Goal: Task Accomplishment & Management: Complete application form

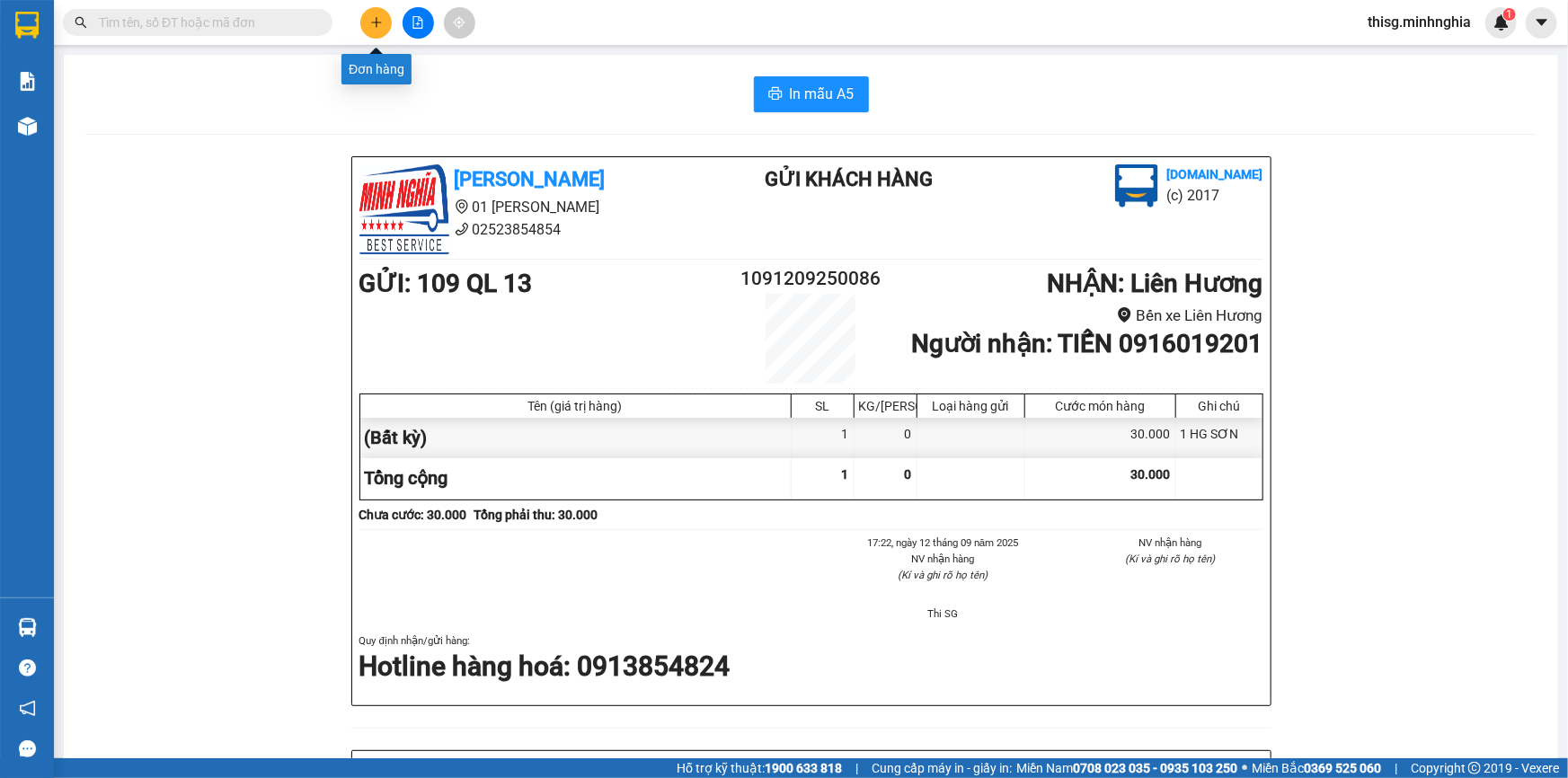
click at [375, 22] on icon "plus" at bounding box center [376, 22] width 10 height 1
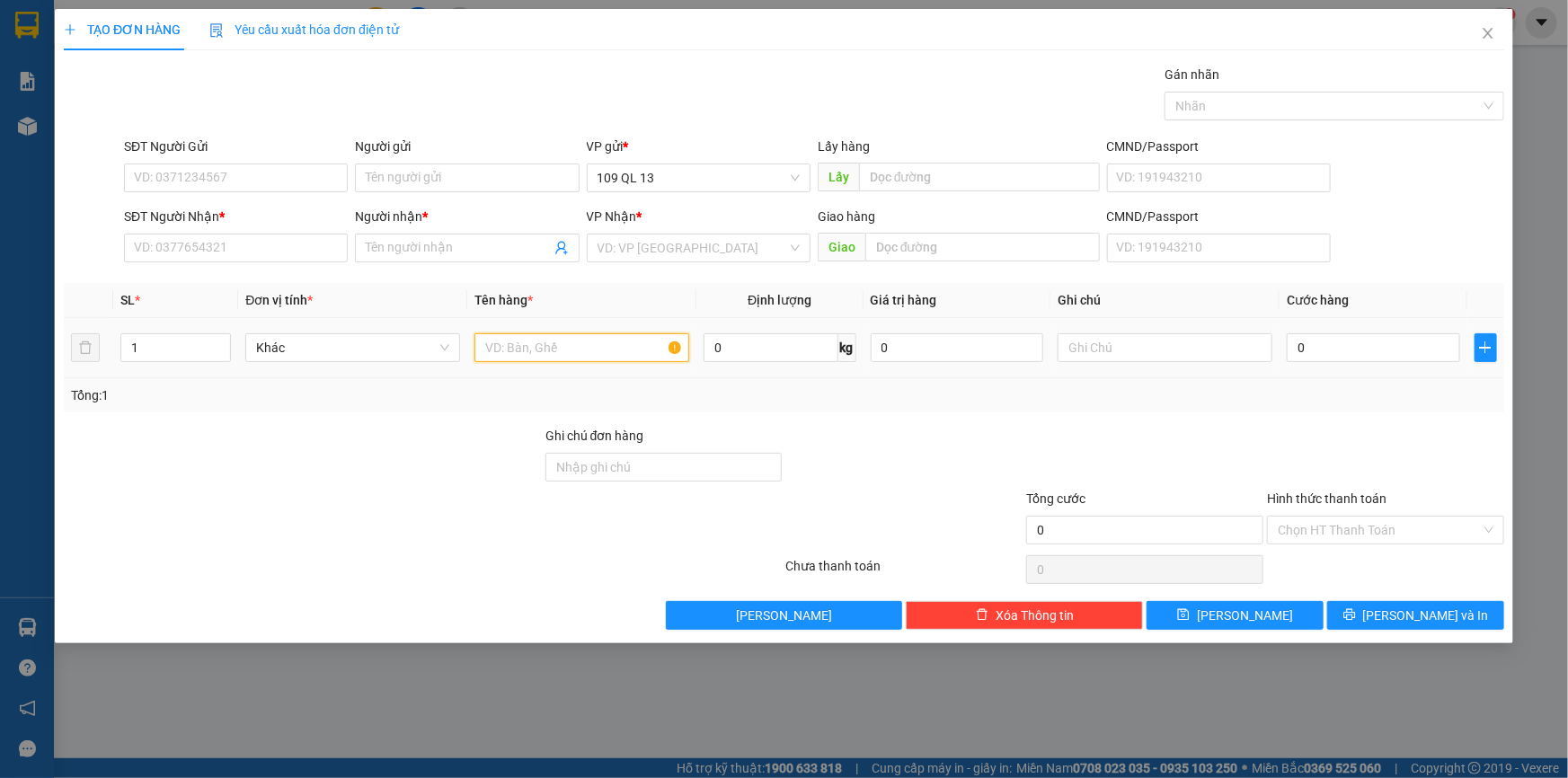
click at [606, 347] on input "text" at bounding box center [582, 347] width 215 height 29
click at [1093, 341] on input "text" at bounding box center [1166, 347] width 215 height 29
click at [1132, 356] on input "text" at bounding box center [1166, 347] width 215 height 29
type input "1 CAN RƯỢU"
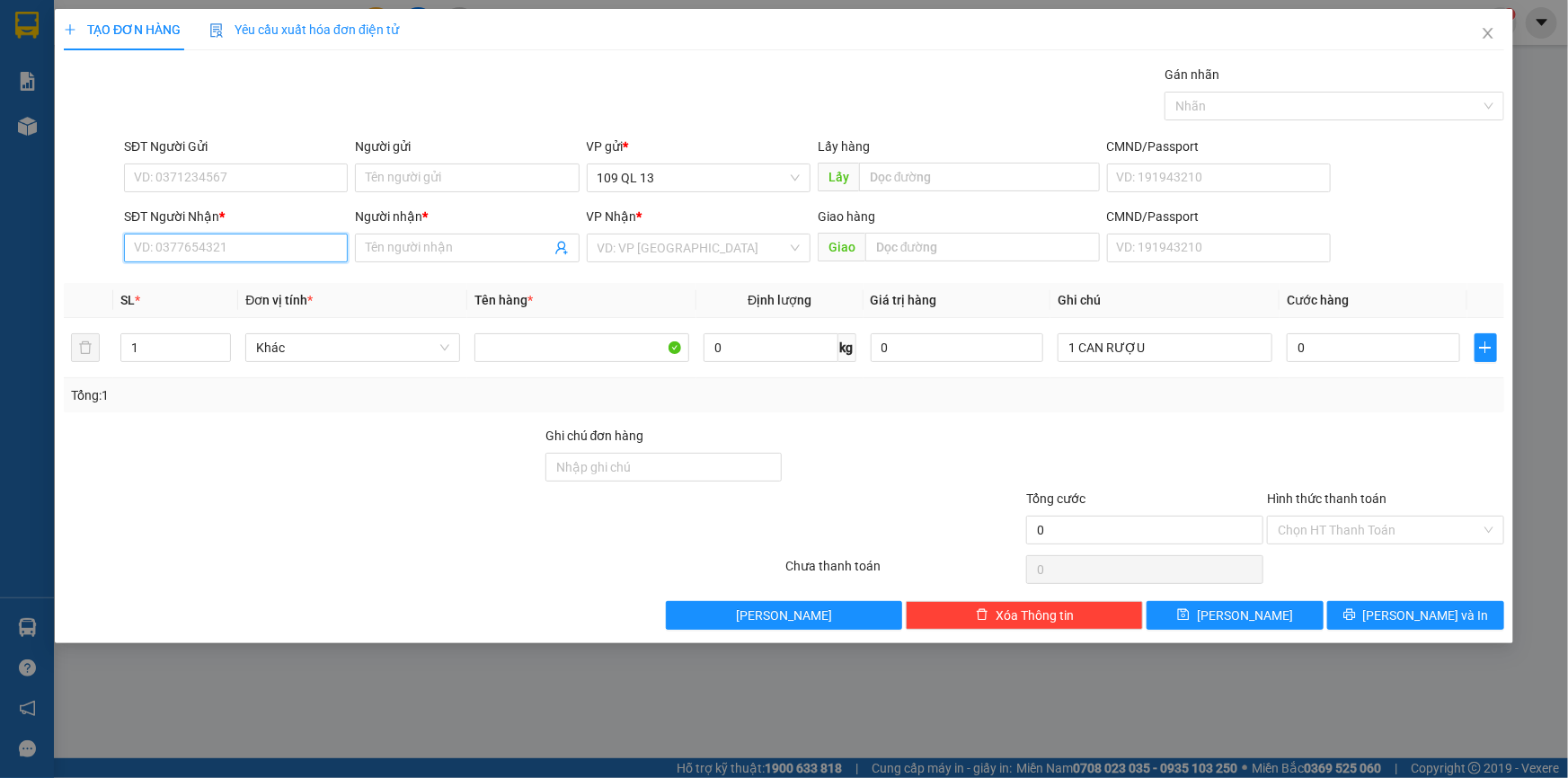
click at [205, 235] on input "SĐT Người Nhận *" at bounding box center [236, 248] width 224 height 29
type input "0902521018"
click at [507, 248] on input "Người nhận *" at bounding box center [458, 248] width 184 height 20
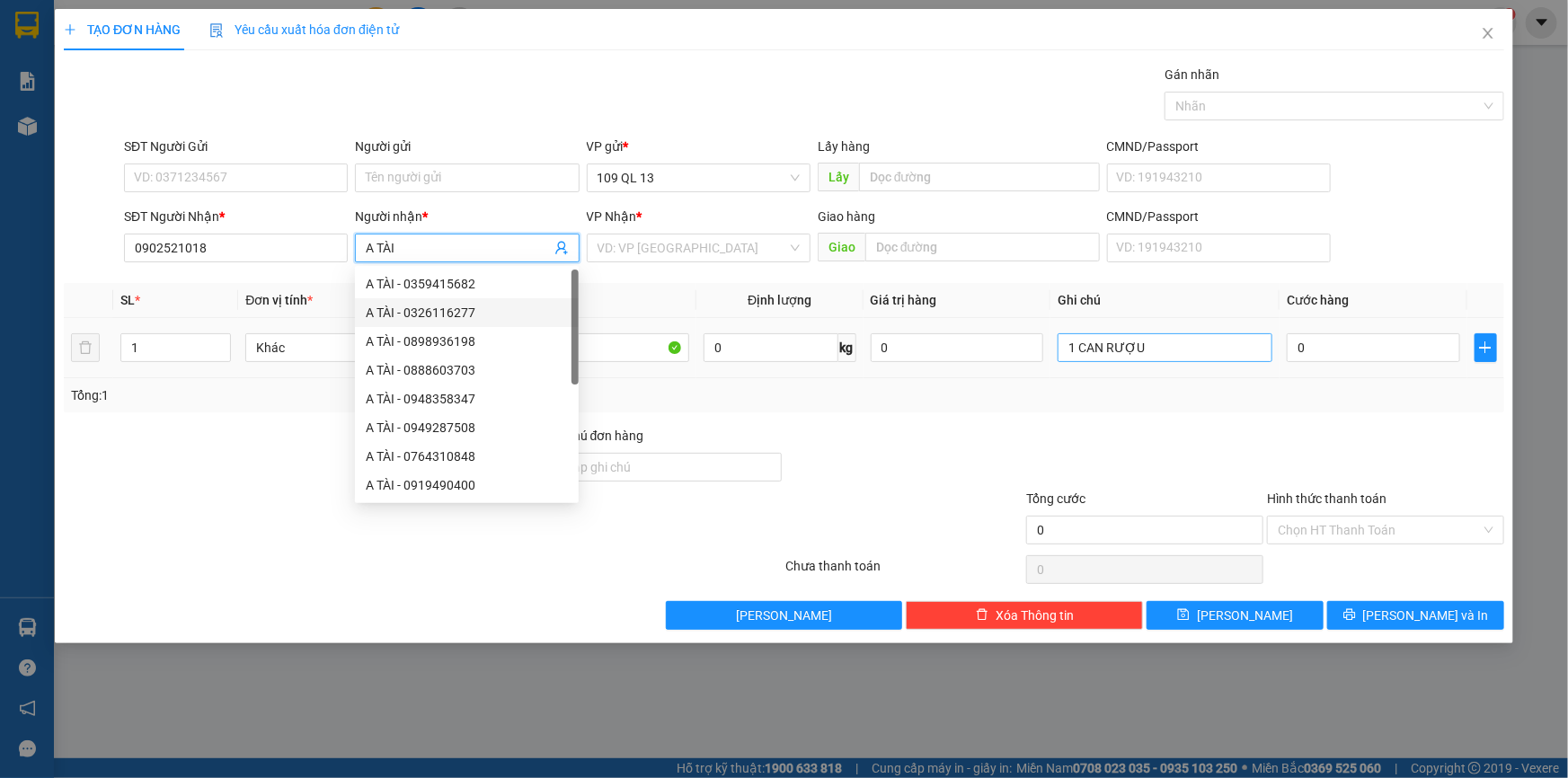
type input "A TÀI"
click at [1209, 333] on input "1 CAN RƯỢU" at bounding box center [1166, 347] width 215 height 29
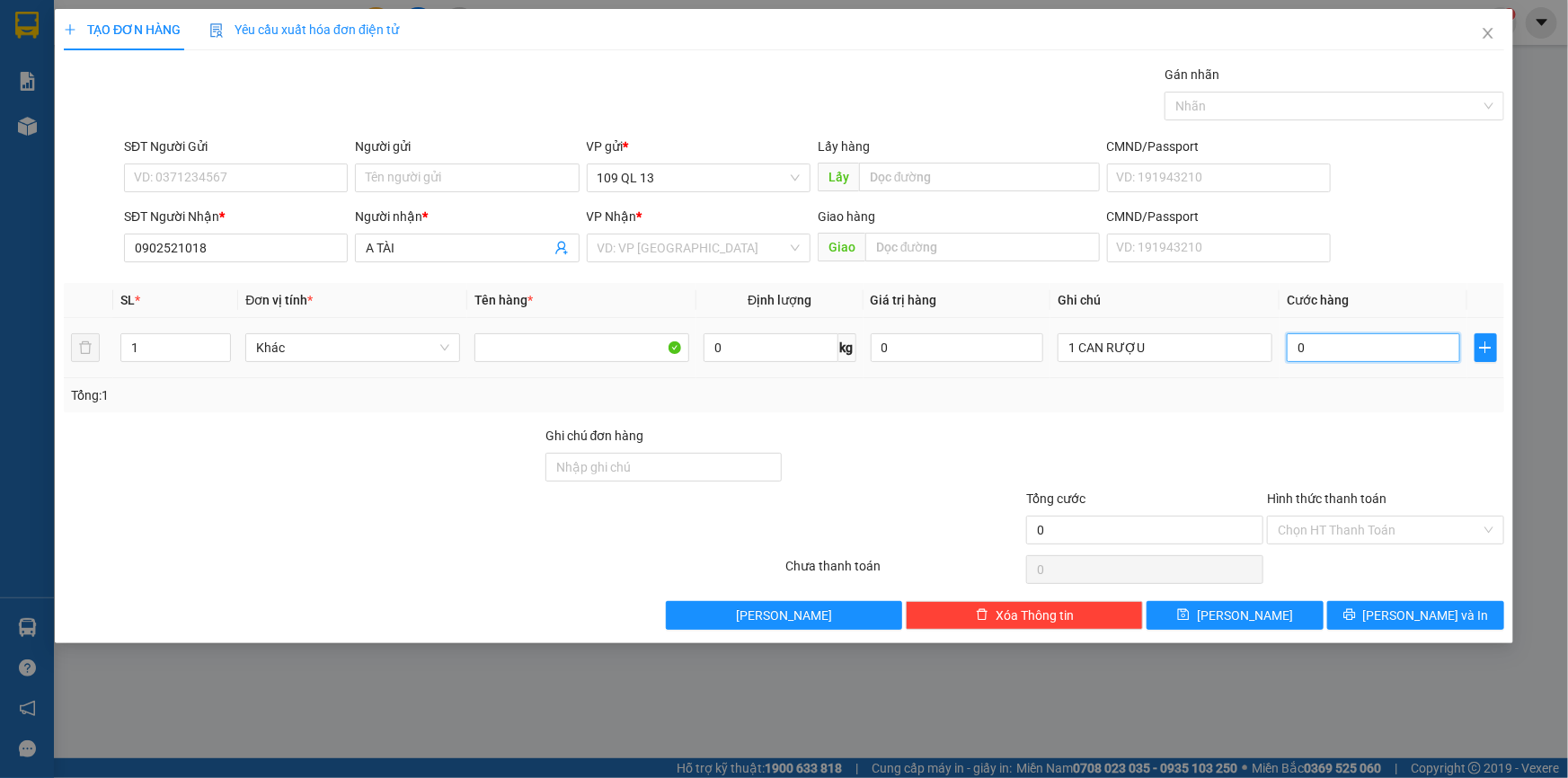
click at [1385, 348] on input "0" at bounding box center [1374, 347] width 174 height 29
type input "4"
type input "0"
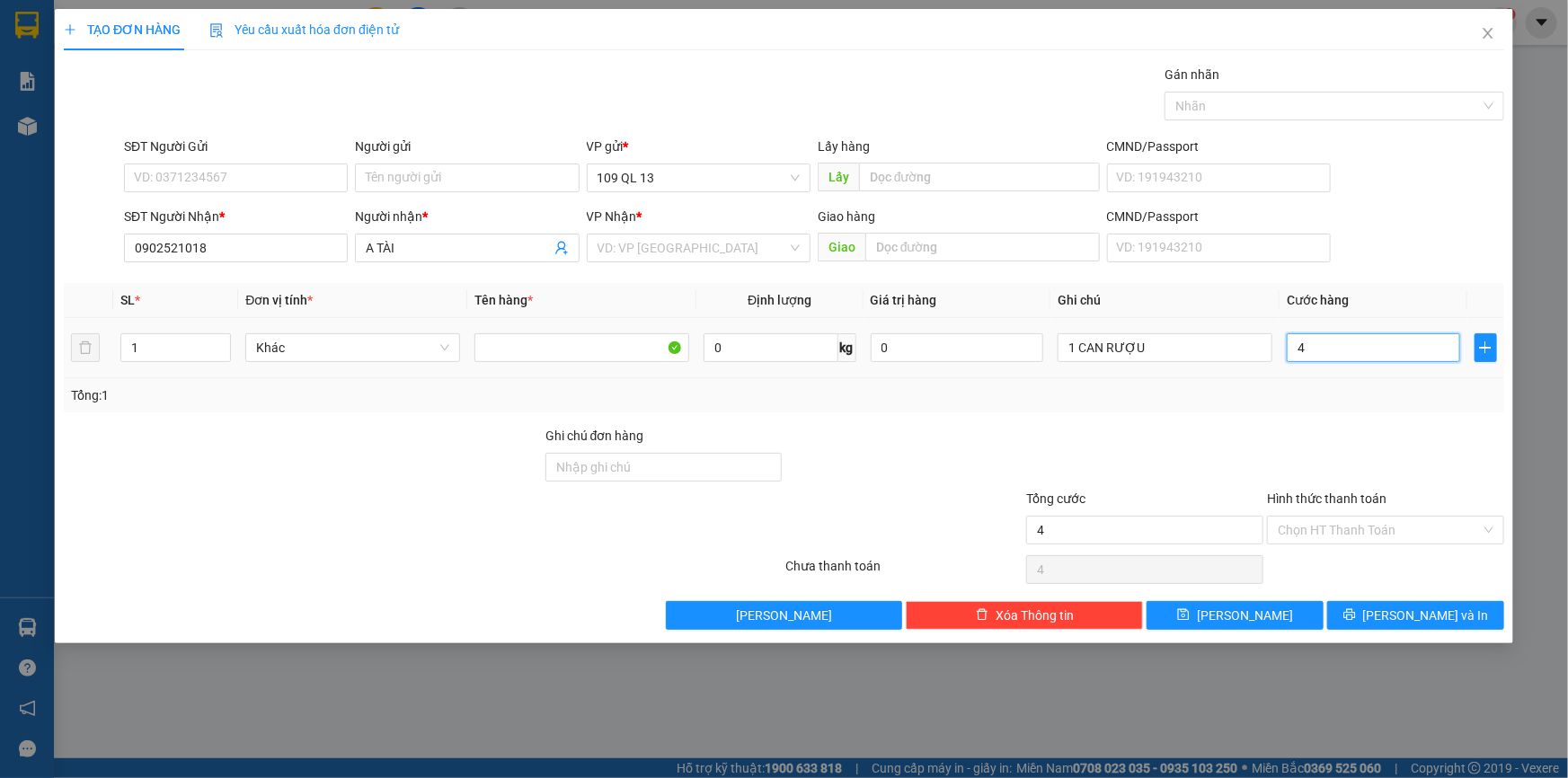
type input "0"
type input "04"
type input "4"
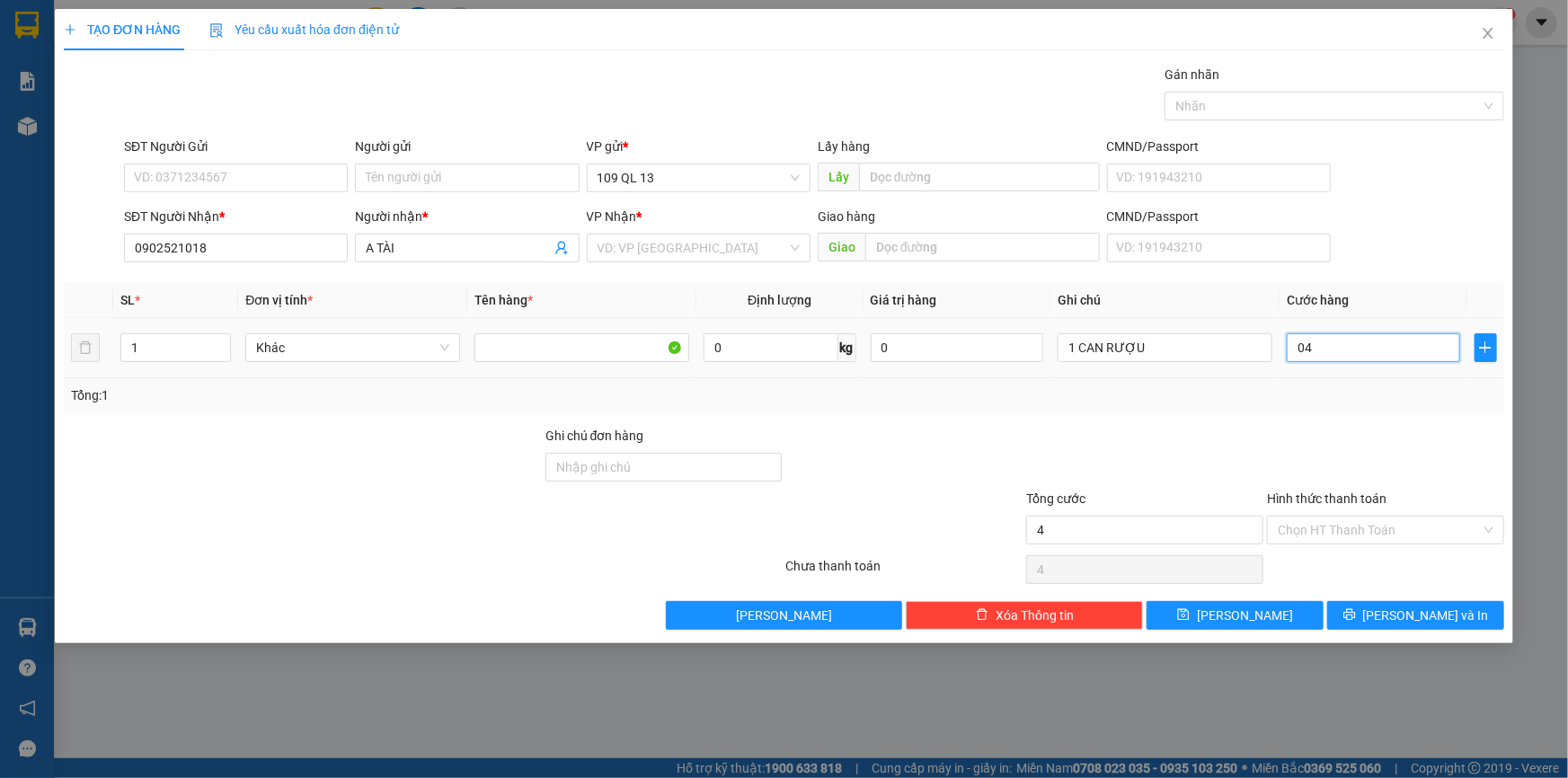
type input "040"
type input "40"
type input "04"
type input "4"
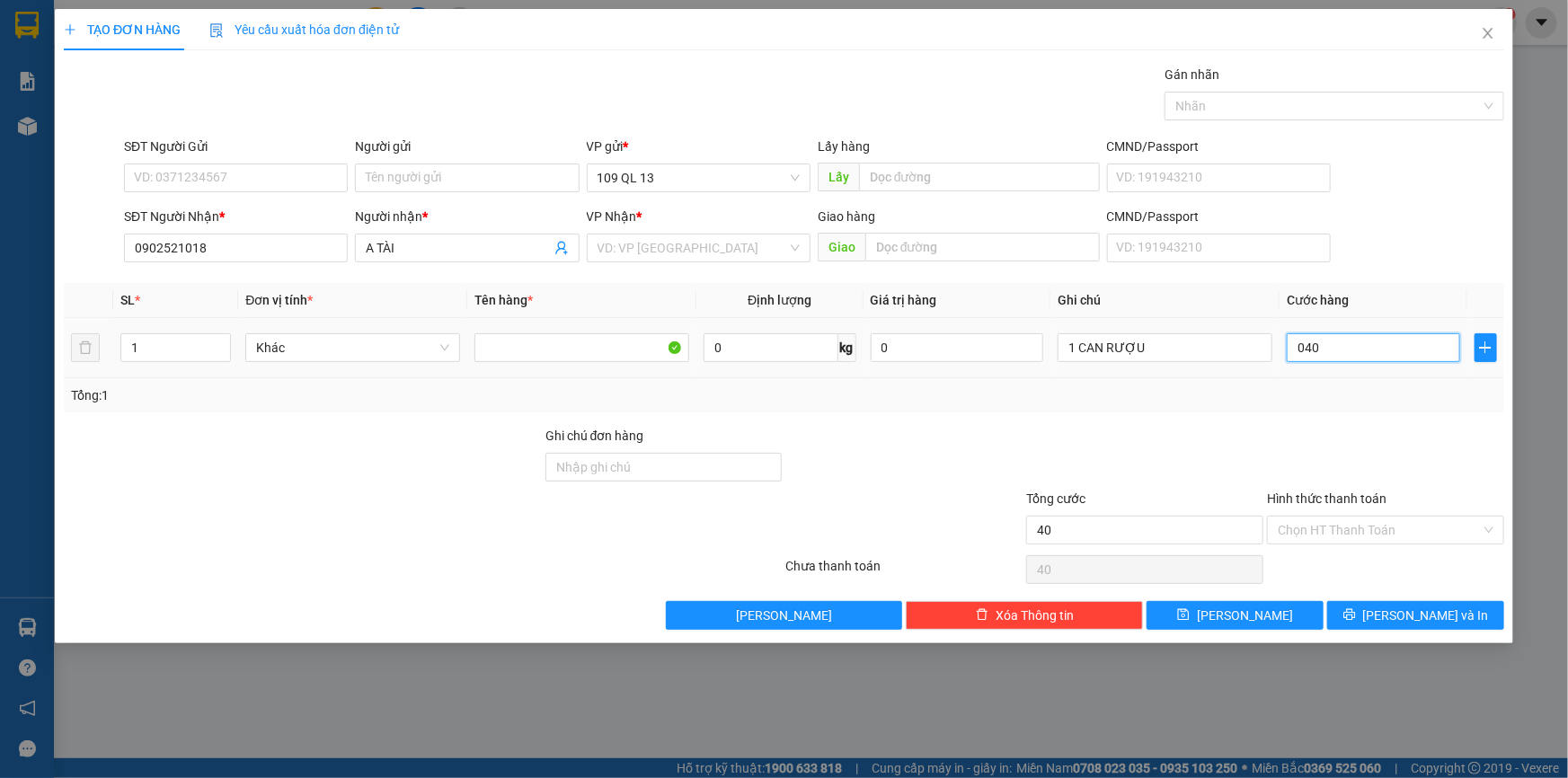
type input "4"
type input "0"
type input "03"
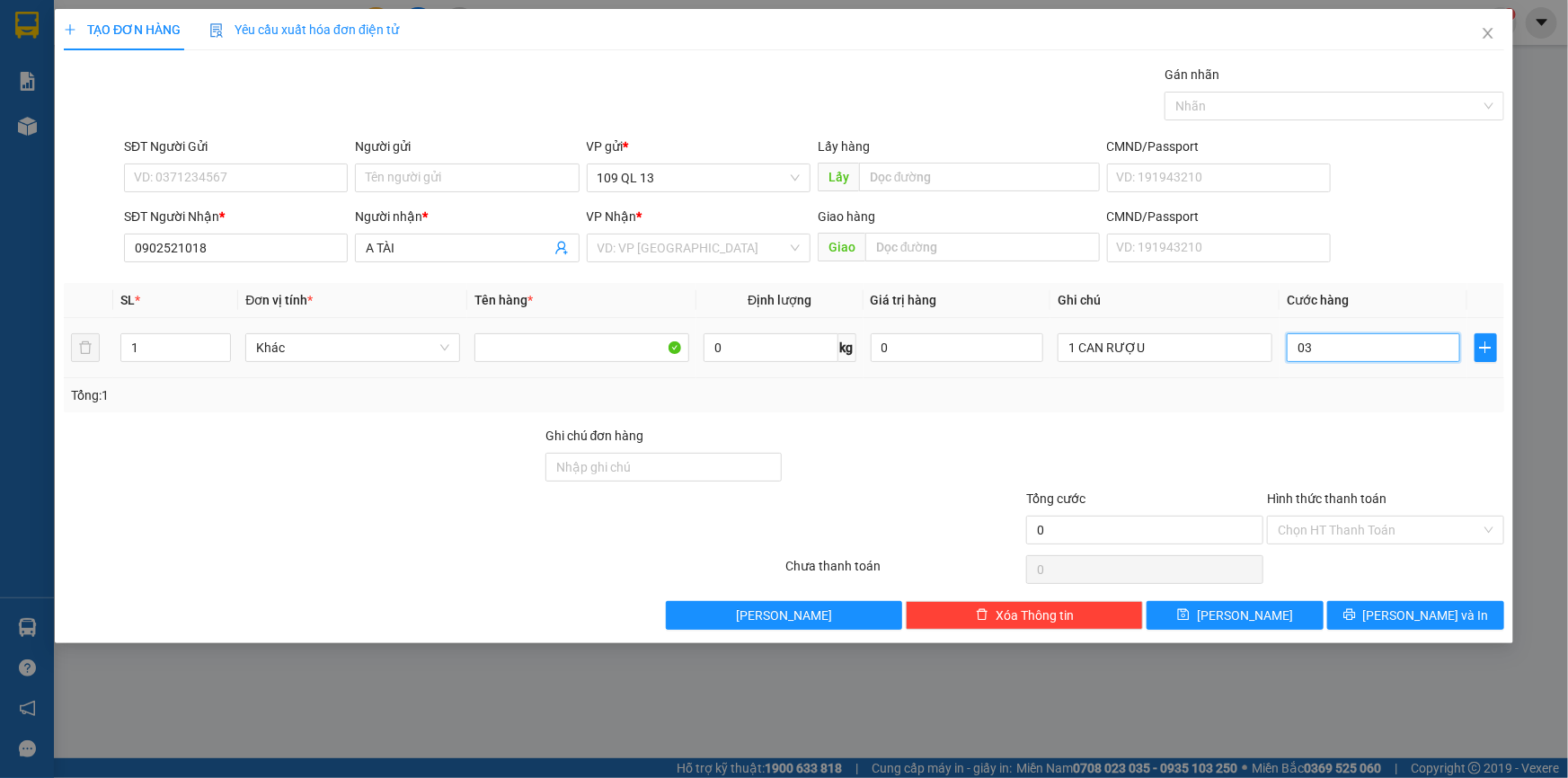
type input "3"
type input "030"
type input "30"
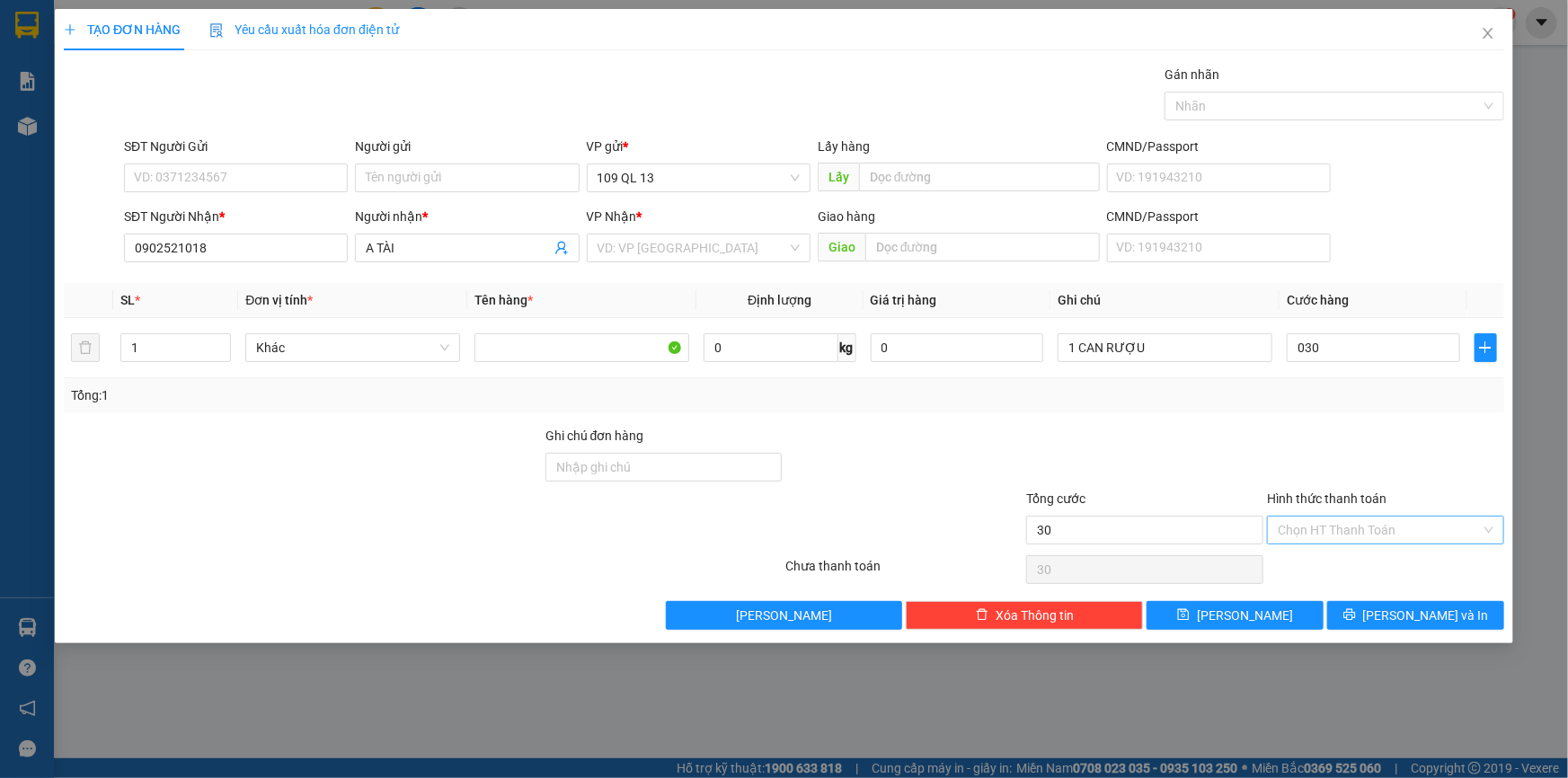
click at [1404, 525] on input "Hình thức thanh toán" at bounding box center [1380, 530] width 203 height 27
type input "30.000"
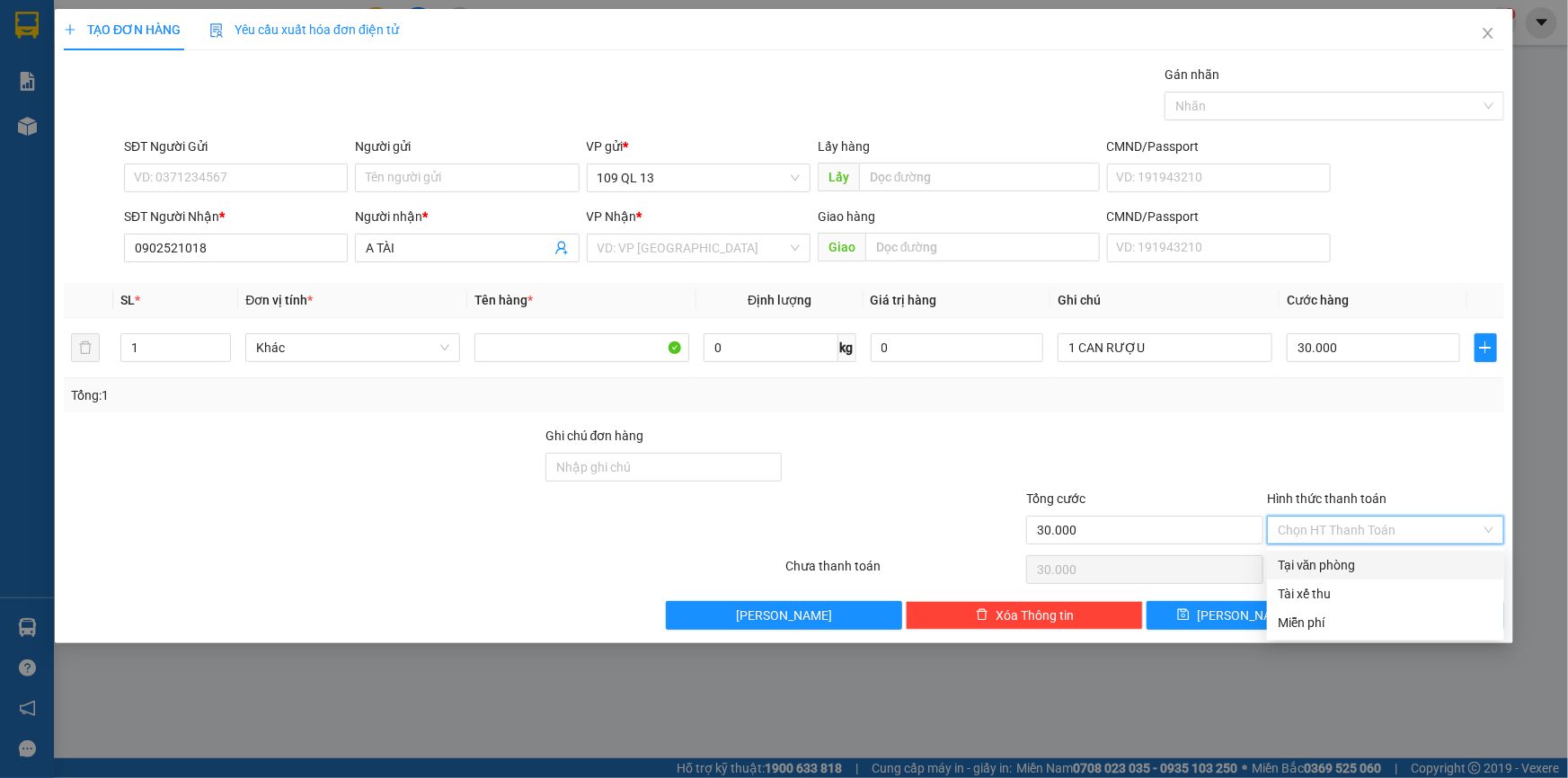
click at [1404, 561] on div "Tại văn phòng" at bounding box center [1386, 565] width 216 height 20
type input "0"
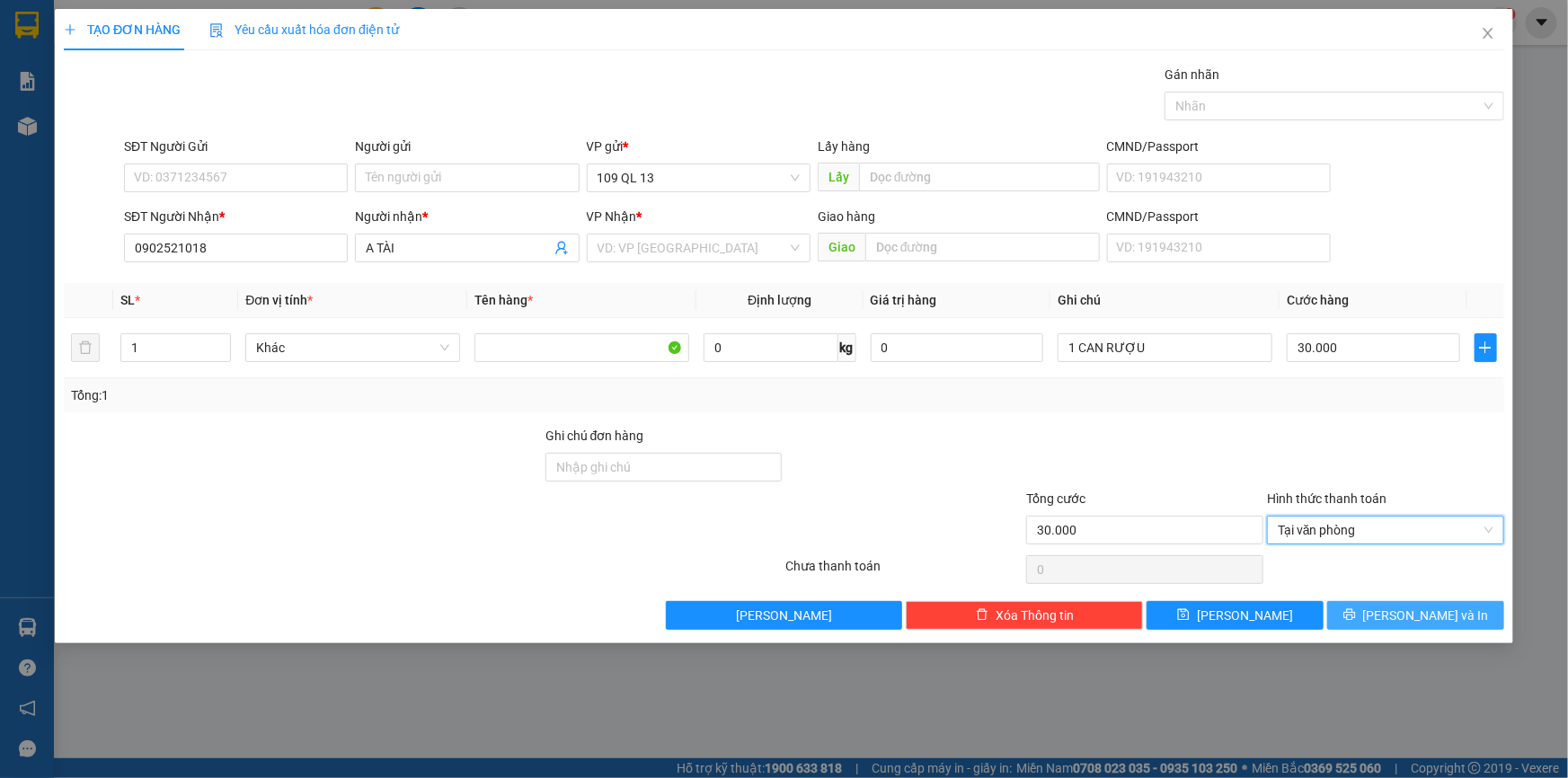
click at [1443, 608] on span "[PERSON_NAME] và In" at bounding box center [1427, 615] width 126 height 20
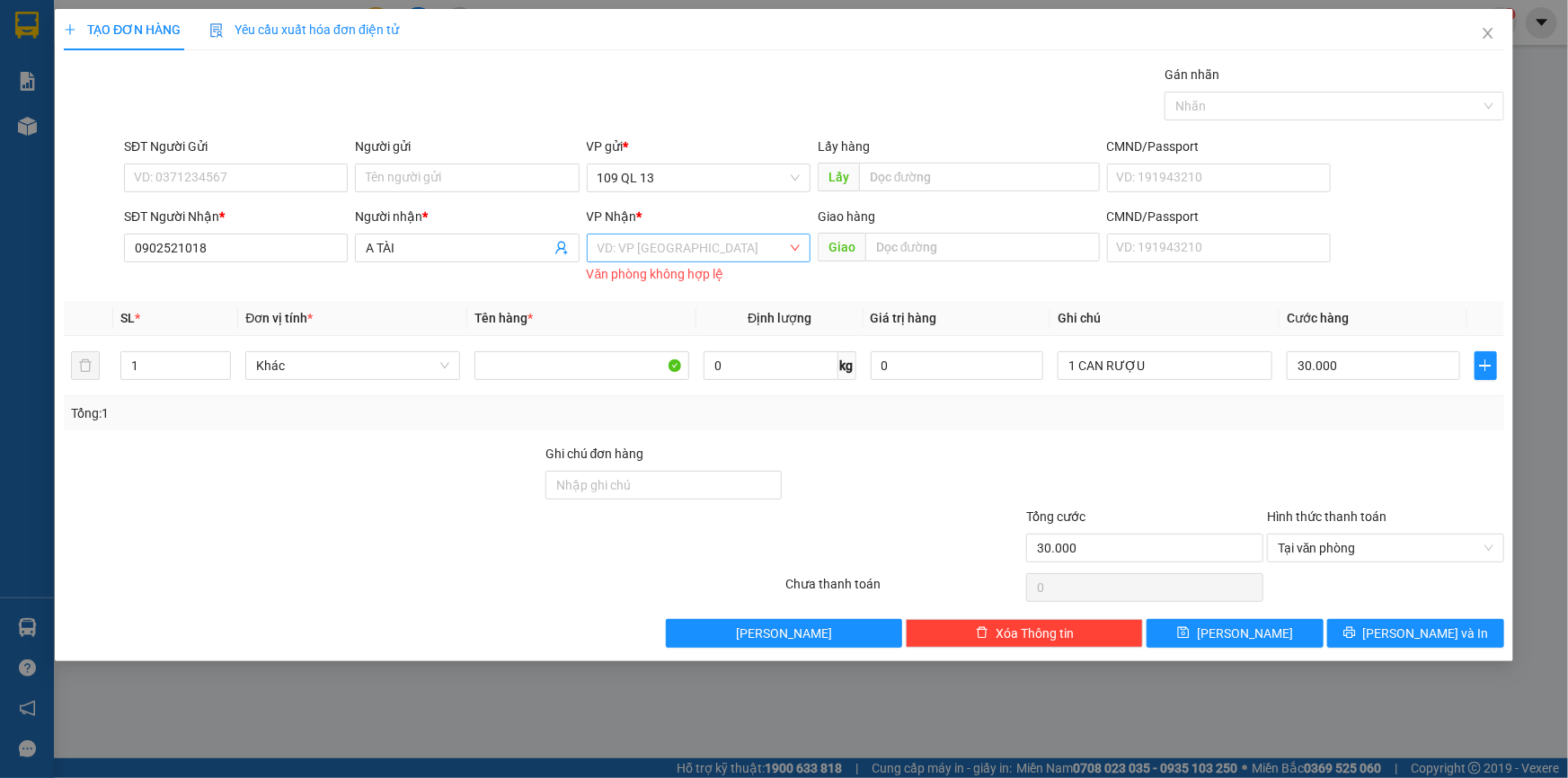
click at [726, 248] on input "search" at bounding box center [692, 248] width 189 height 27
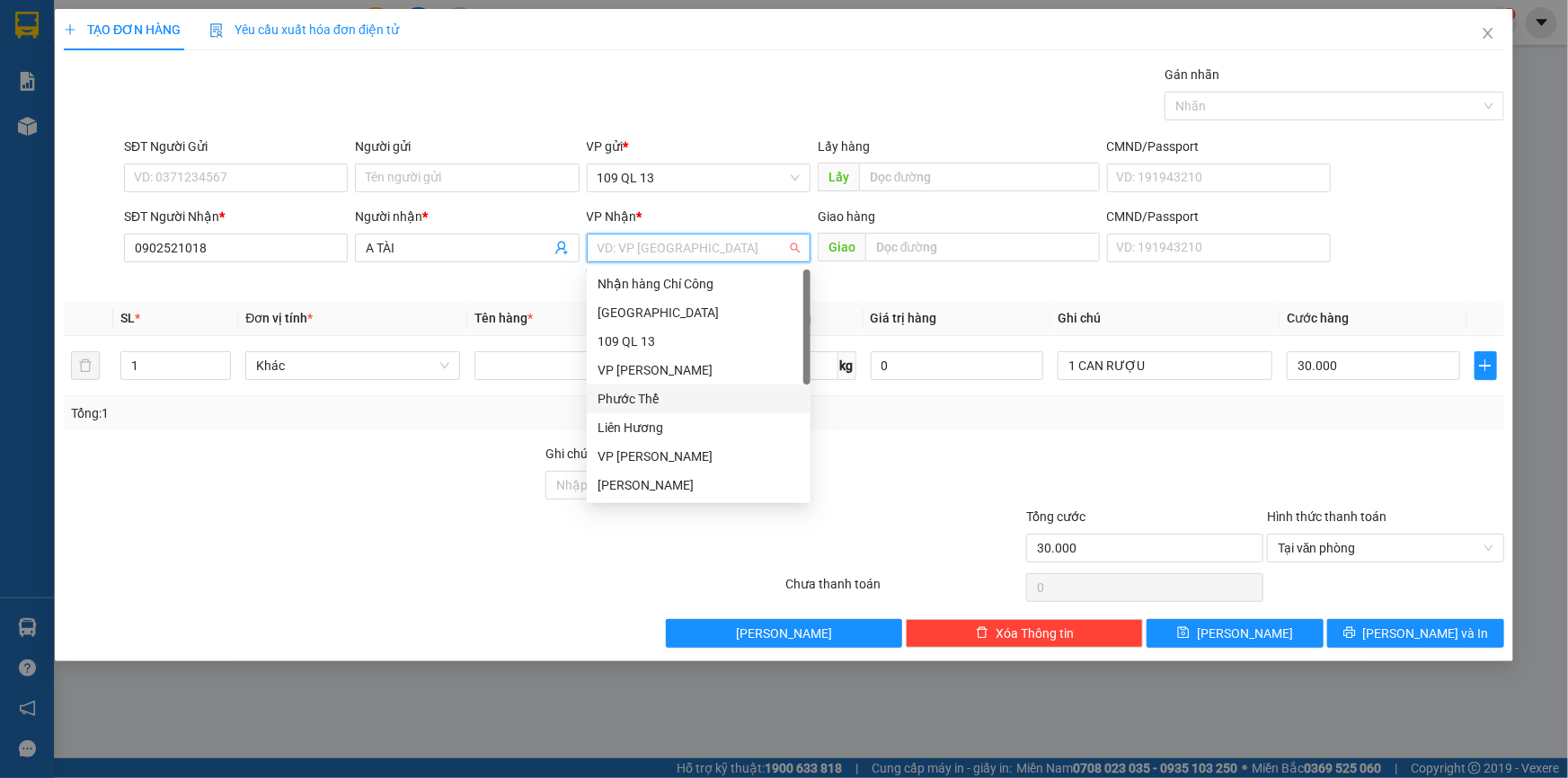
scroll to position [86, 0]
click at [665, 484] on div "VP [PERSON_NAME]" at bounding box center [698, 486] width 202 height 20
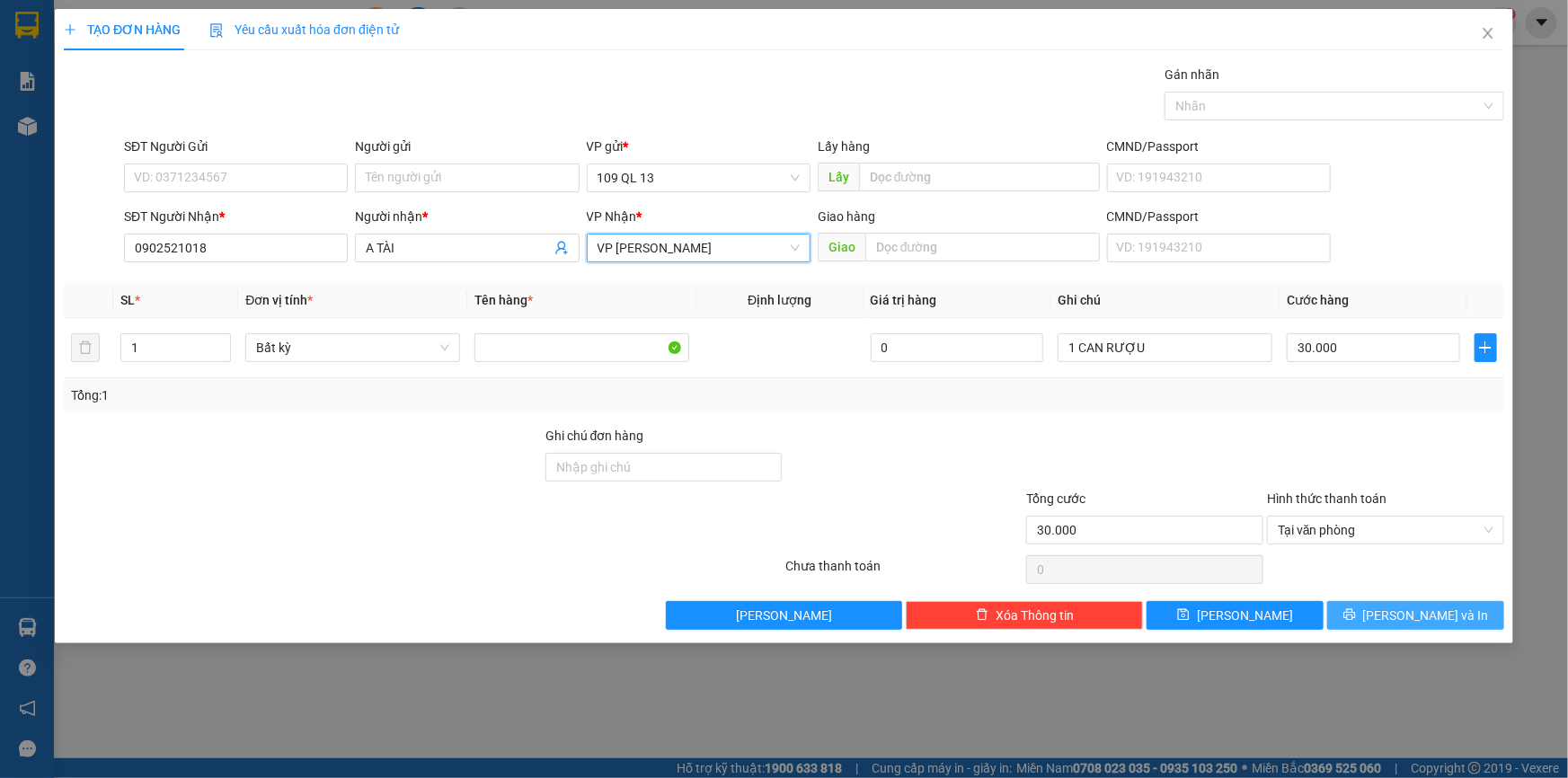
click at [1405, 611] on span "[PERSON_NAME] và In" at bounding box center [1427, 615] width 126 height 20
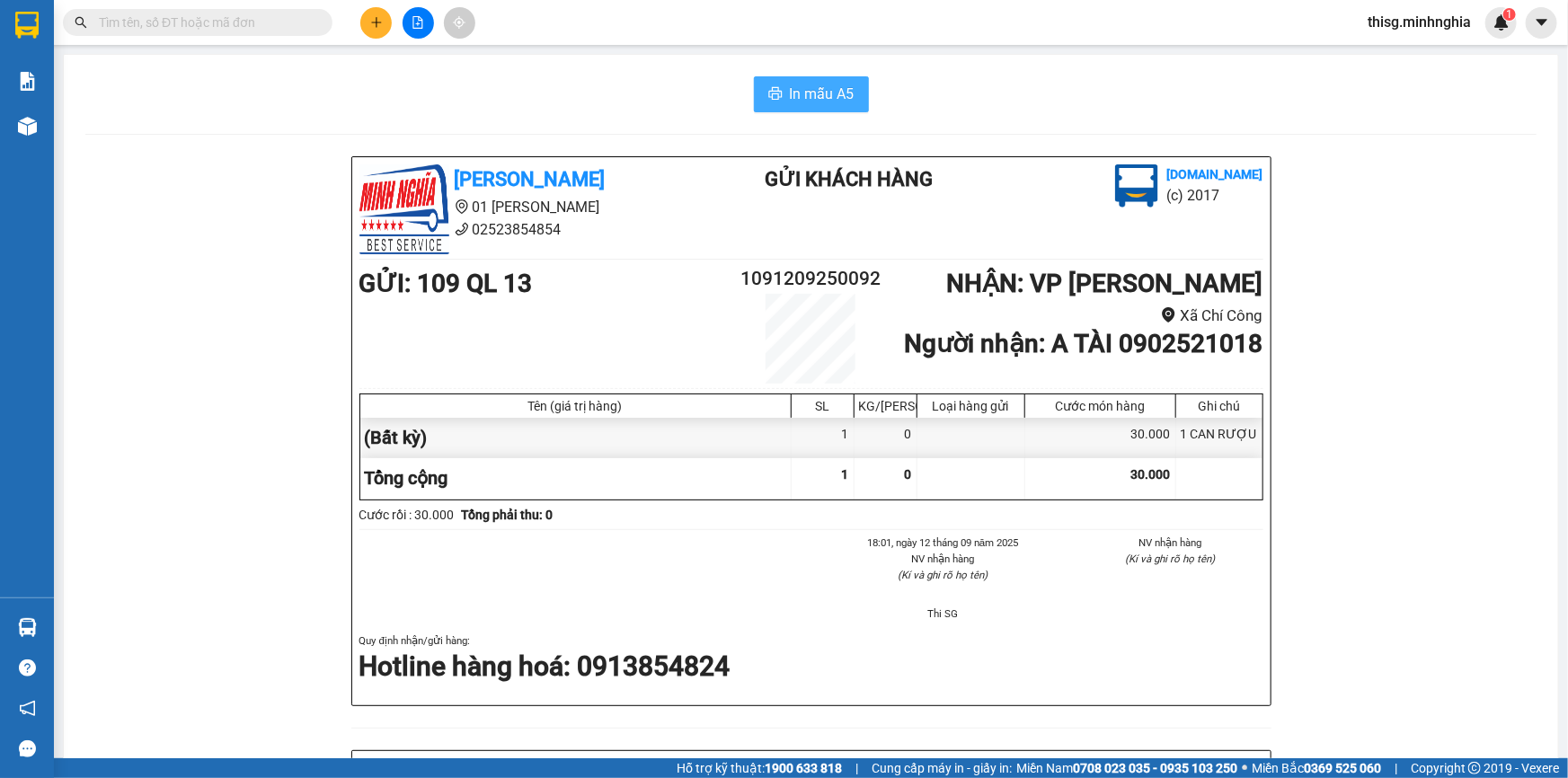
click at [797, 92] on span "In mẫu A5" at bounding box center [822, 94] width 65 height 23
click at [374, 21] on icon "plus" at bounding box center [377, 22] width 13 height 13
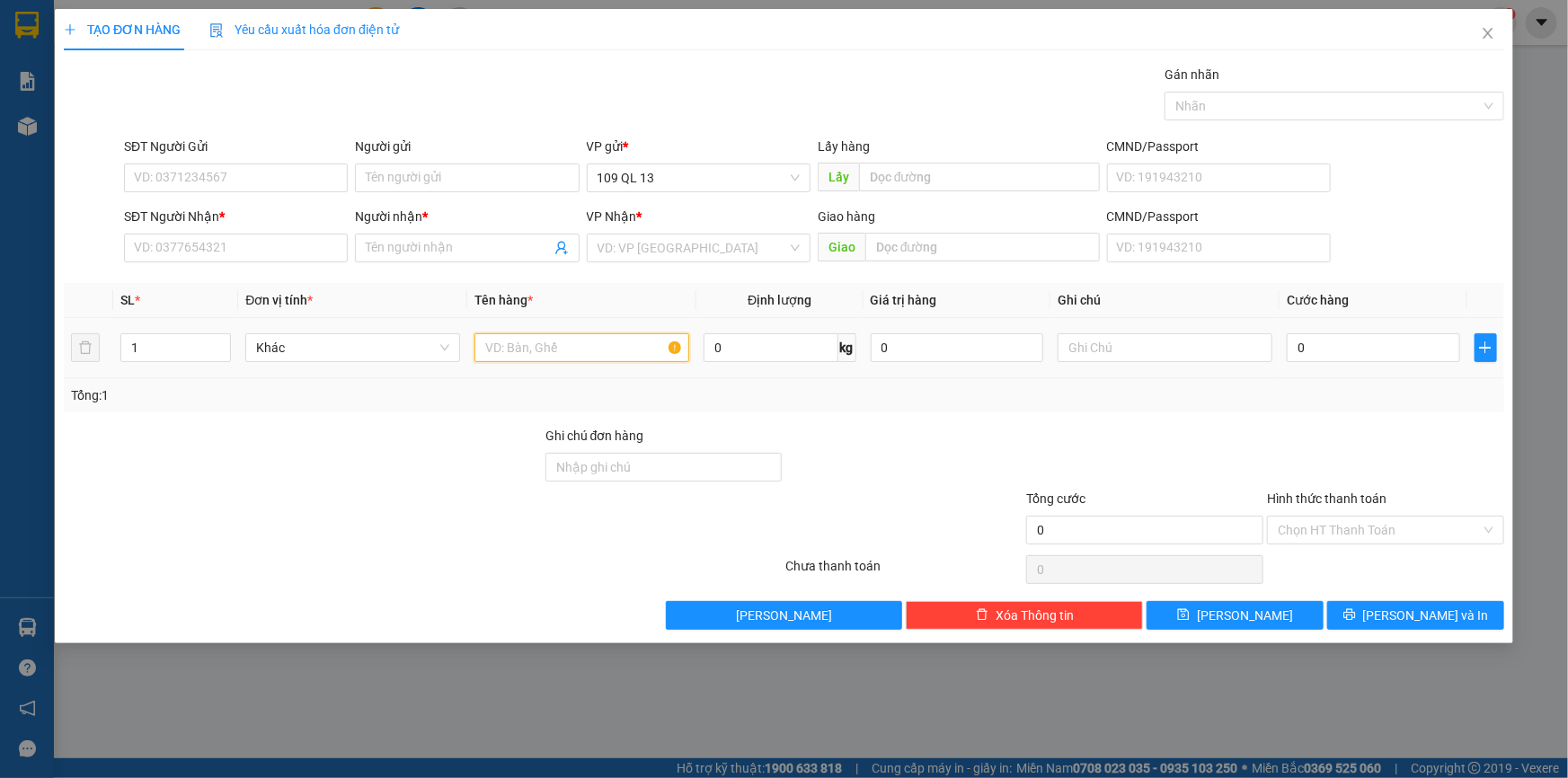
click at [529, 355] on input "text" at bounding box center [582, 347] width 215 height 29
click at [1088, 343] on input "text" at bounding box center [1166, 347] width 215 height 29
type input "1 TX ĐL"
click at [565, 350] on input "text" at bounding box center [582, 347] width 215 height 29
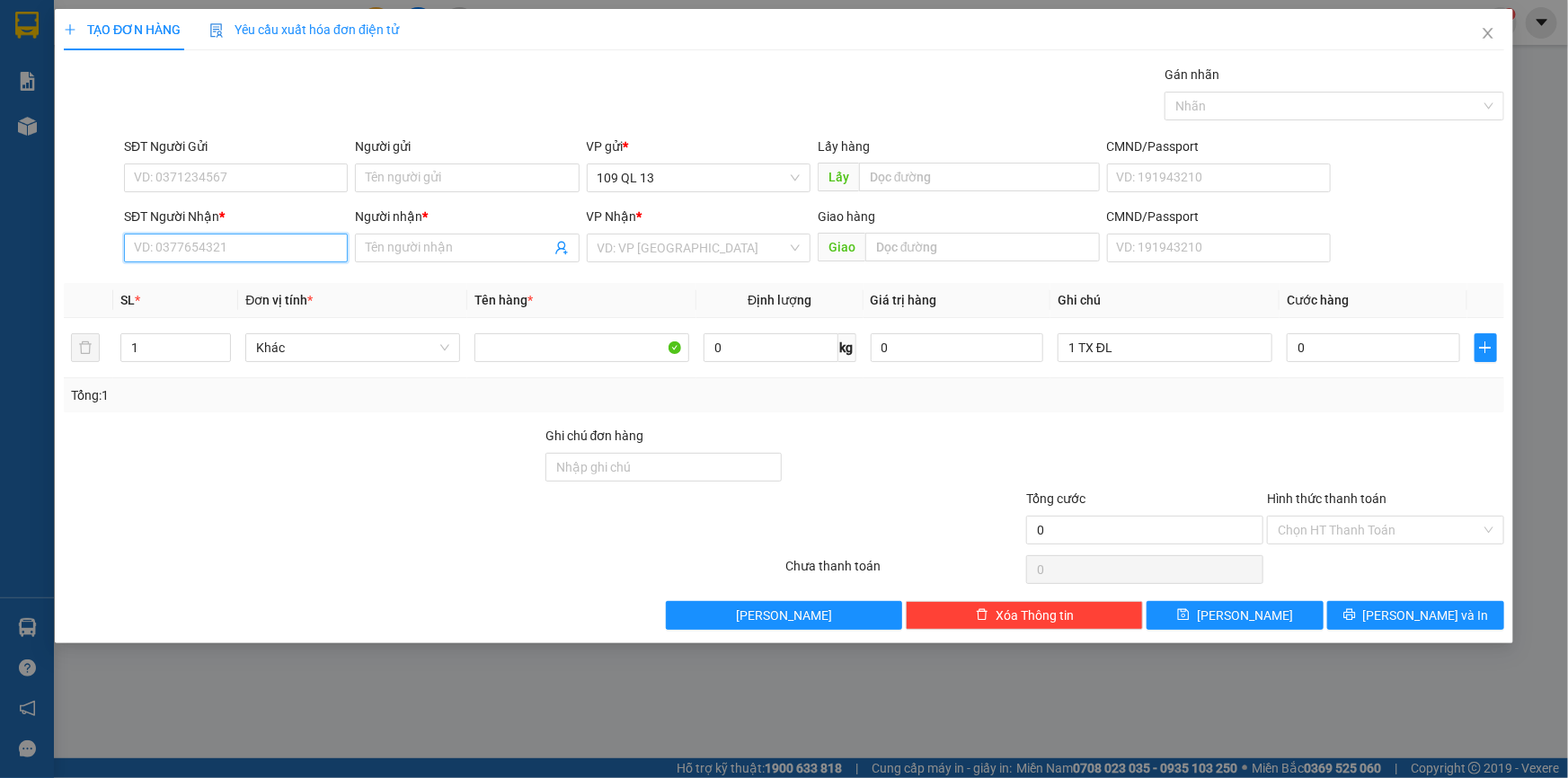
click at [315, 251] on input "SĐT Người Nhận *" at bounding box center [236, 248] width 224 height 29
click at [368, 255] on input "Người nhận *" at bounding box center [458, 248] width 184 height 20
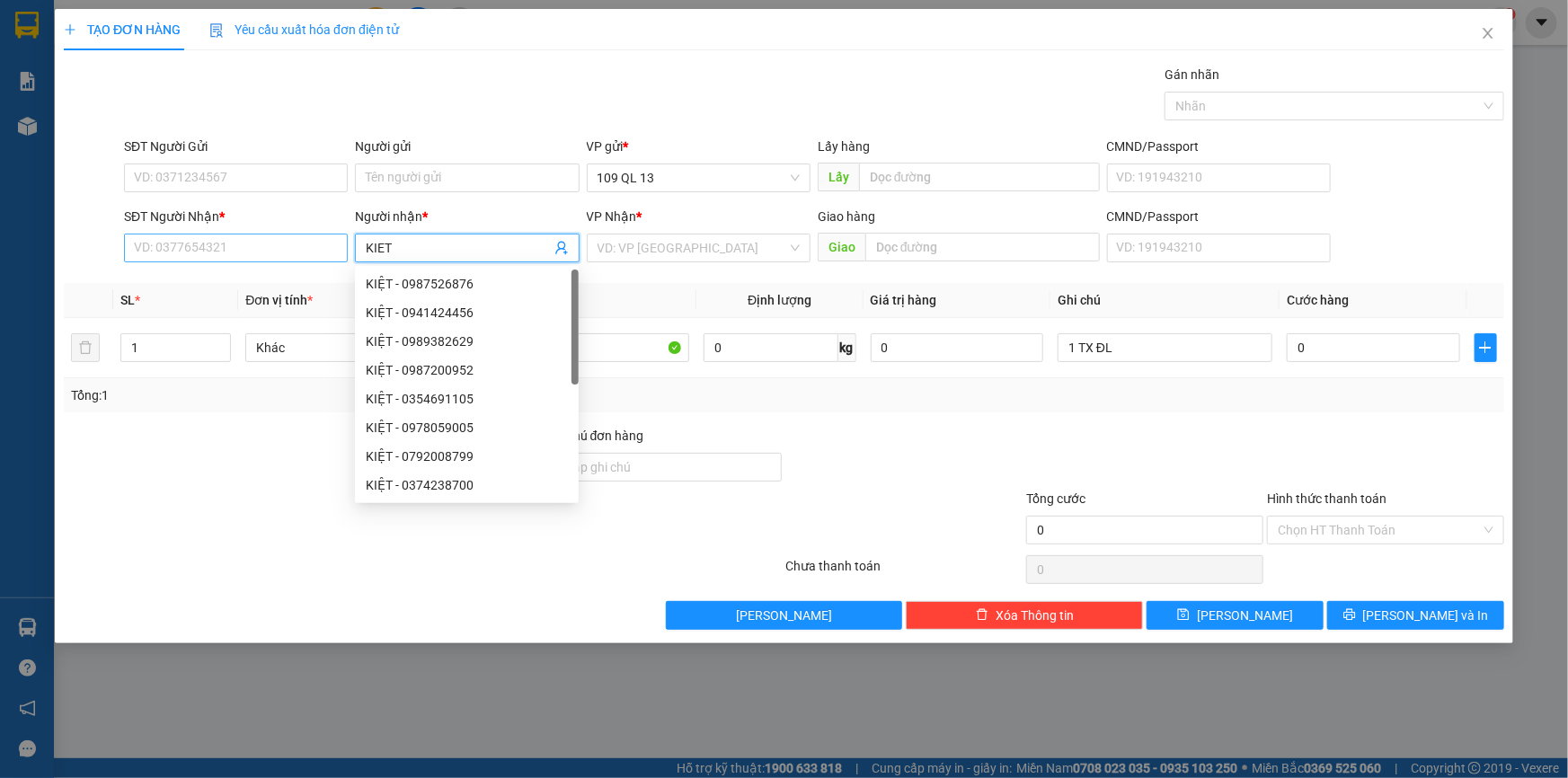
type input "KIET"
click at [284, 239] on input "SĐT Người Nhận *" at bounding box center [236, 248] width 224 height 29
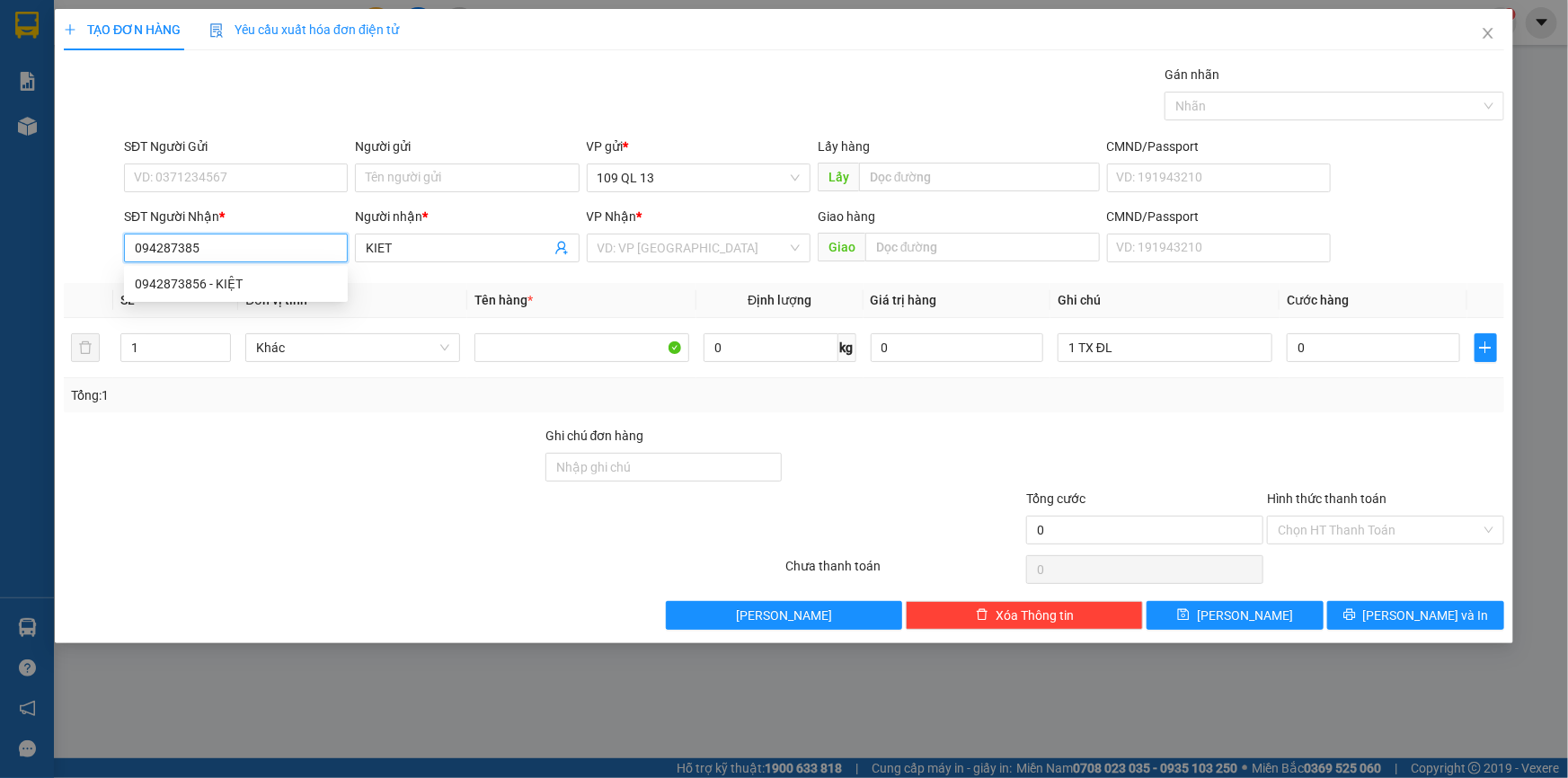
type input "0942873856"
click at [282, 274] on div "0942873856 - KIỆT" at bounding box center [236, 284] width 202 height 20
type input "KIỆT"
type input "0942873856"
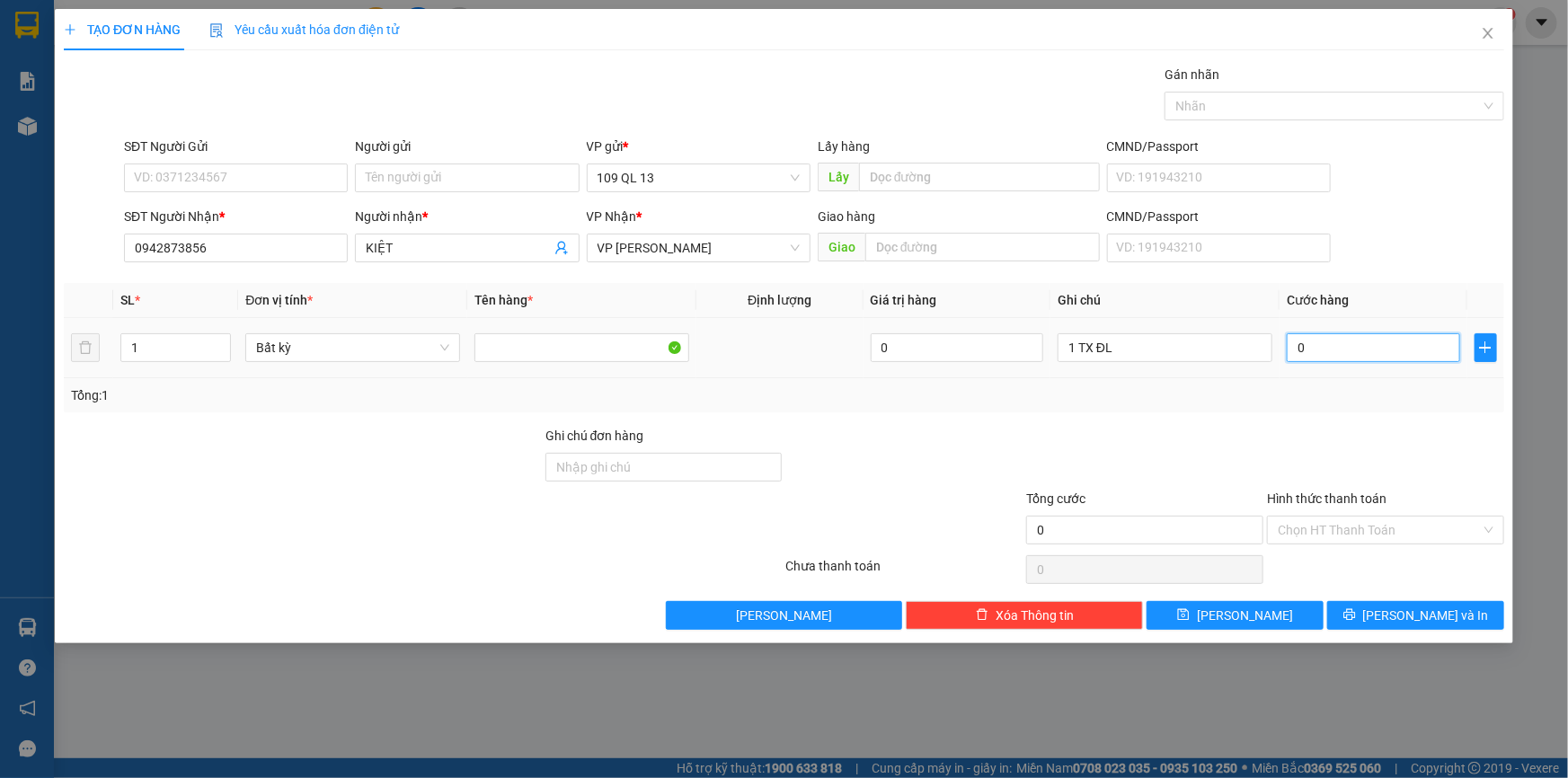
click at [1333, 345] on input "0" at bounding box center [1374, 347] width 174 height 29
type input "8"
type input "80"
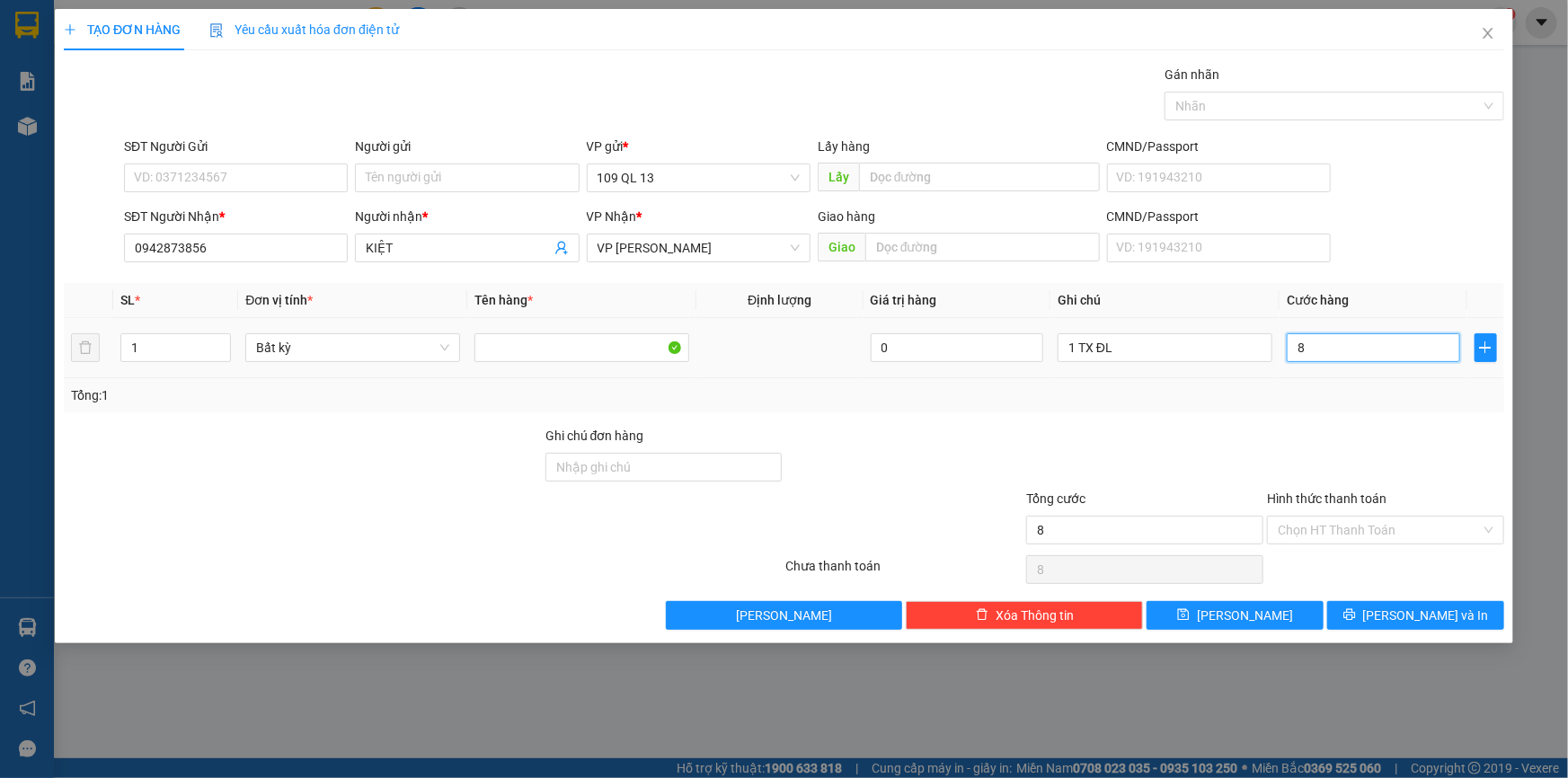
type input "80"
click at [1429, 620] on span "[PERSON_NAME] và In" at bounding box center [1427, 615] width 126 height 20
type input "80.000"
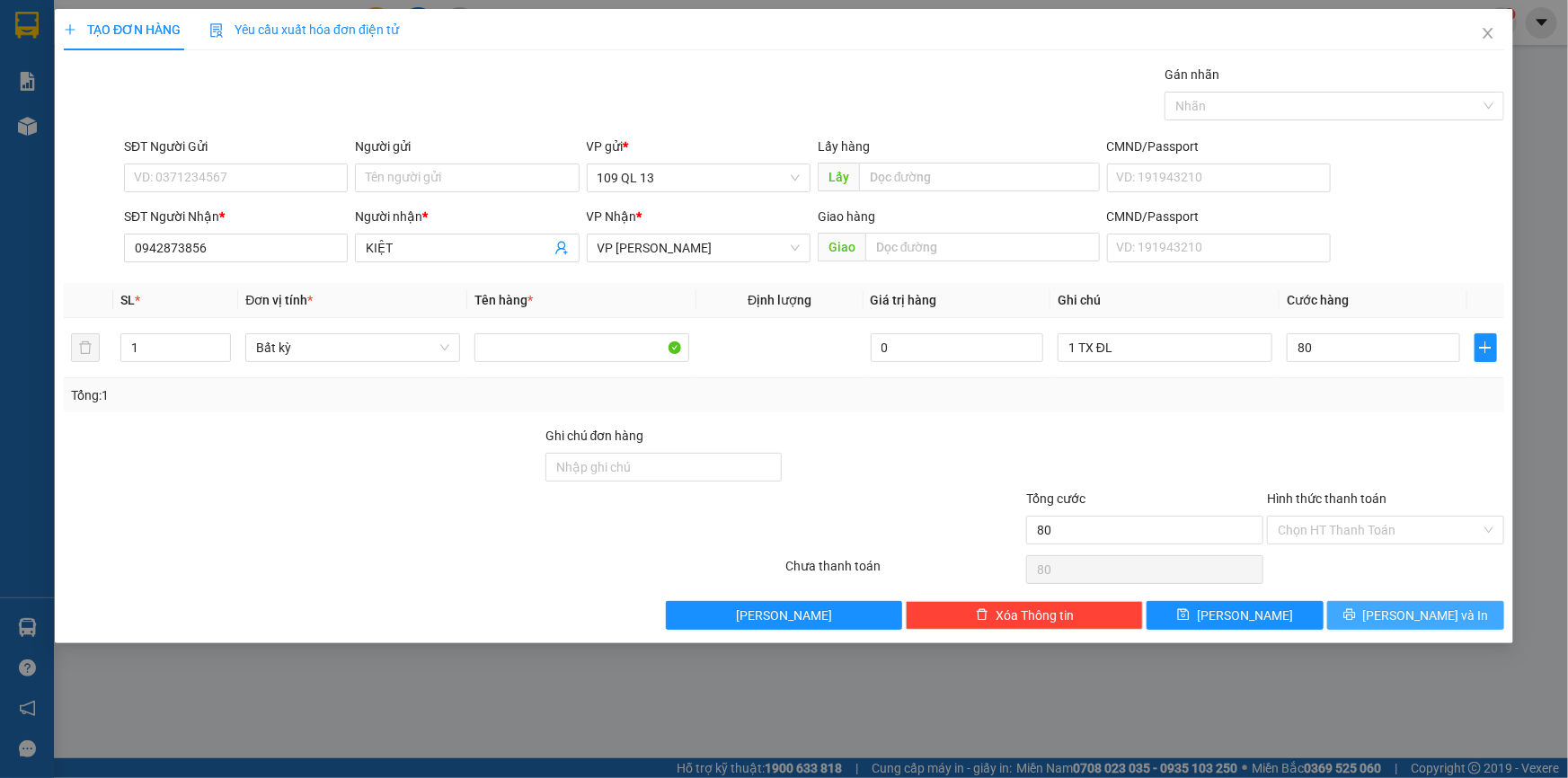
type input "80.000"
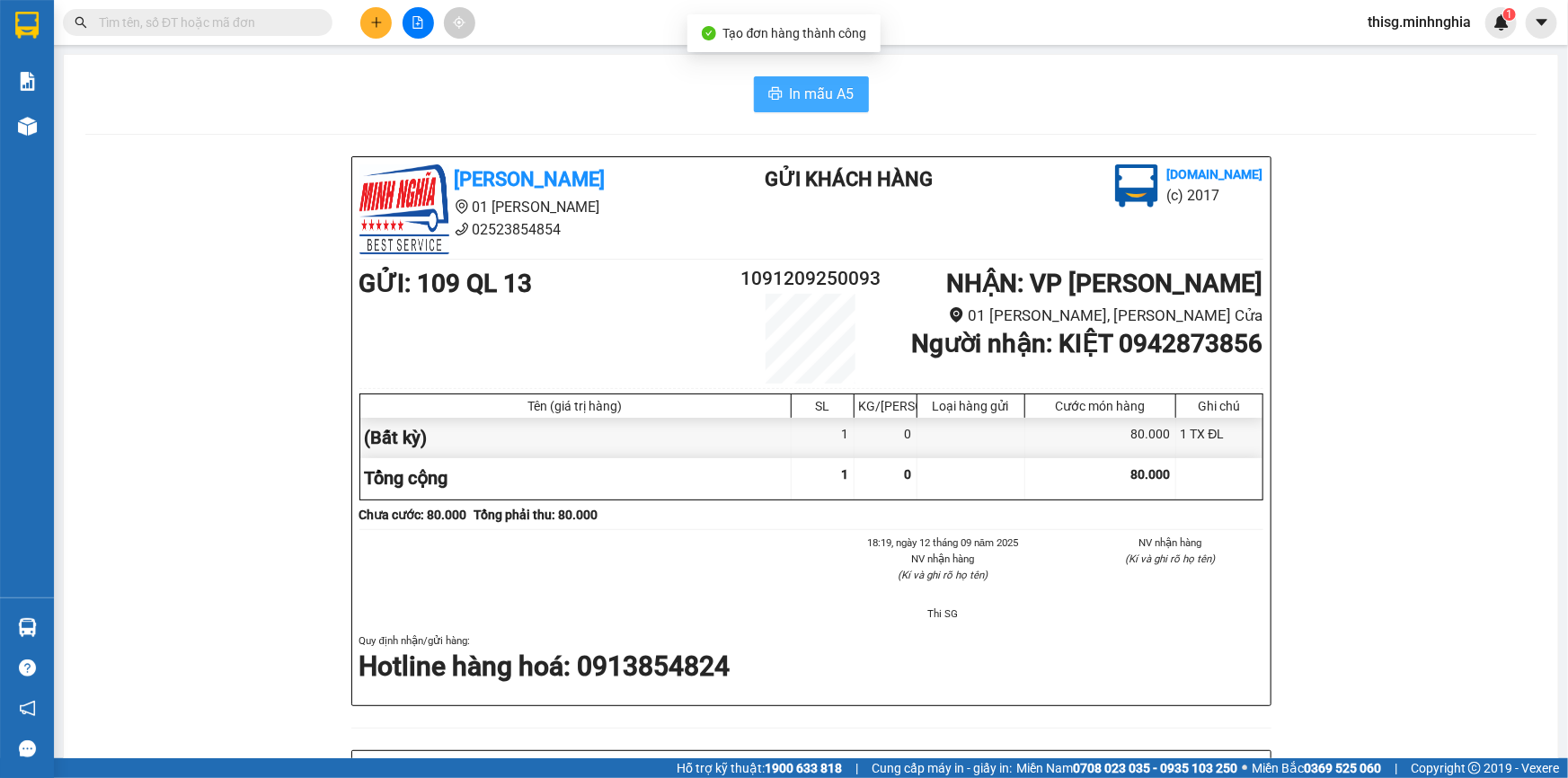
click at [803, 81] on button "In mẫu A5" at bounding box center [812, 94] width 115 height 35
click at [379, 27] on icon "plus" at bounding box center [377, 22] width 13 height 13
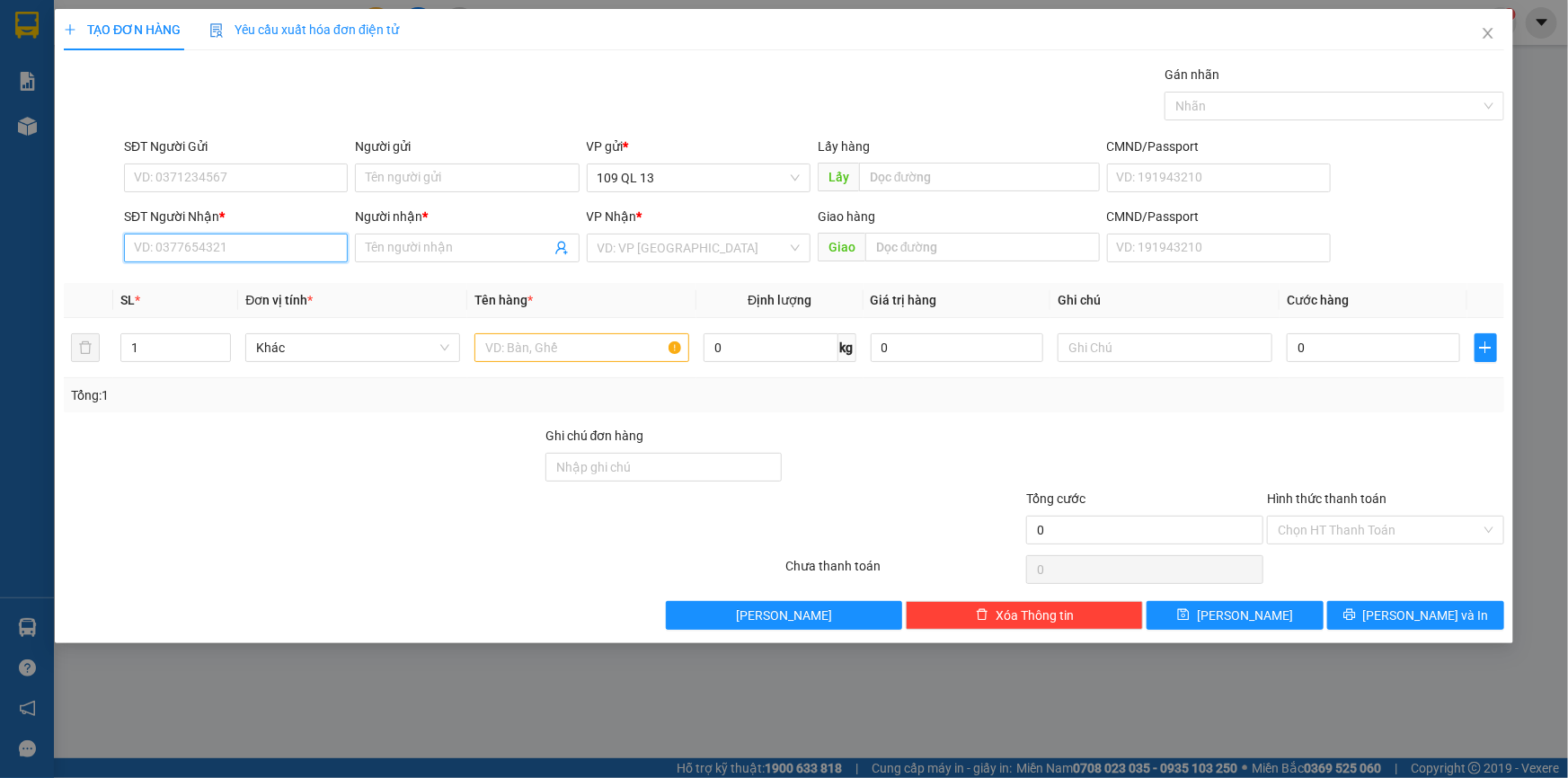
click at [329, 255] on input "SĐT Người Nhận *" at bounding box center [236, 248] width 224 height 29
click at [328, 275] on div "0337896622 - HẠNH" at bounding box center [236, 284] width 202 height 20
type input "0337896622"
type input "HẠNH"
type input "0337896622"
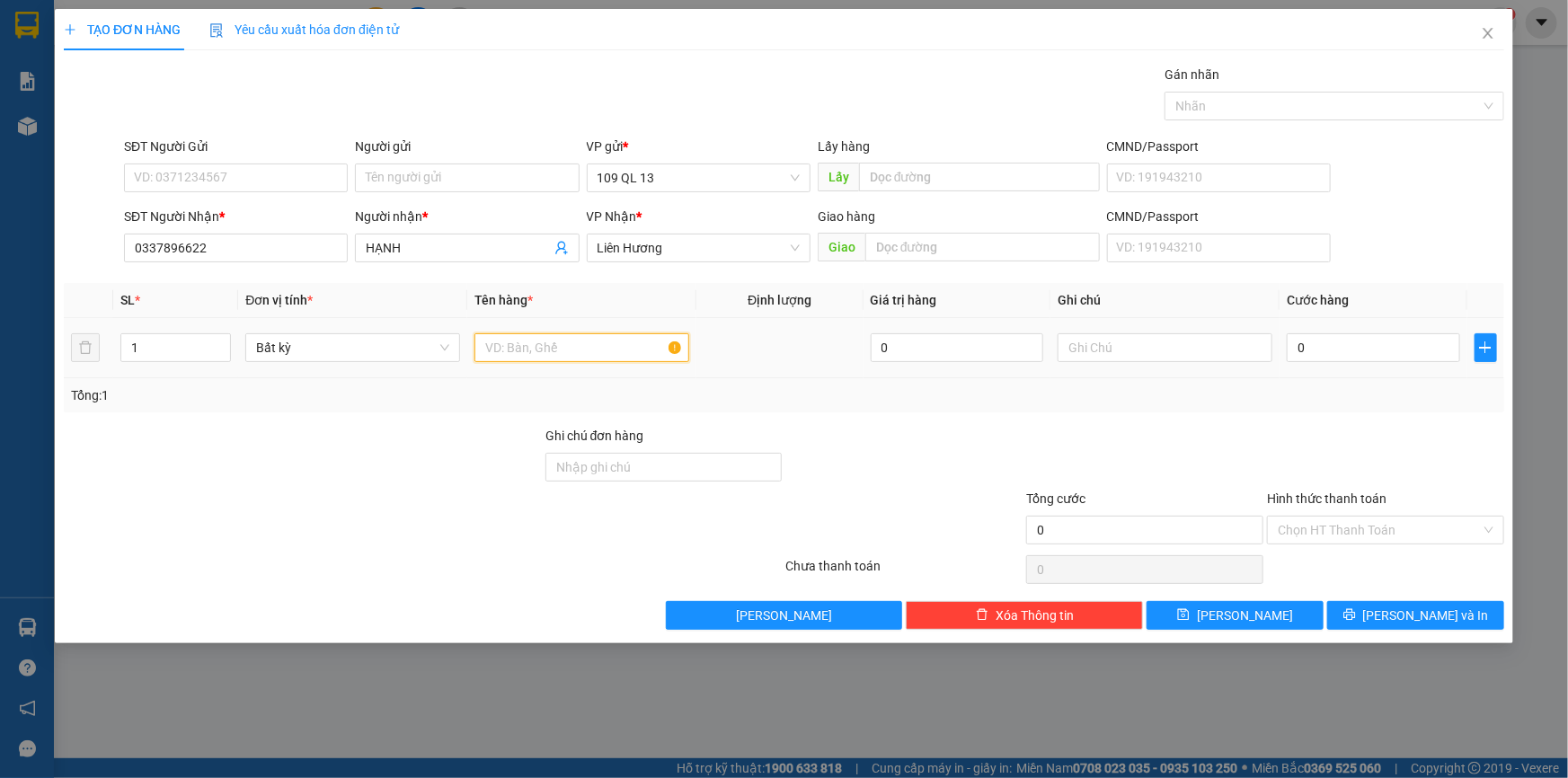
click at [606, 340] on input "text" at bounding box center [582, 347] width 215 height 29
click at [1097, 333] on input "text" at bounding box center [1166, 347] width 215 height 29
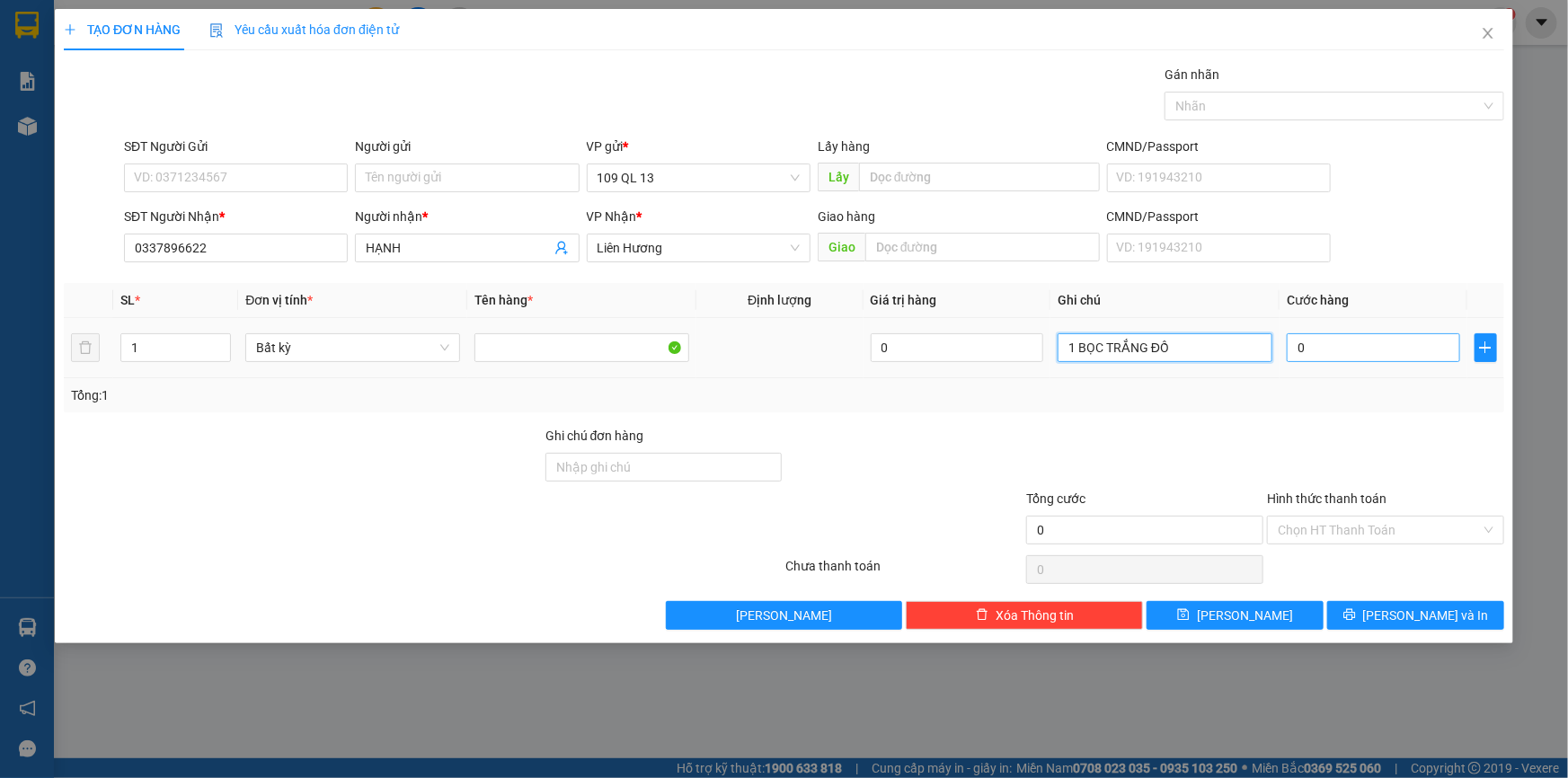
type input "1 BỌC TRẮNG ĐỒ"
click at [1314, 355] on input "0" at bounding box center [1374, 347] width 174 height 29
type input "3"
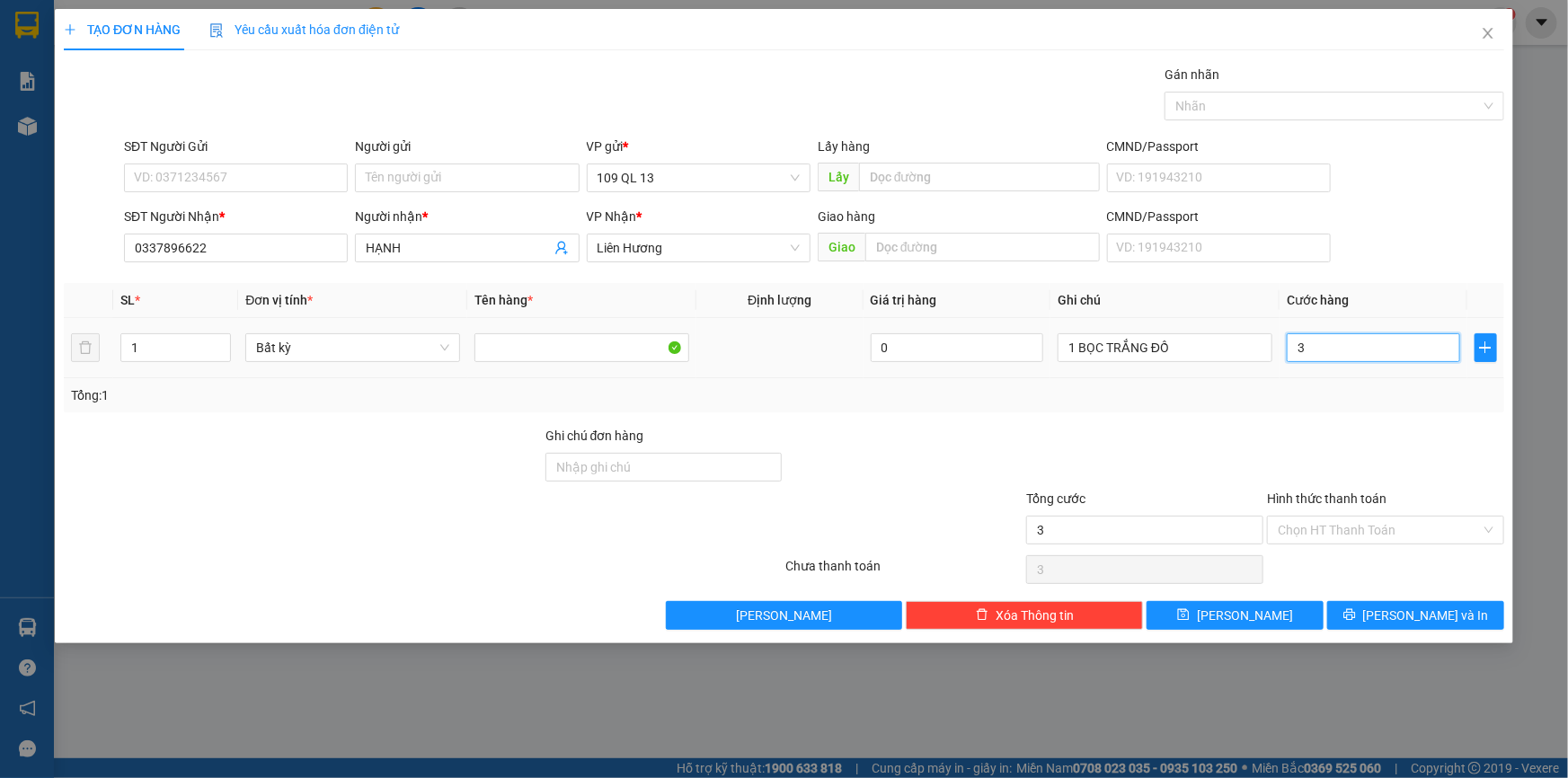
type input "30"
type input "30.000"
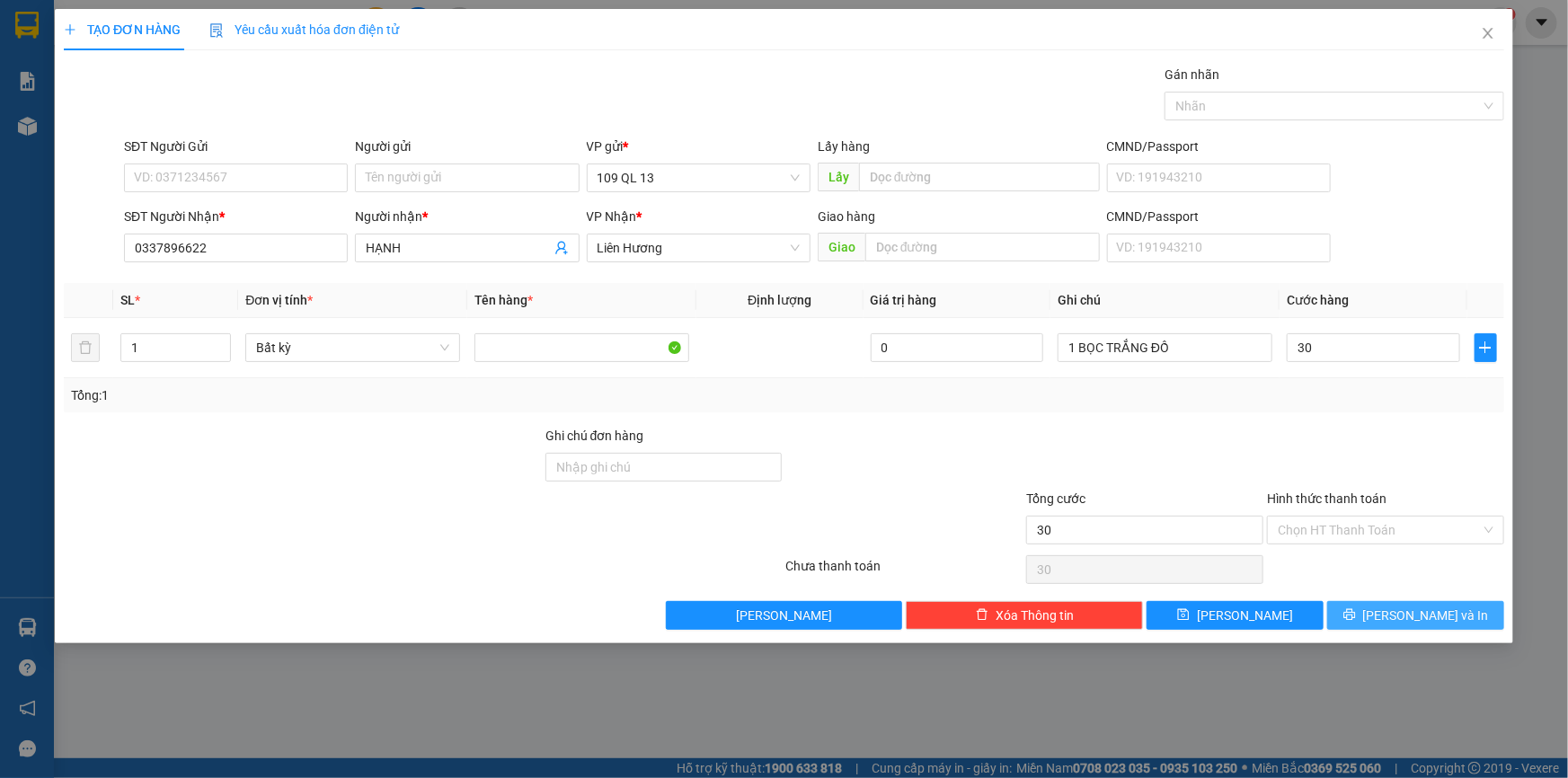
type input "30.000"
click at [1439, 620] on span "[PERSON_NAME] và In" at bounding box center [1427, 615] width 126 height 20
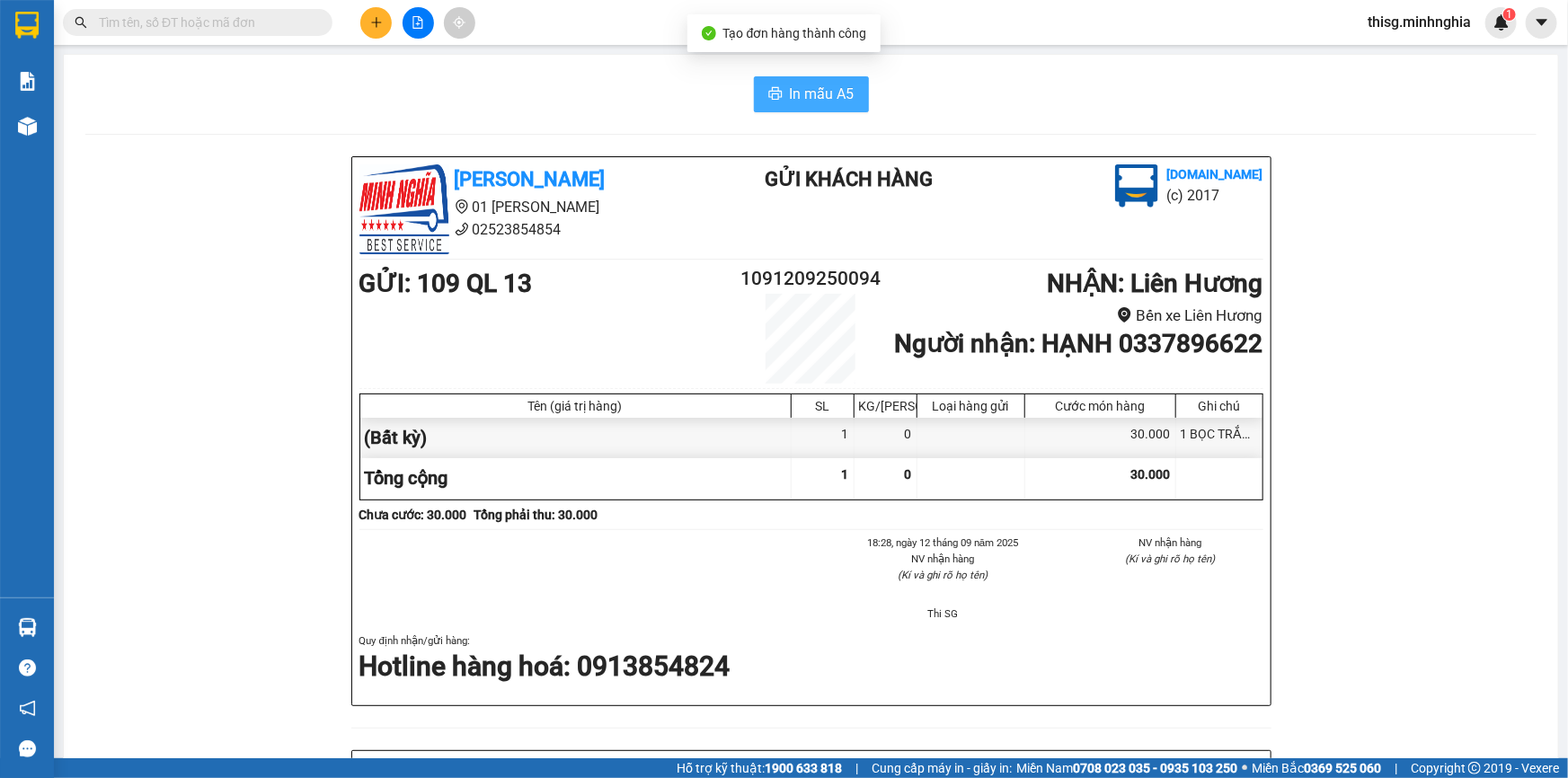
click at [794, 104] on span "In mẫu A5" at bounding box center [822, 94] width 65 height 23
click at [378, 34] on button at bounding box center [376, 23] width 32 height 32
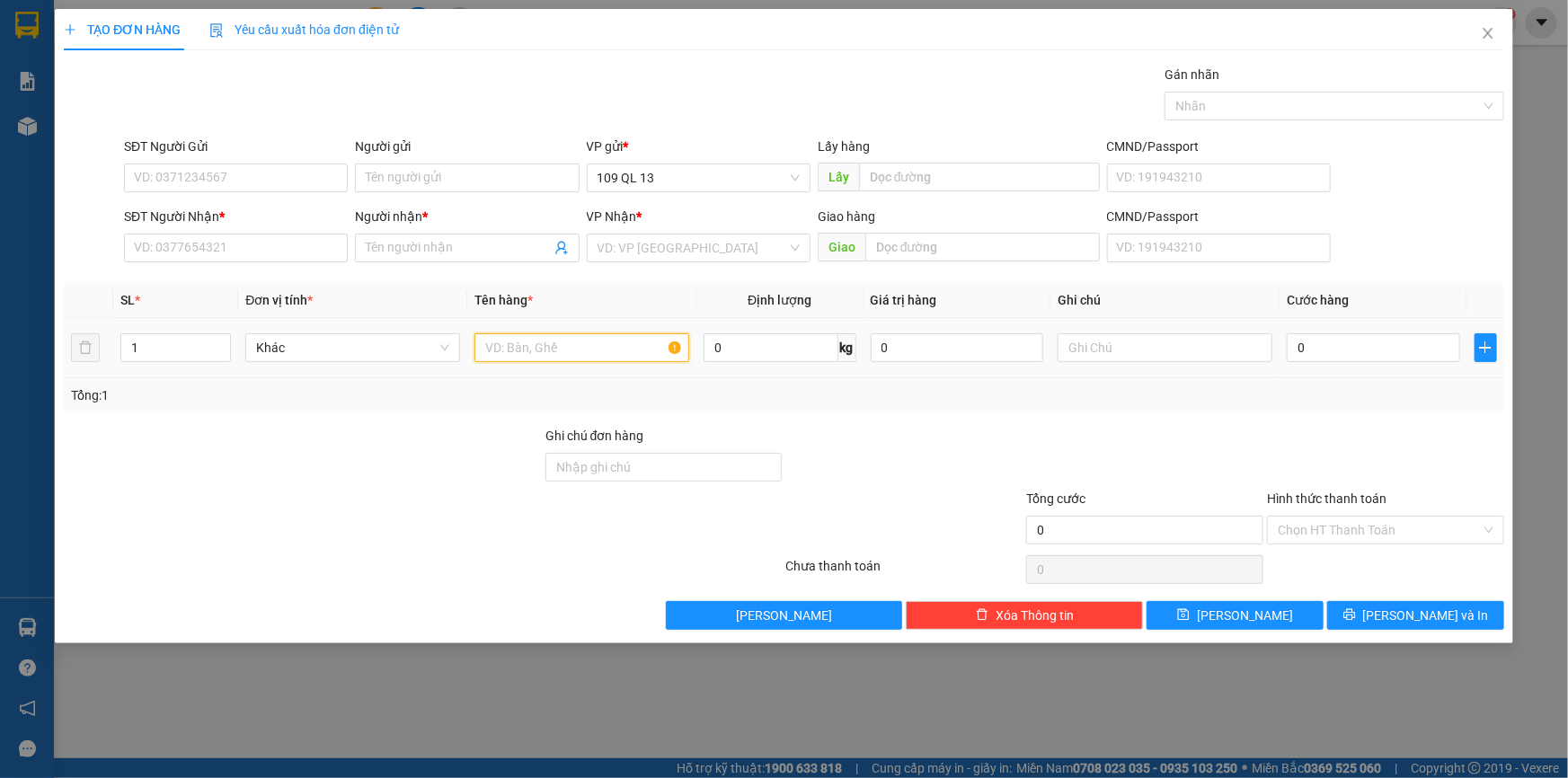
click at [553, 350] on input "text" at bounding box center [582, 347] width 215 height 29
click at [286, 247] on input "SĐT Người Nhận *" at bounding box center [236, 248] width 224 height 29
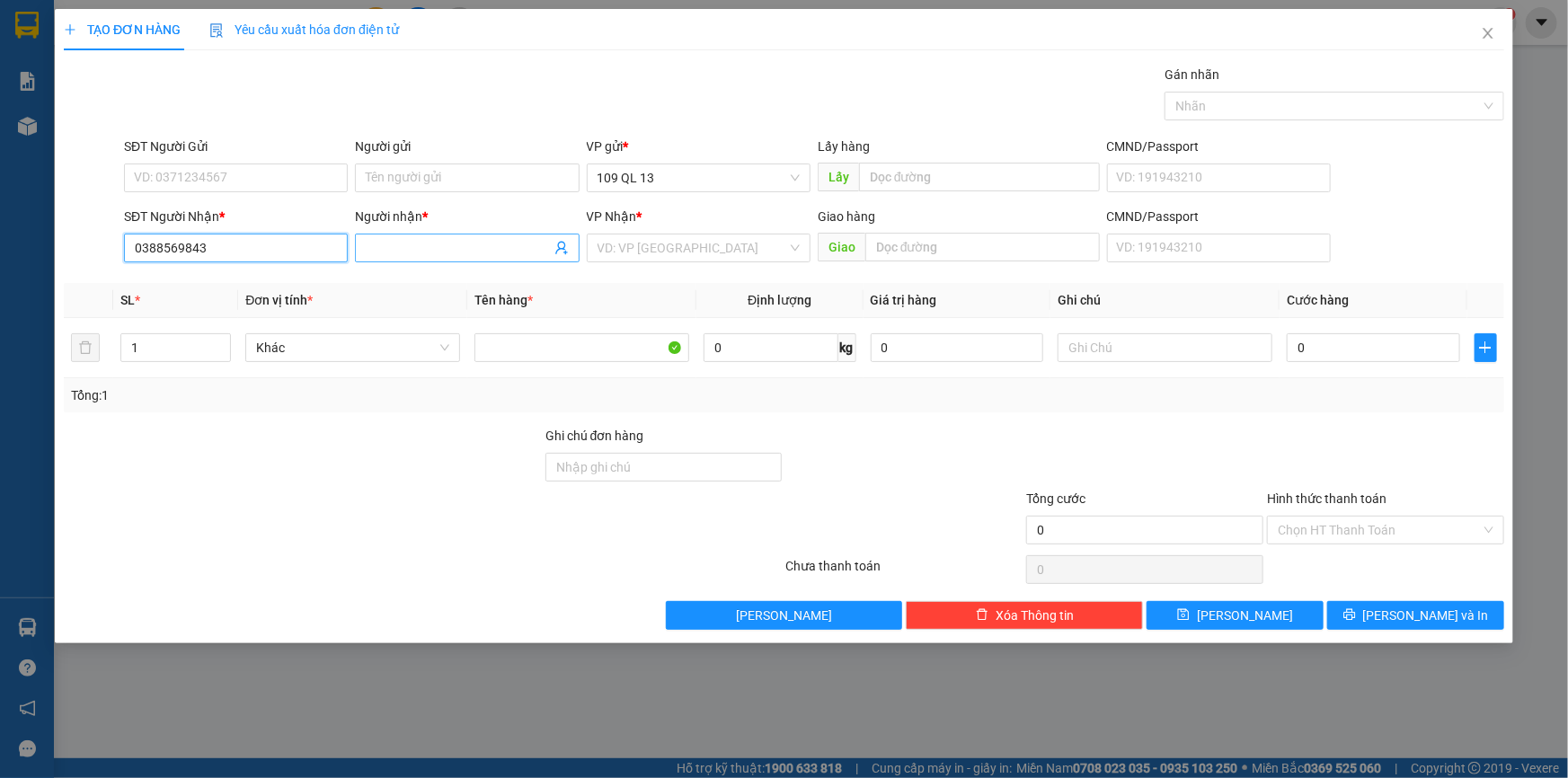
type input "0388569843"
click at [401, 256] on input "Người nhận *" at bounding box center [458, 248] width 184 height 20
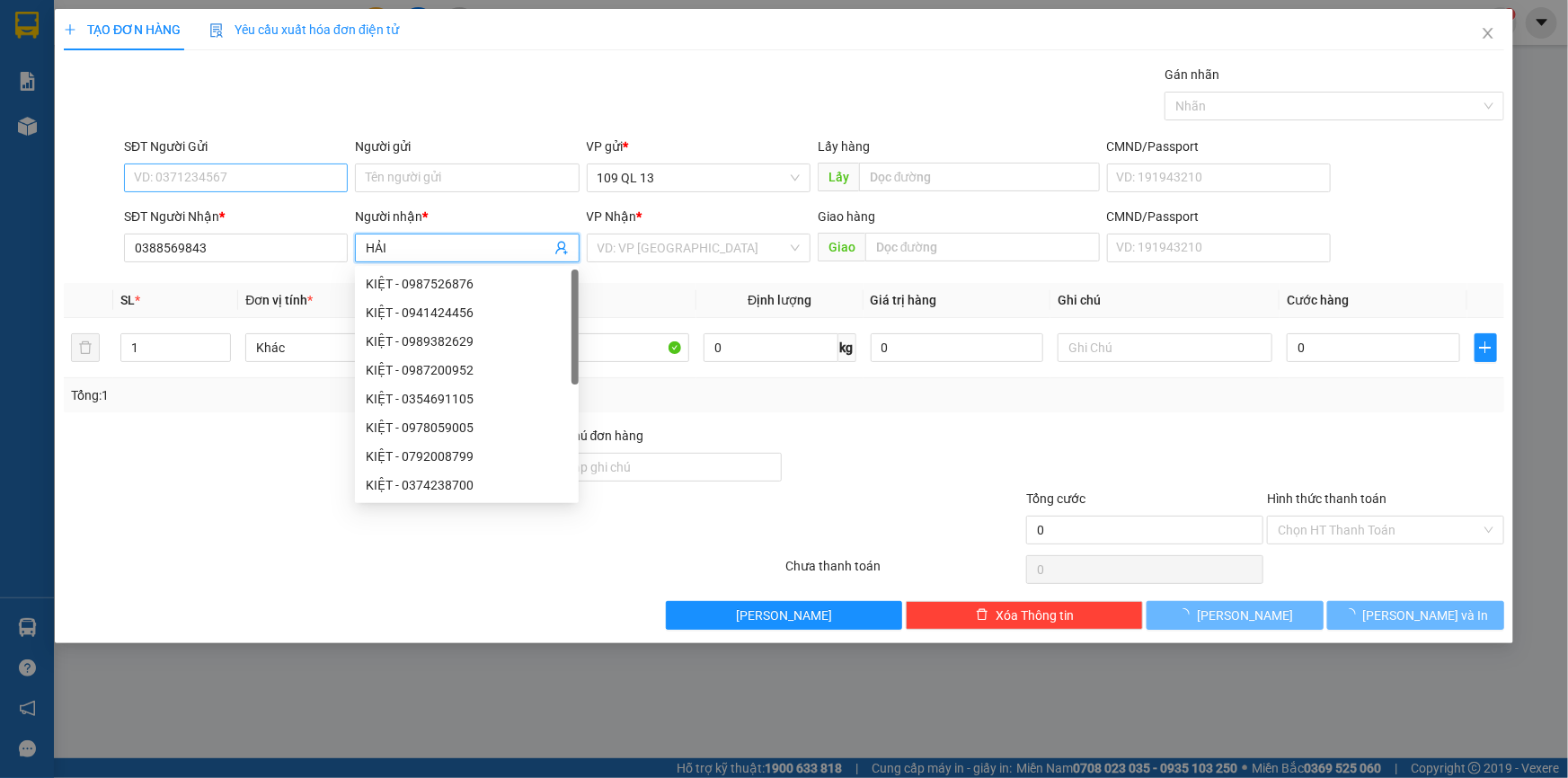
type input "HẢI"
click at [208, 187] on input "SĐT Người Gửi" at bounding box center [236, 177] width 224 height 29
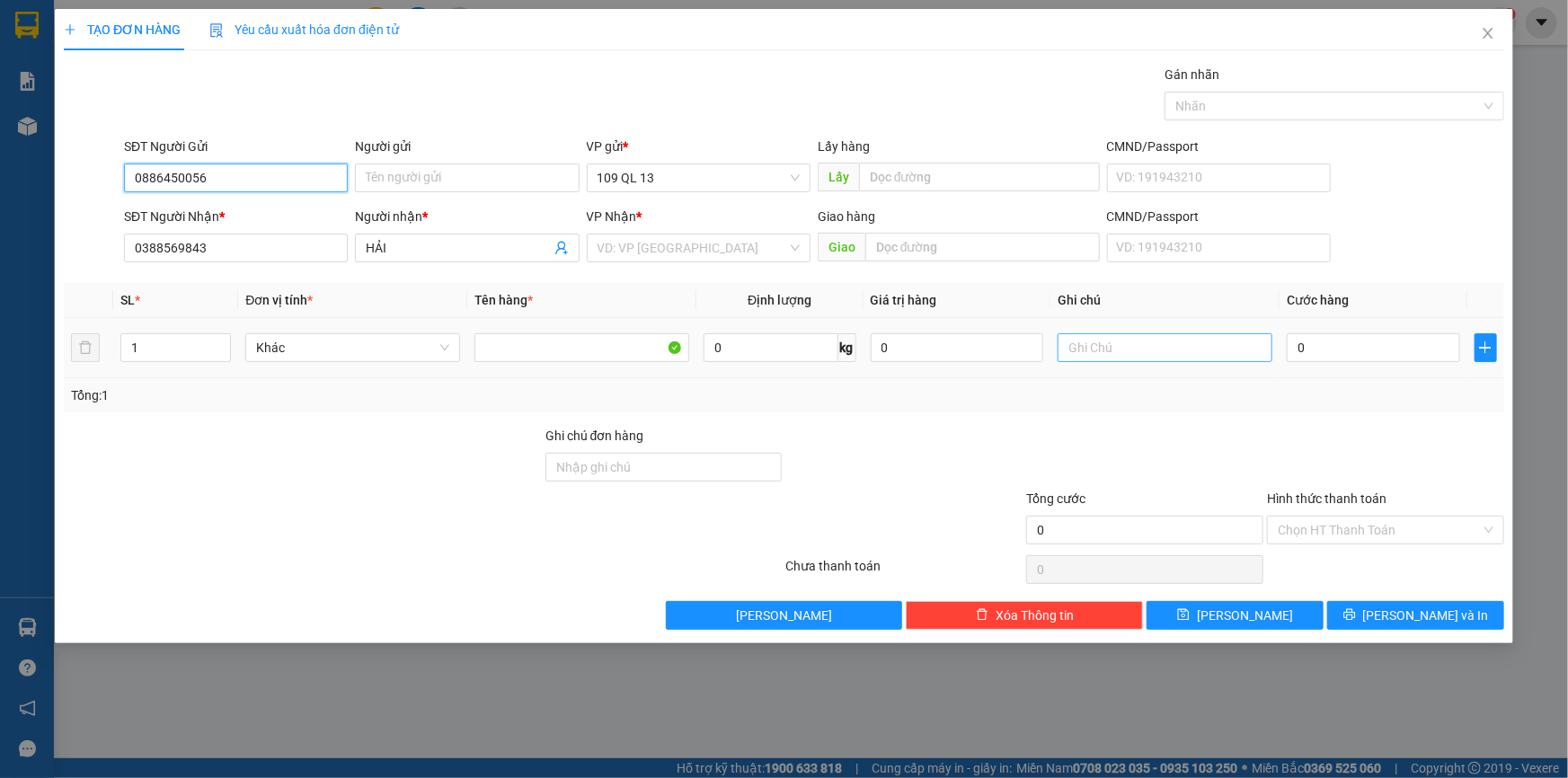
type input "0886450056"
click at [1189, 351] on input "text" at bounding box center [1166, 347] width 215 height 29
type input "1 BÌA NHỰA GT"
click at [1307, 352] on input "0" at bounding box center [1374, 347] width 174 height 29
type input "3"
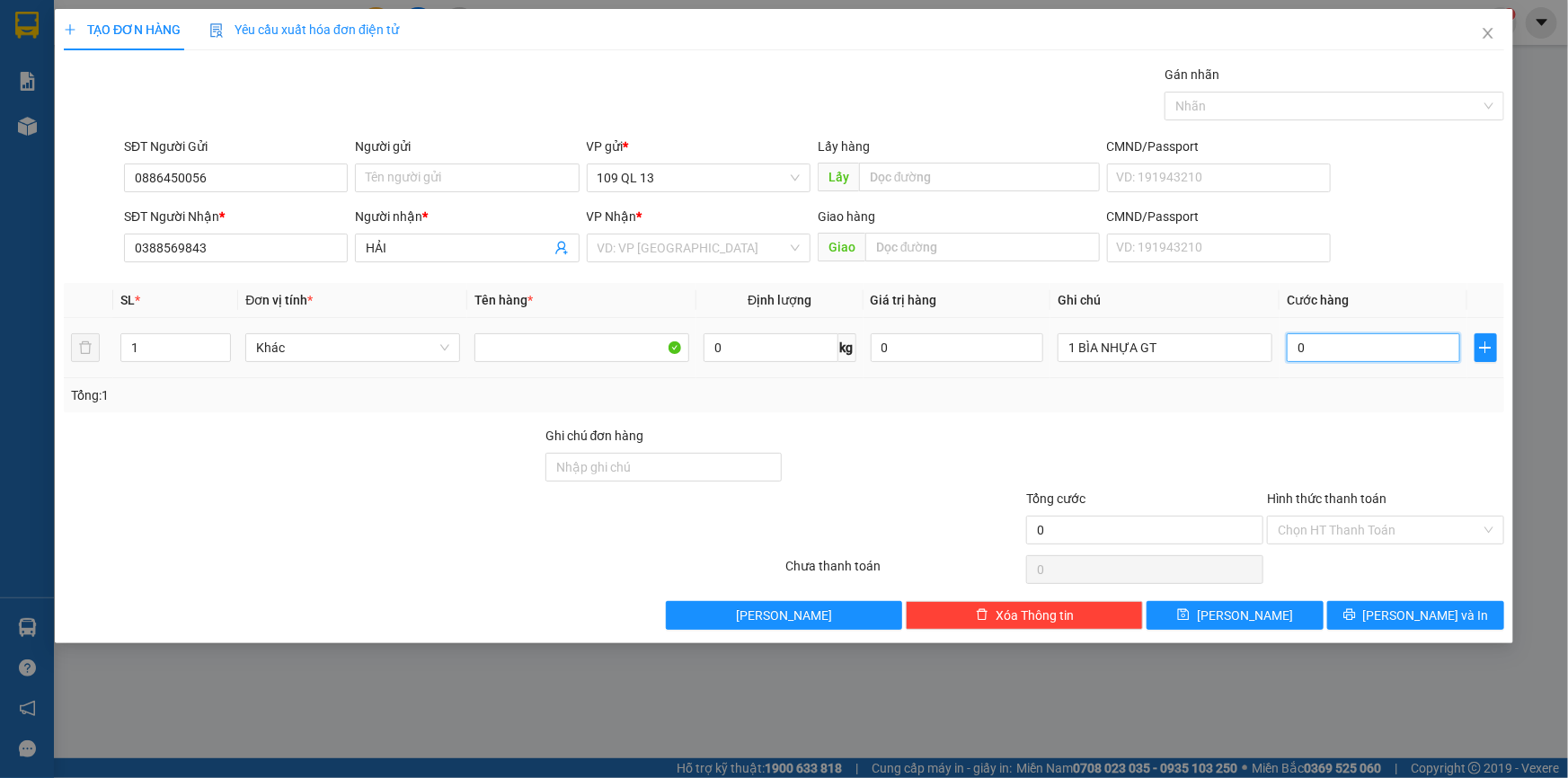
type input "3"
type input "30"
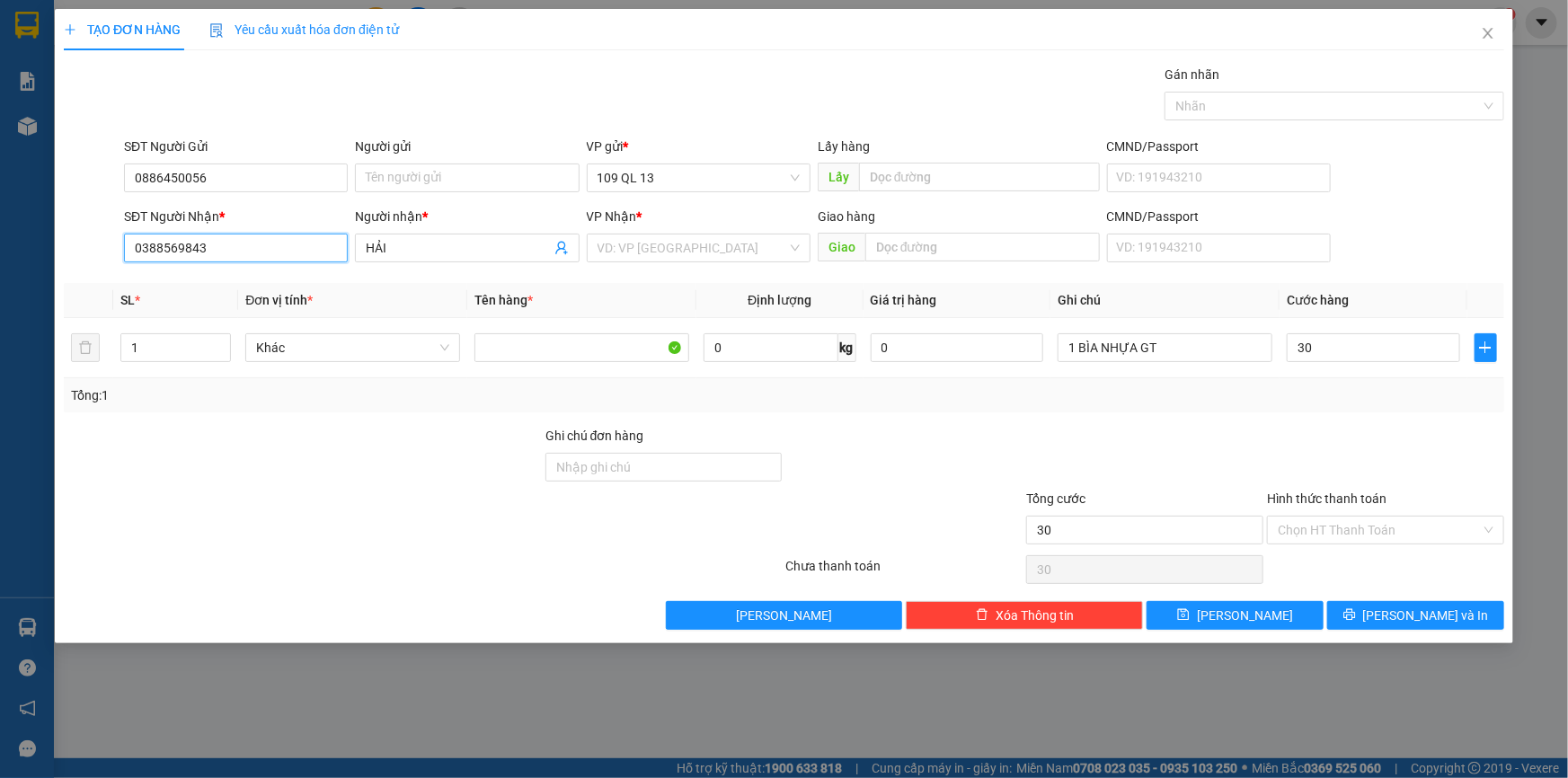
type input "30.000"
click at [216, 239] on input "0388569843" at bounding box center [236, 248] width 224 height 29
click at [164, 249] on input "0388569843" at bounding box center [236, 248] width 224 height 29
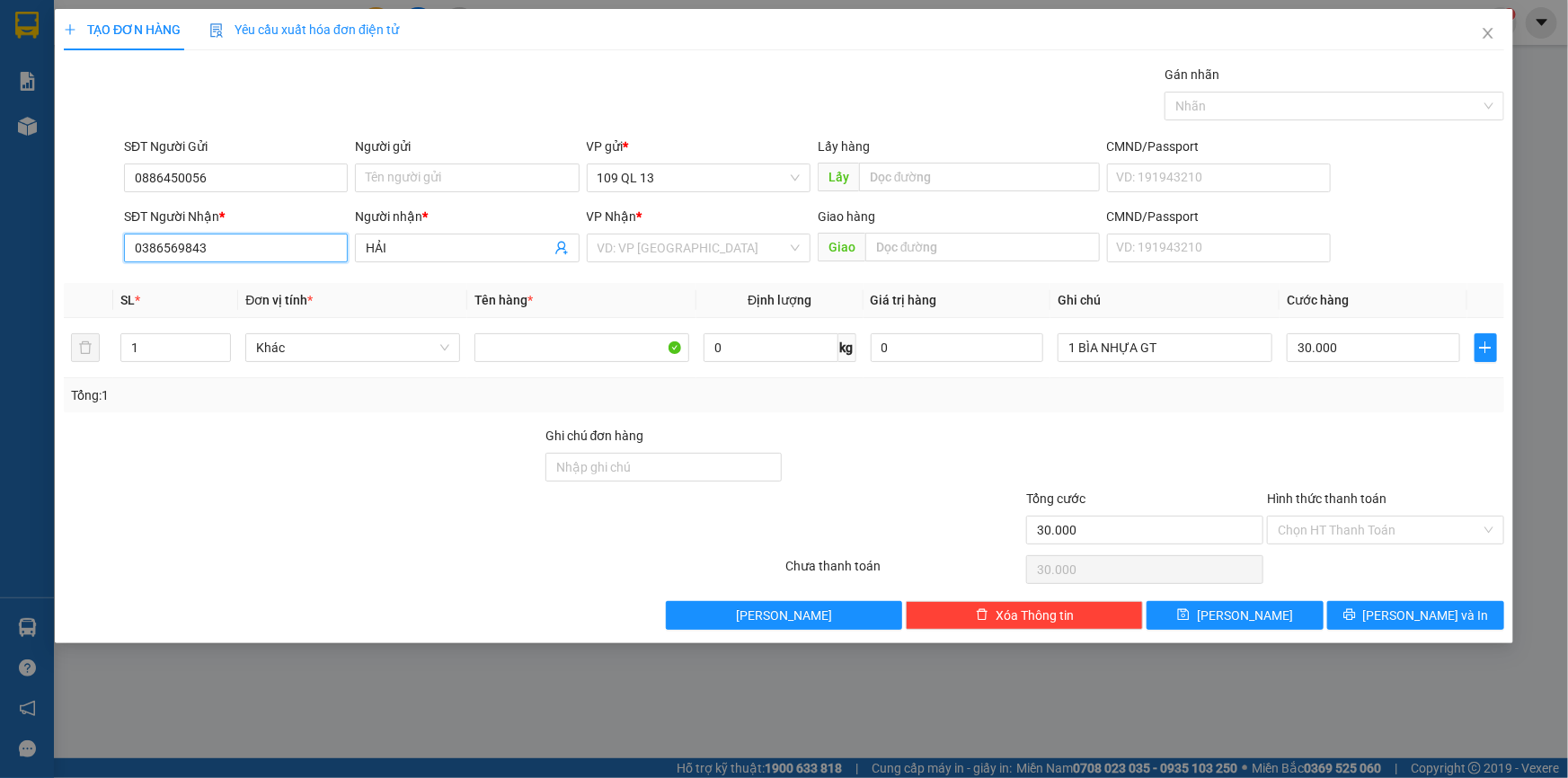
click at [249, 246] on input "0386569843" at bounding box center [236, 248] width 224 height 29
type input "0386569843"
click at [733, 250] on input "search" at bounding box center [692, 248] width 189 height 27
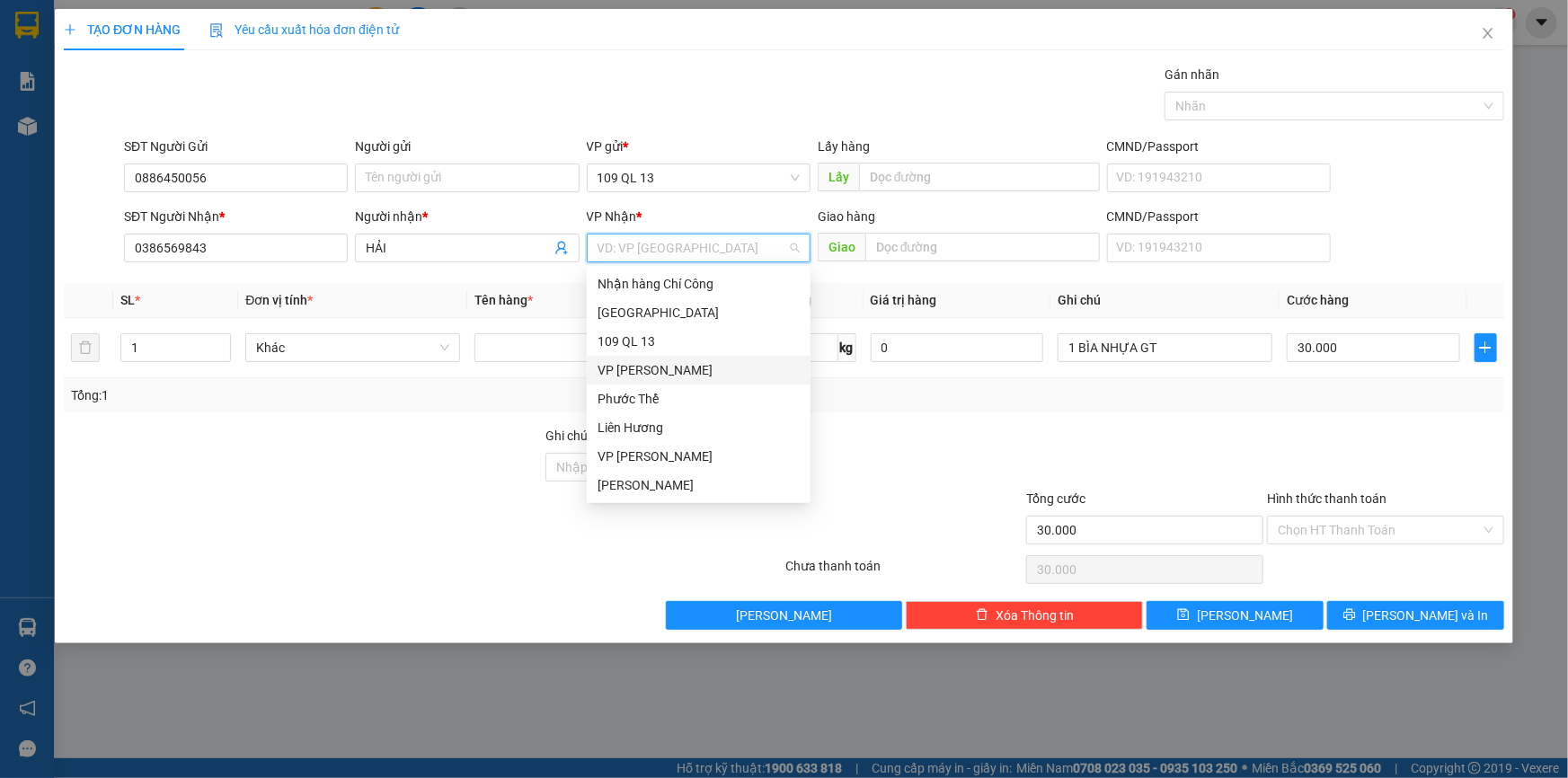
click at [687, 360] on div "VP [PERSON_NAME]" at bounding box center [698, 370] width 202 height 20
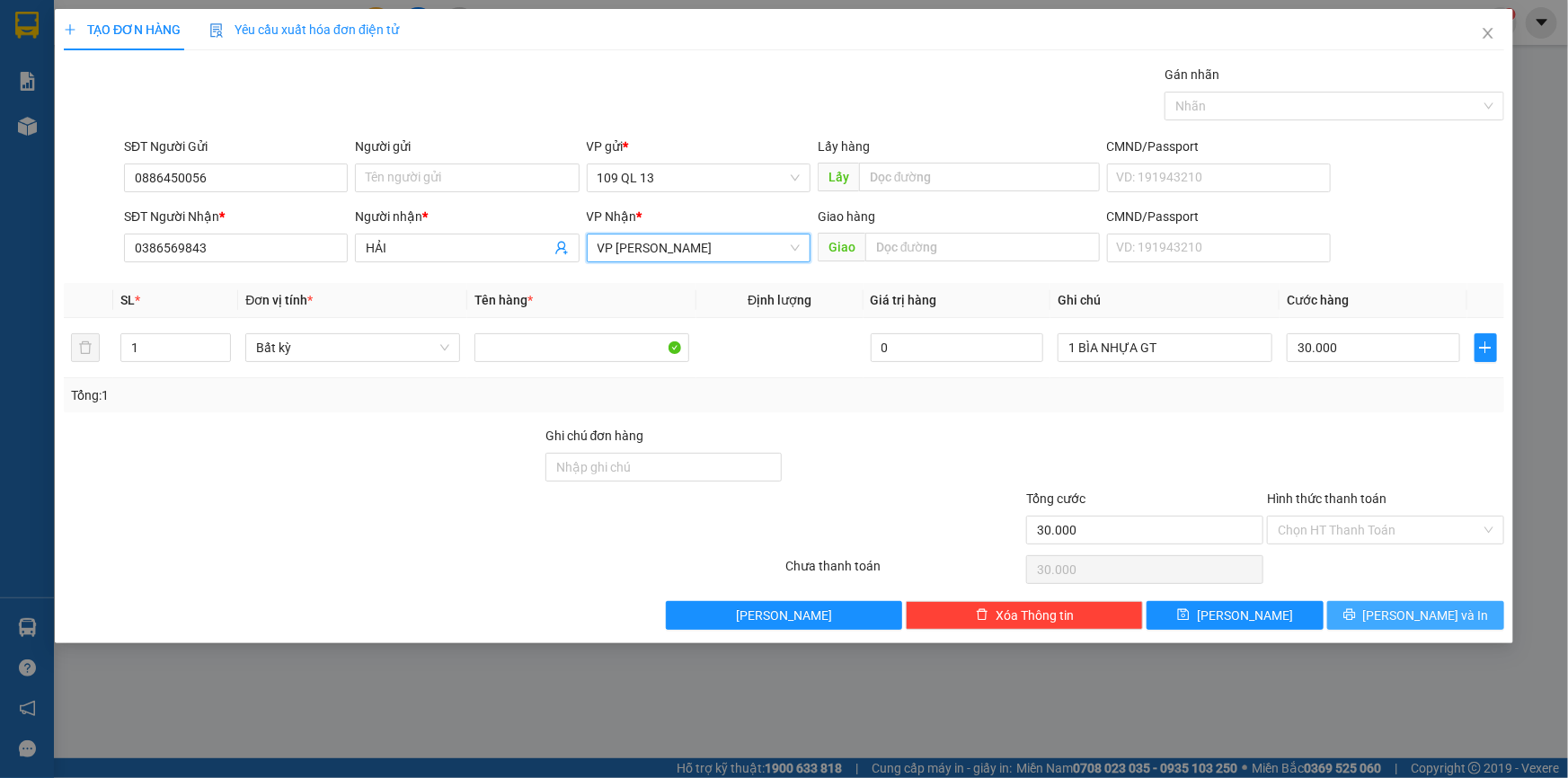
click at [1419, 605] on span "[PERSON_NAME] và In" at bounding box center [1427, 615] width 126 height 20
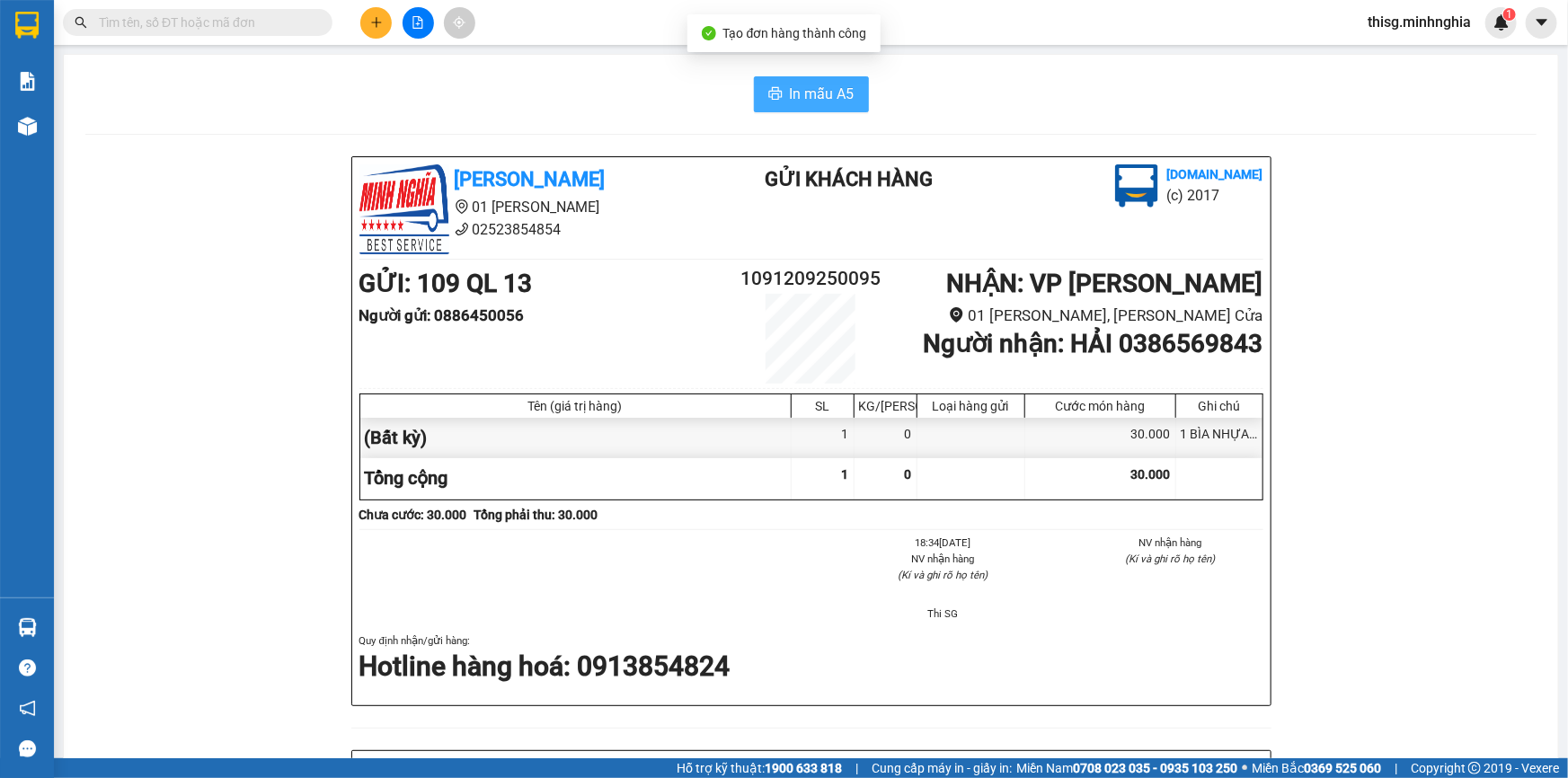
click at [797, 84] on span "In mẫu A5" at bounding box center [822, 94] width 65 height 23
click at [373, 31] on button at bounding box center [376, 23] width 32 height 32
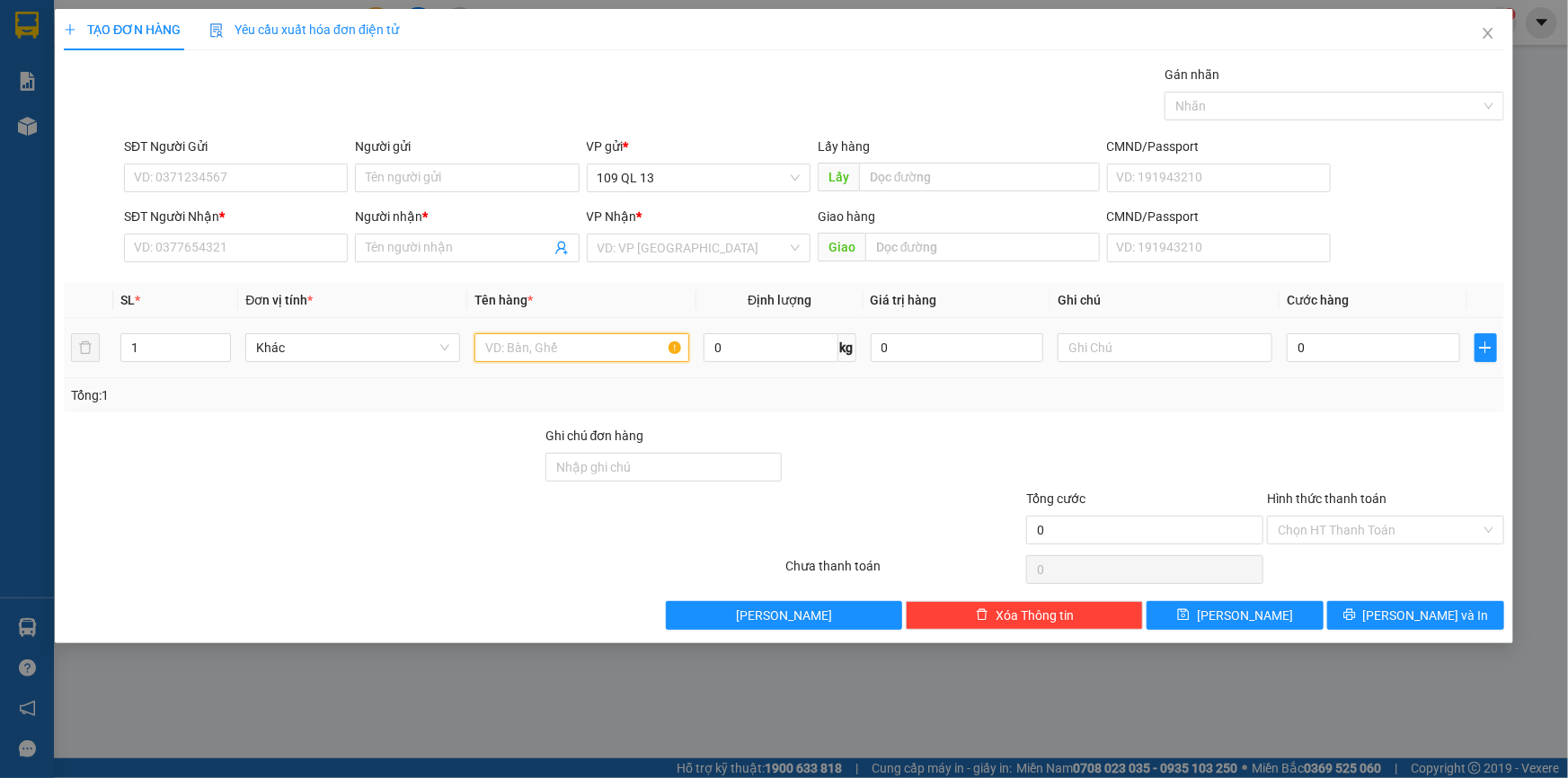
click at [597, 339] on input "text" at bounding box center [582, 347] width 215 height 29
click at [251, 261] on div "SĐT Người Nhận * VD: 0377654321" at bounding box center [236, 239] width 224 height 63
click at [251, 257] on input "SĐT Người Nhận *" at bounding box center [236, 248] width 224 height 29
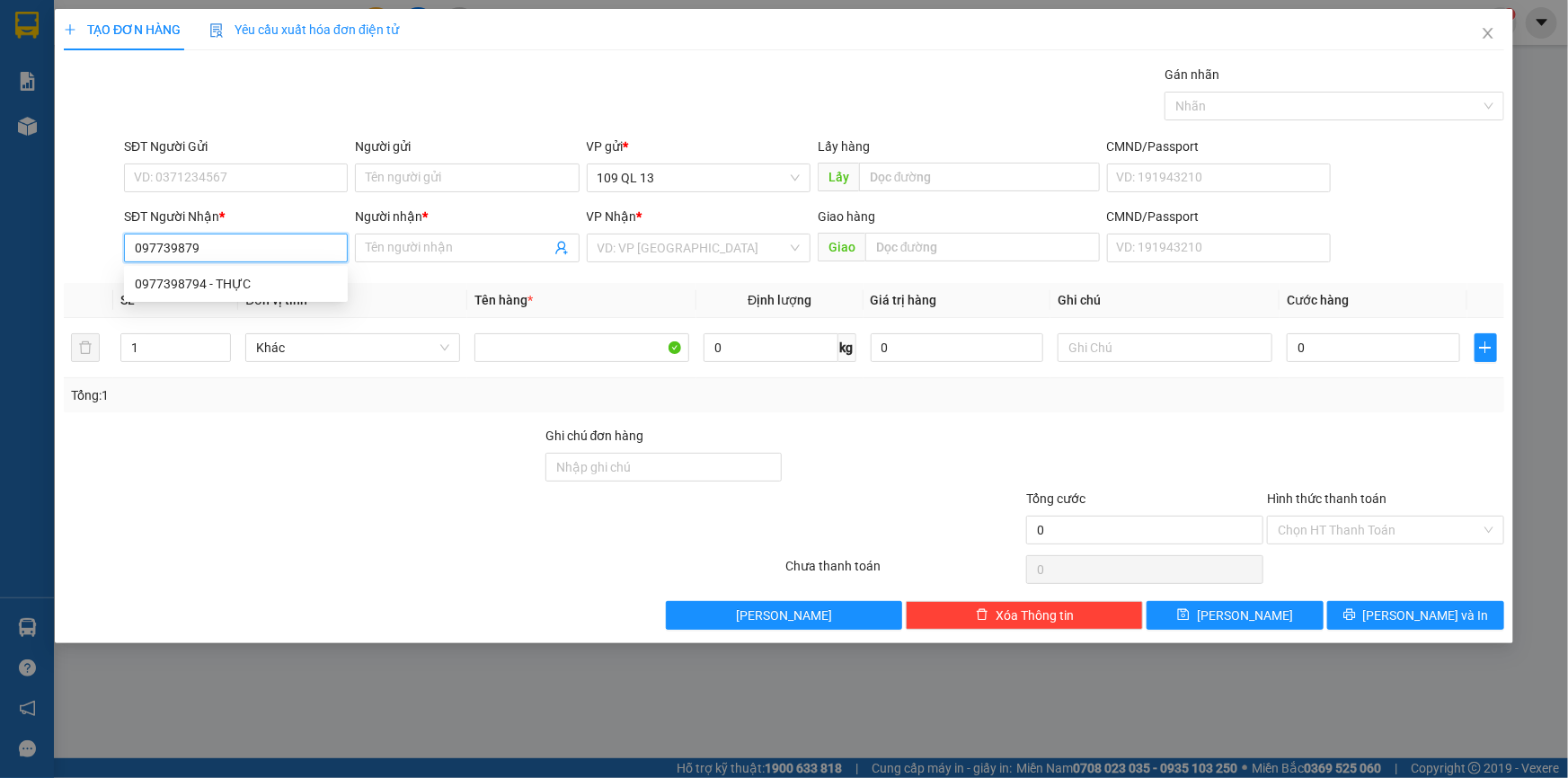
type input "0977398794"
click at [251, 282] on div "0977398794 - THỰC" at bounding box center [236, 284] width 202 height 20
type input "THỰC"
type input "0977398794"
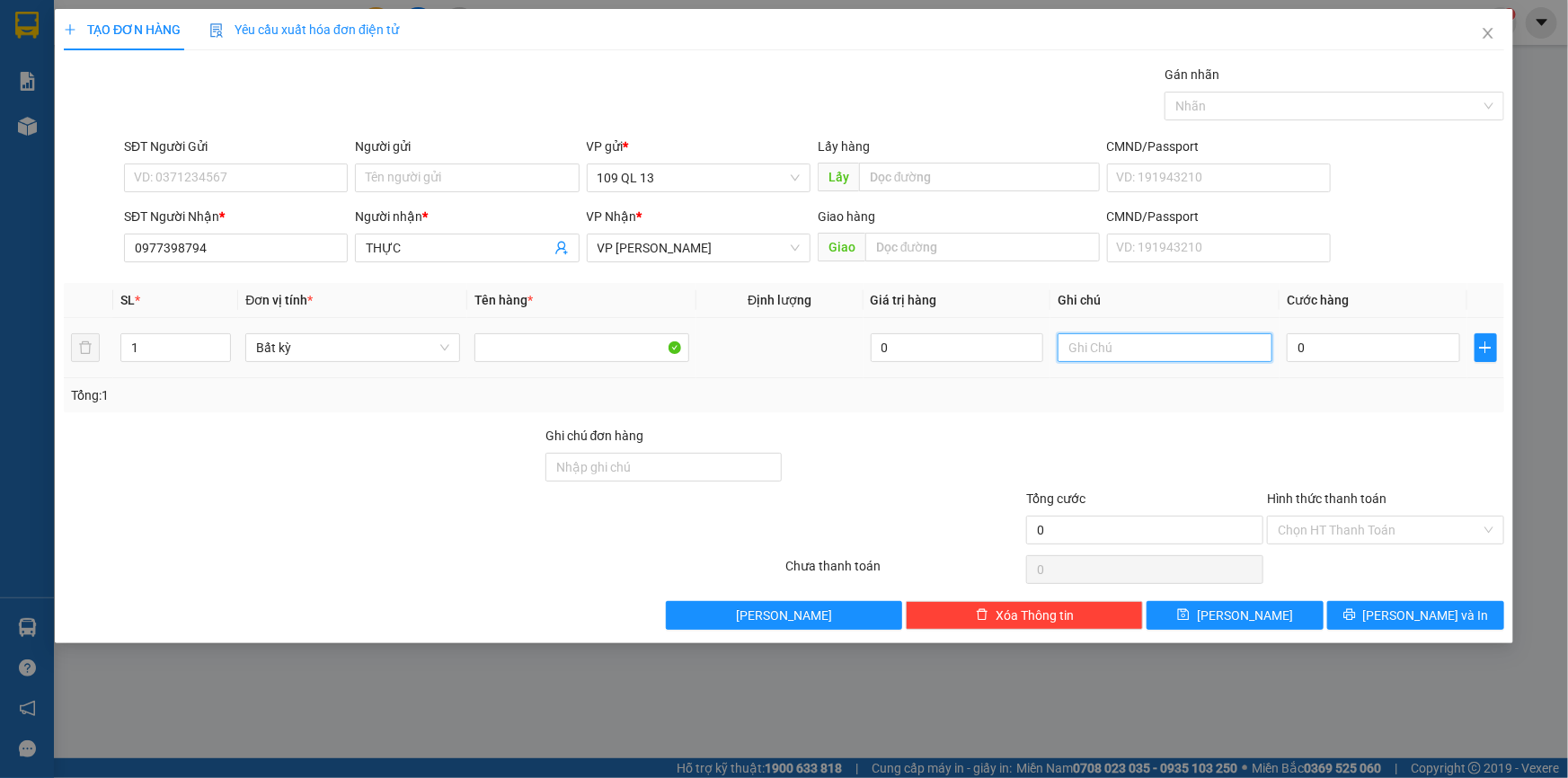
click at [1182, 336] on input "text" at bounding box center [1166, 347] width 215 height 29
type input "1 HỘP RĂNG"
click at [1330, 338] on input "0" at bounding box center [1374, 347] width 174 height 29
type input "4"
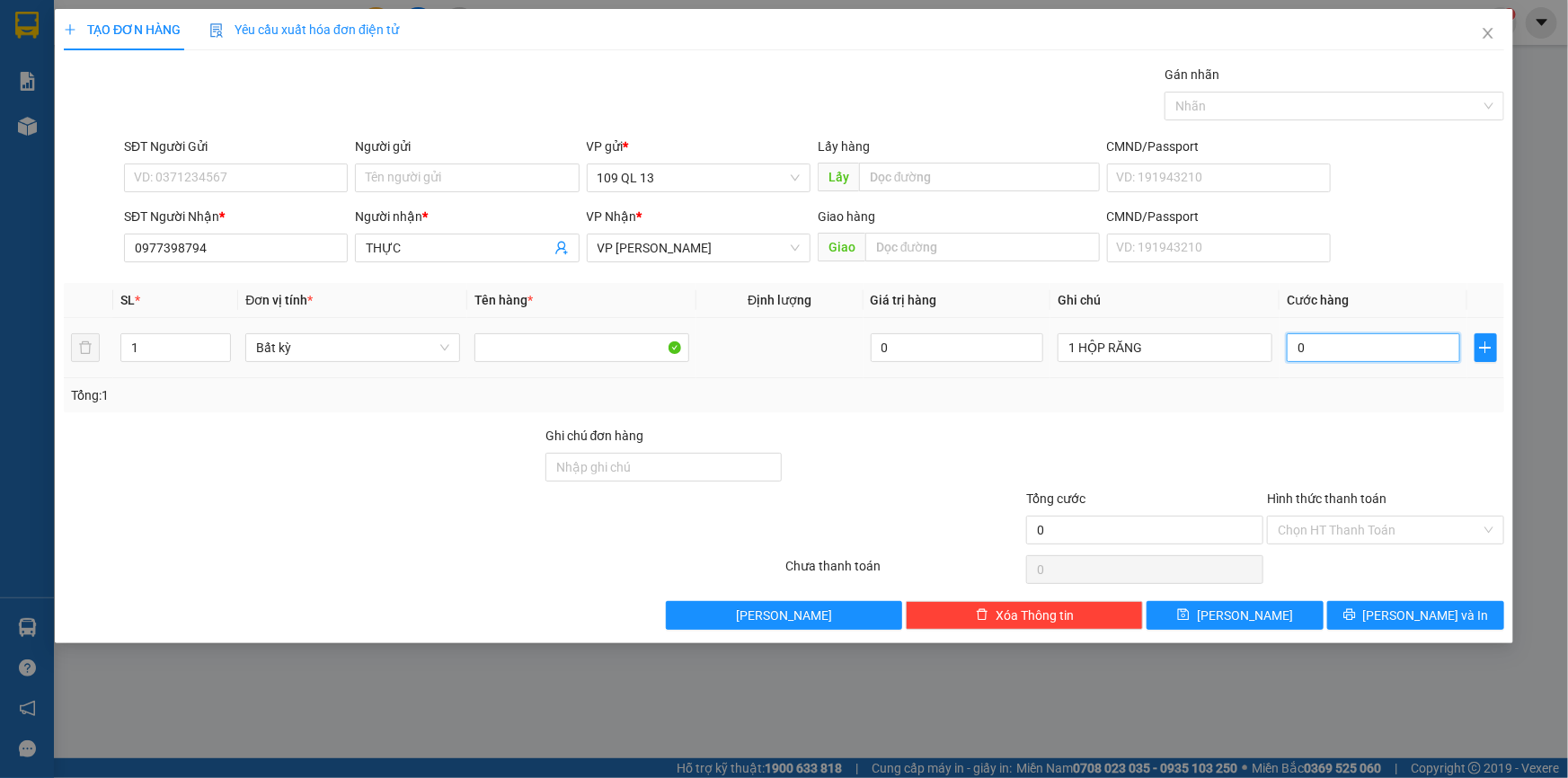
type input "4"
type input "40"
click at [1381, 513] on div "Hình thức thanh toán" at bounding box center [1386, 502] width 238 height 27
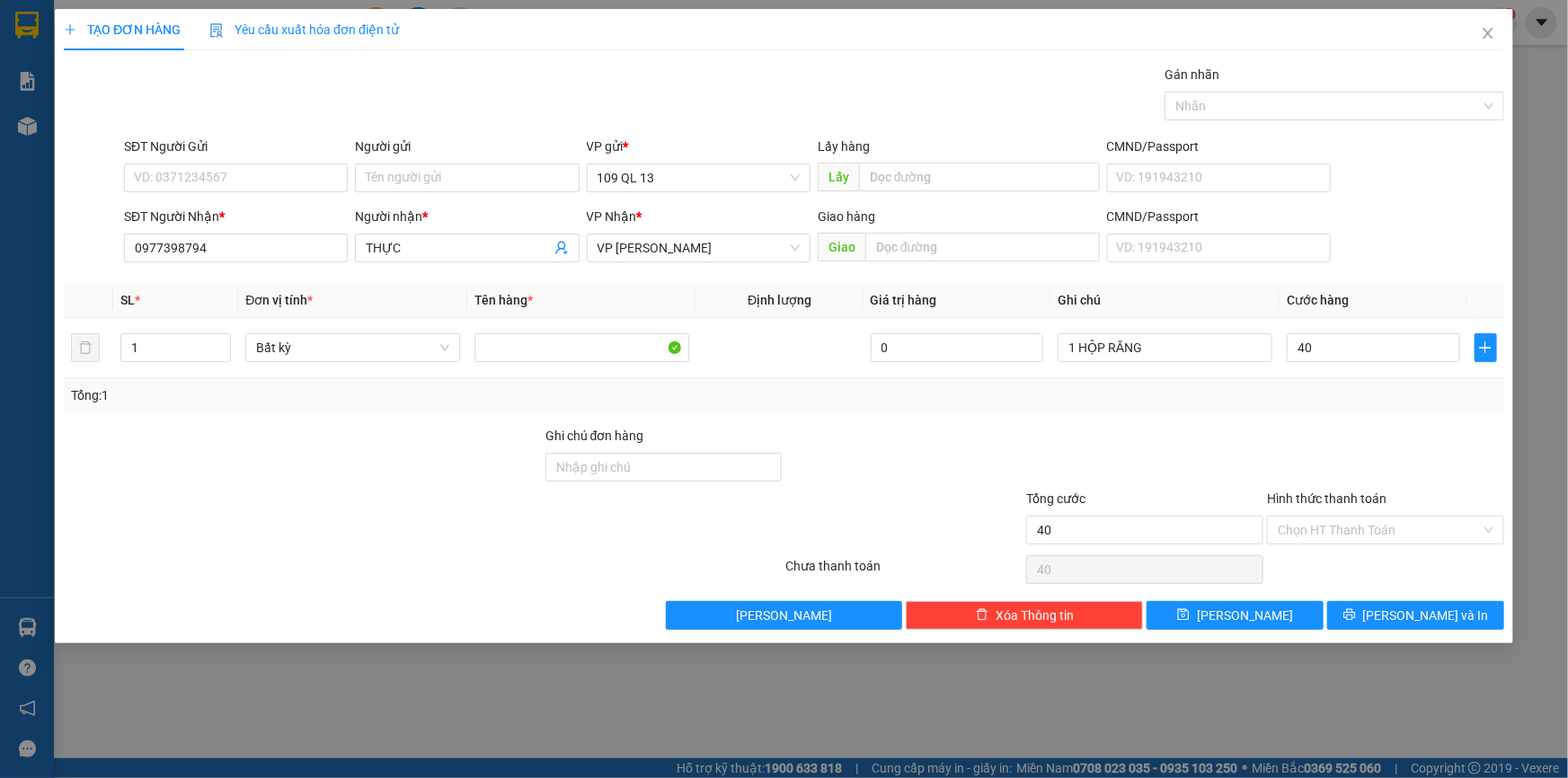
type input "40.000"
click at [1388, 532] on input "Hình thức thanh toán" at bounding box center [1380, 530] width 203 height 27
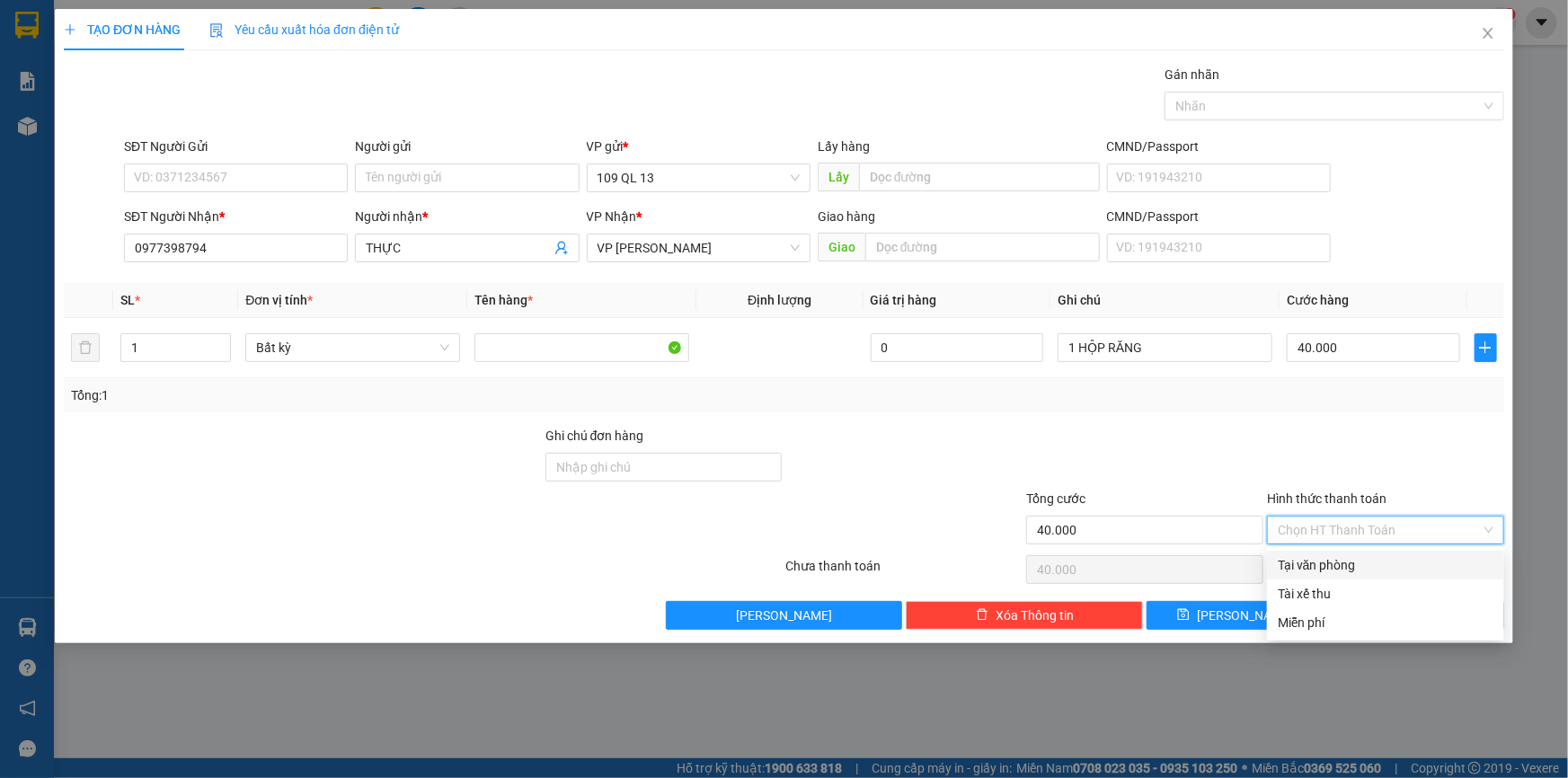
click at [1388, 563] on div "Tại văn phòng" at bounding box center [1386, 565] width 216 height 20
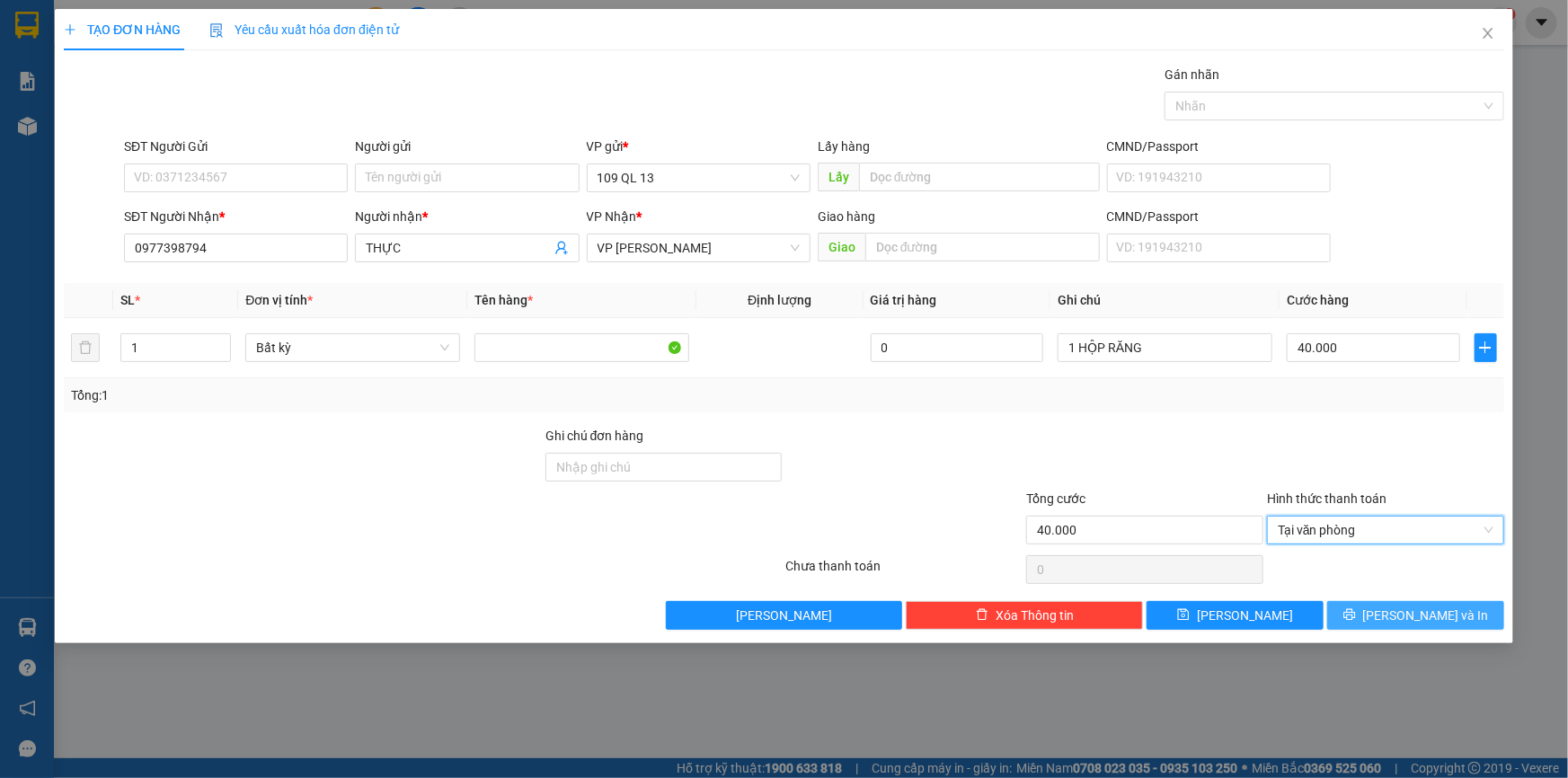
click at [1421, 612] on span "[PERSON_NAME] và In" at bounding box center [1427, 615] width 126 height 20
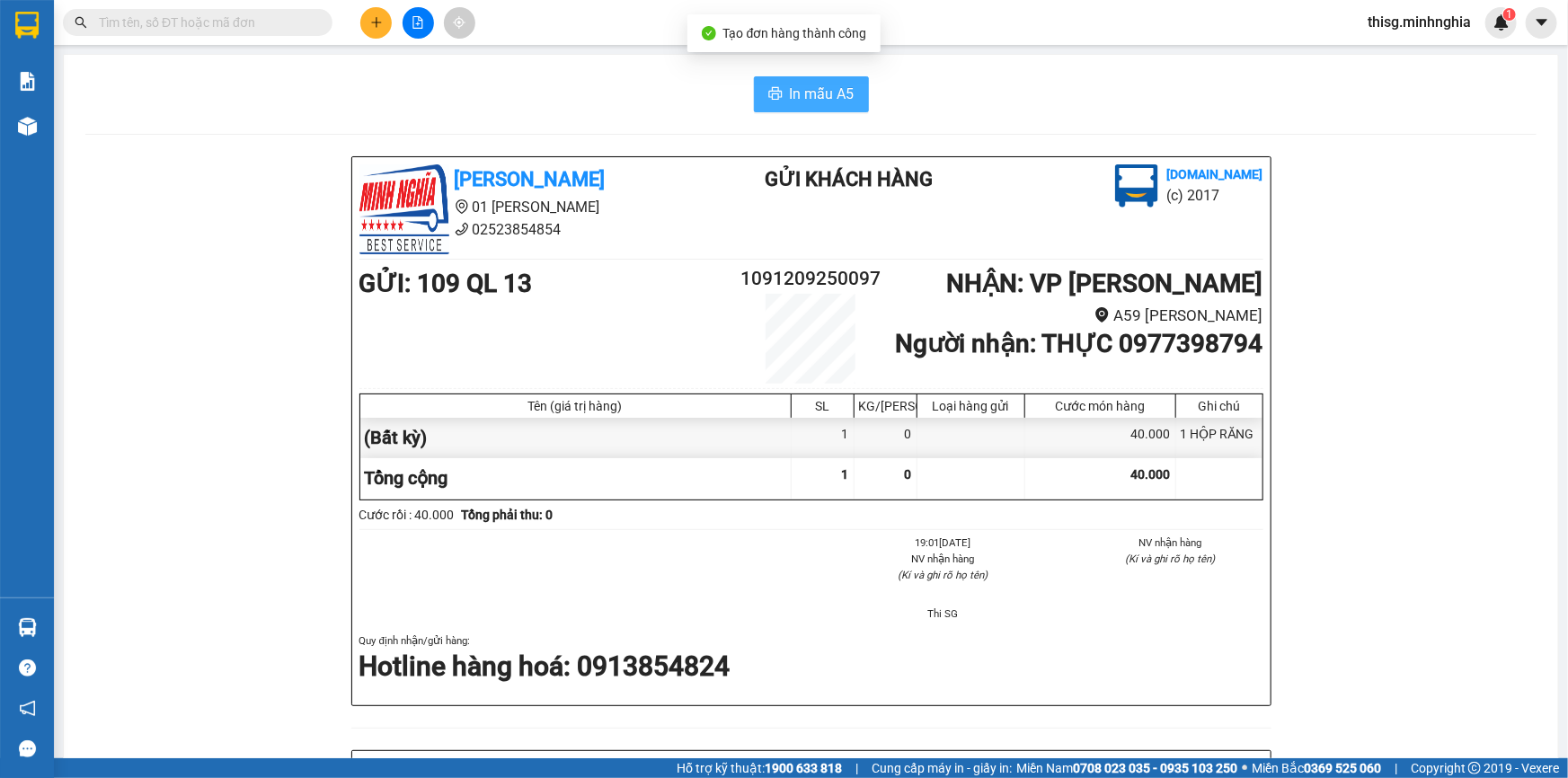
click at [816, 94] on span "In mẫu A5" at bounding box center [822, 94] width 65 height 23
click at [366, 24] on button at bounding box center [376, 23] width 32 height 32
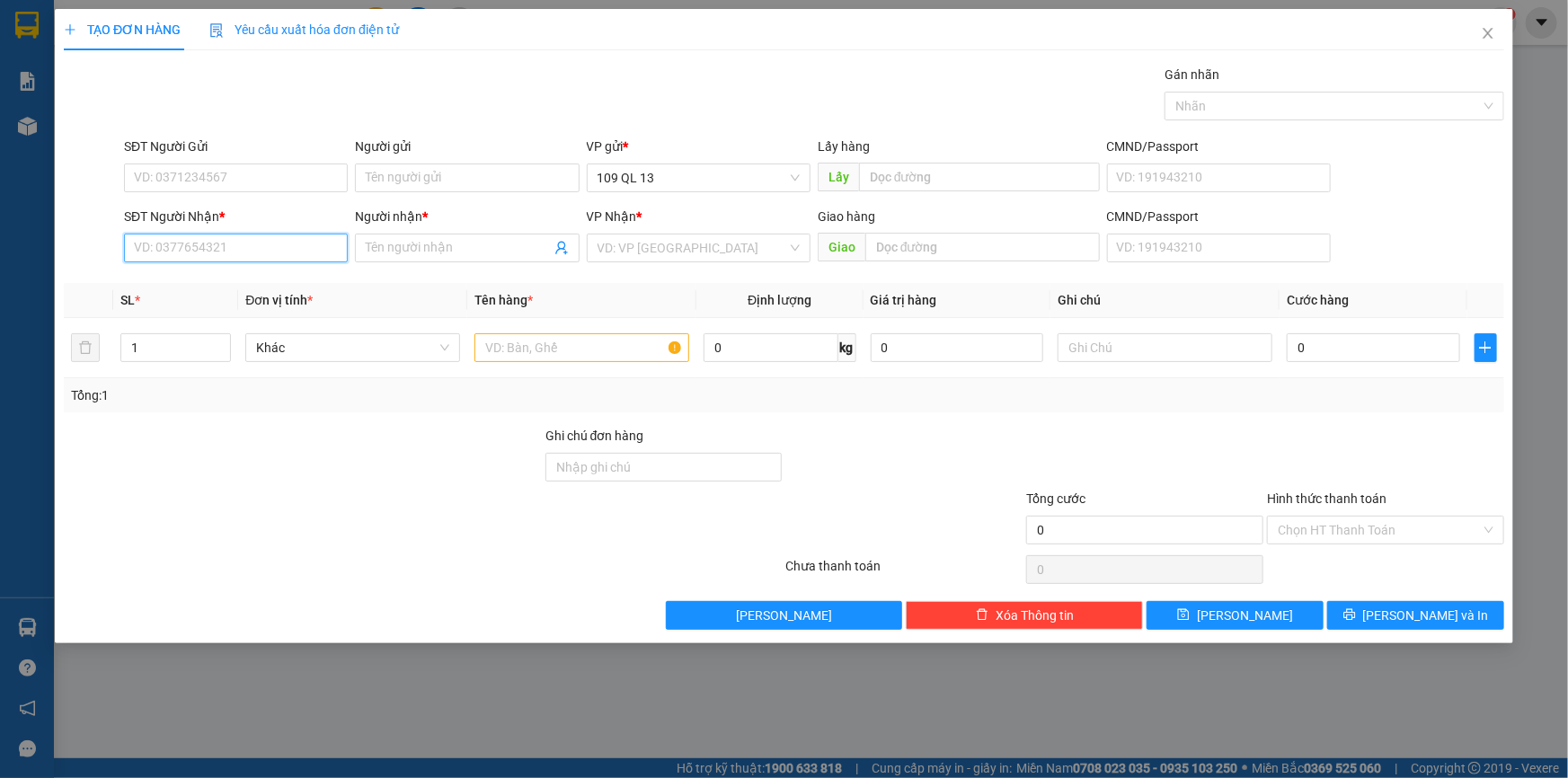
click at [271, 250] on input "SĐT Người Nhận *" at bounding box center [236, 248] width 224 height 29
drag, startPoint x: 278, startPoint y: 280, endPoint x: 279, endPoint y: 306, distance: 26.0
click at [279, 306] on div "0868677386 - TÂM 0933120386 - KIM NHỊ 0946268386 - TUẤN" at bounding box center [236, 312] width 224 height 86
click at [279, 306] on div "0933120386 - KIM NHỊ" at bounding box center [236, 313] width 202 height 20
type input "0933120386"
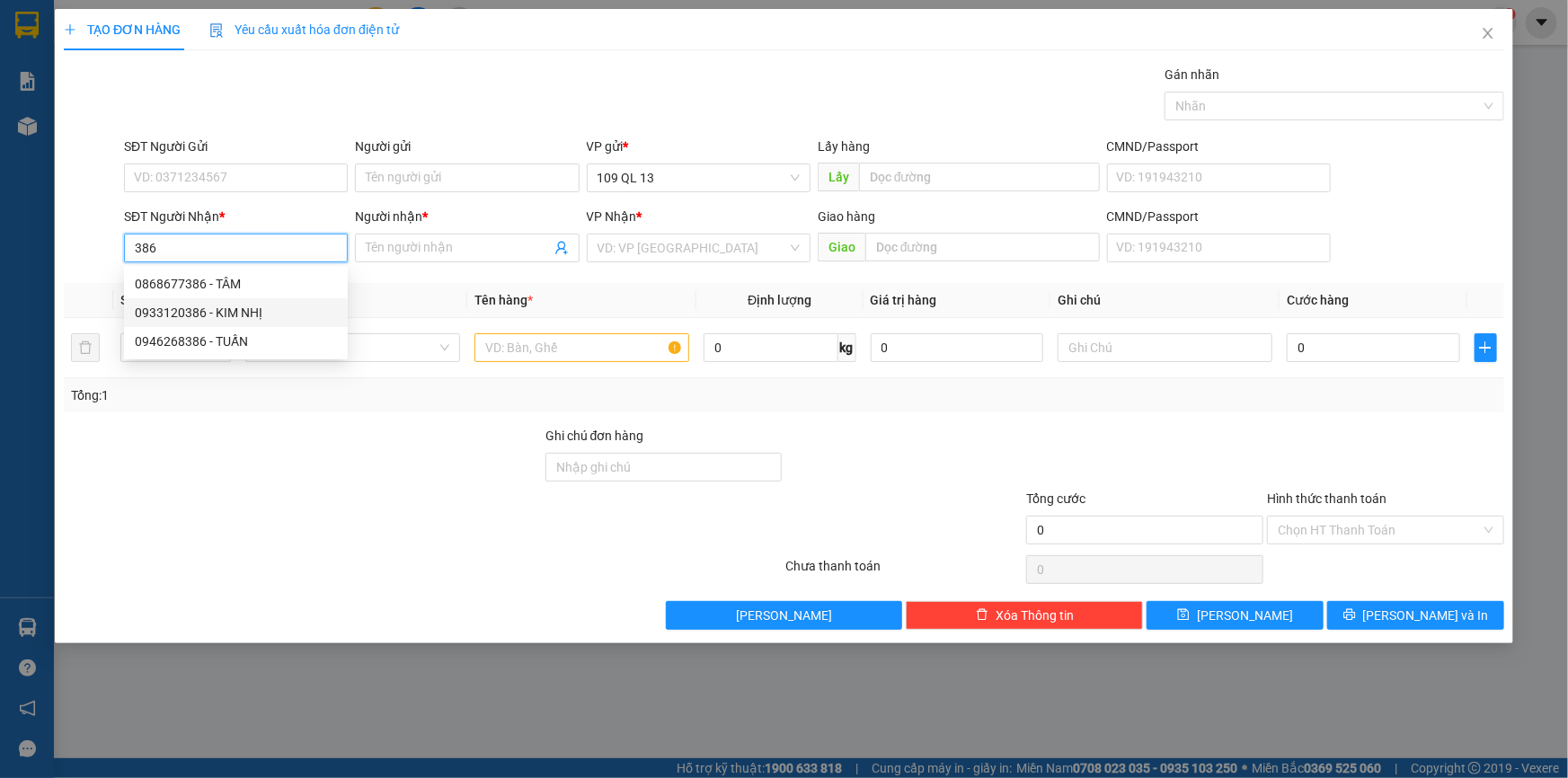
type input "[PERSON_NAME]"
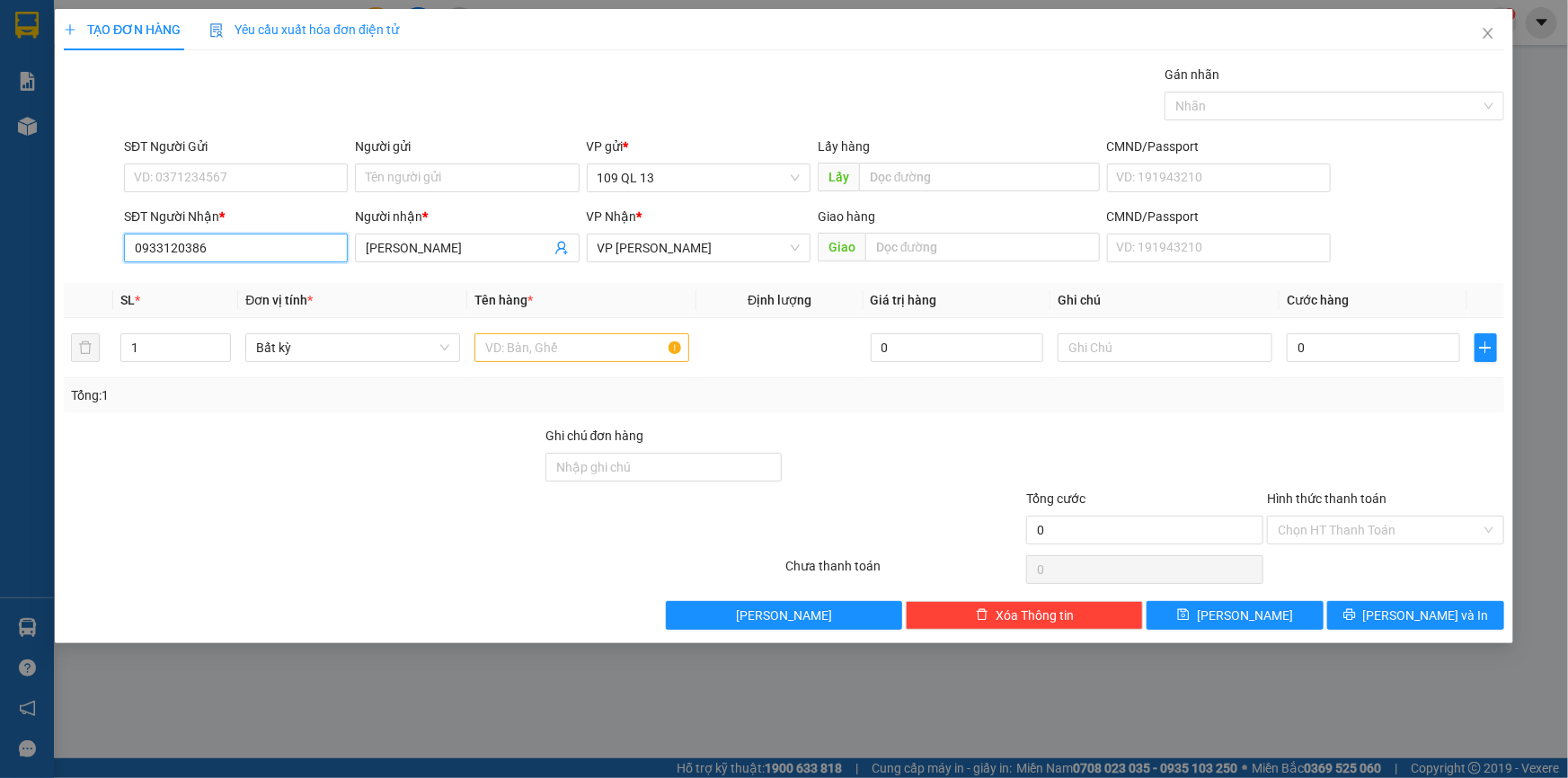
click at [262, 255] on input "0933120386" at bounding box center [236, 248] width 224 height 29
type input "0"
type input "3"
type input "9"
click at [279, 280] on div "0896969796 - DUNG" at bounding box center [236, 284] width 202 height 20
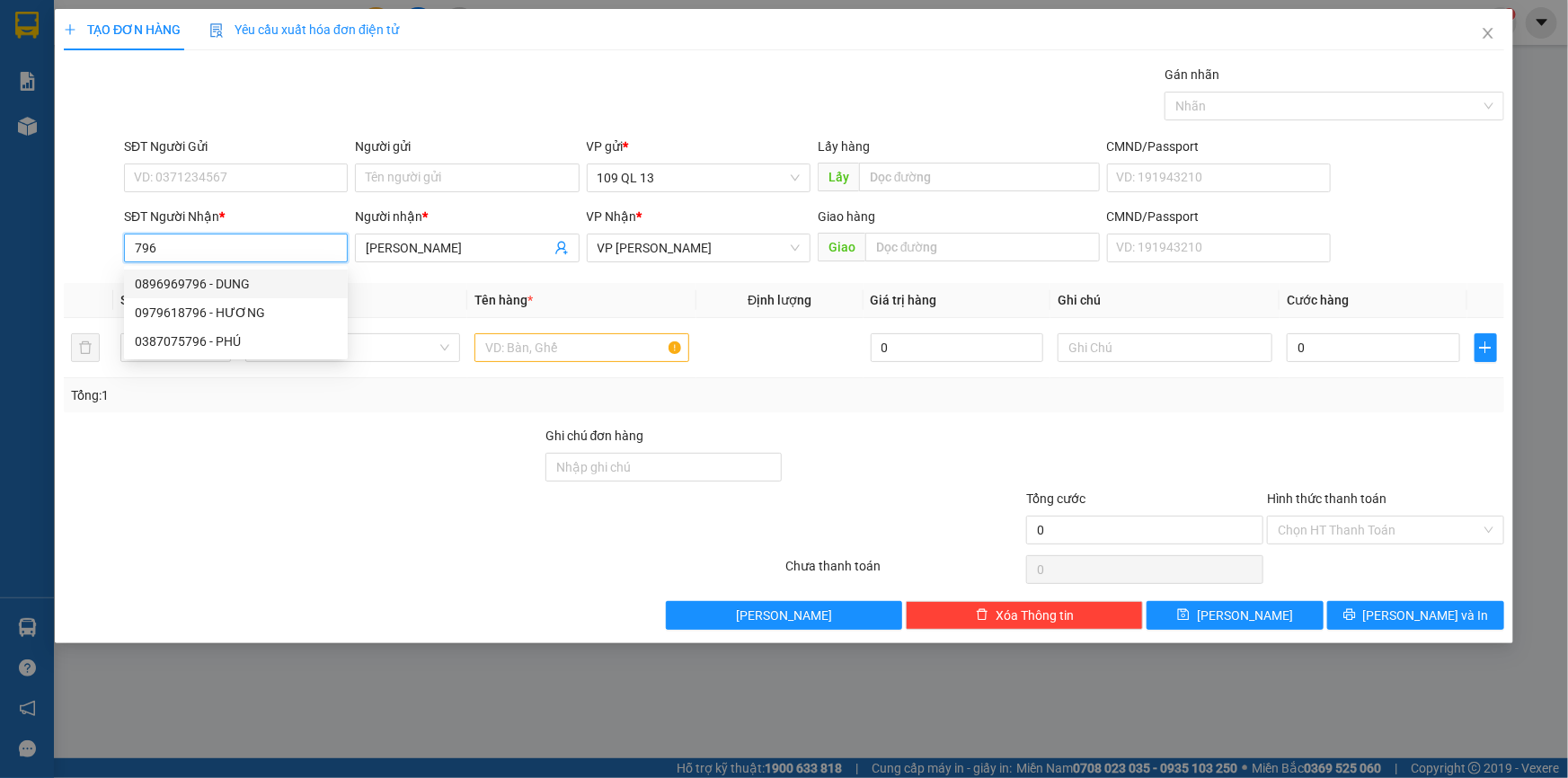
type input "0896969796"
type input "DUNG"
type input "0896969796"
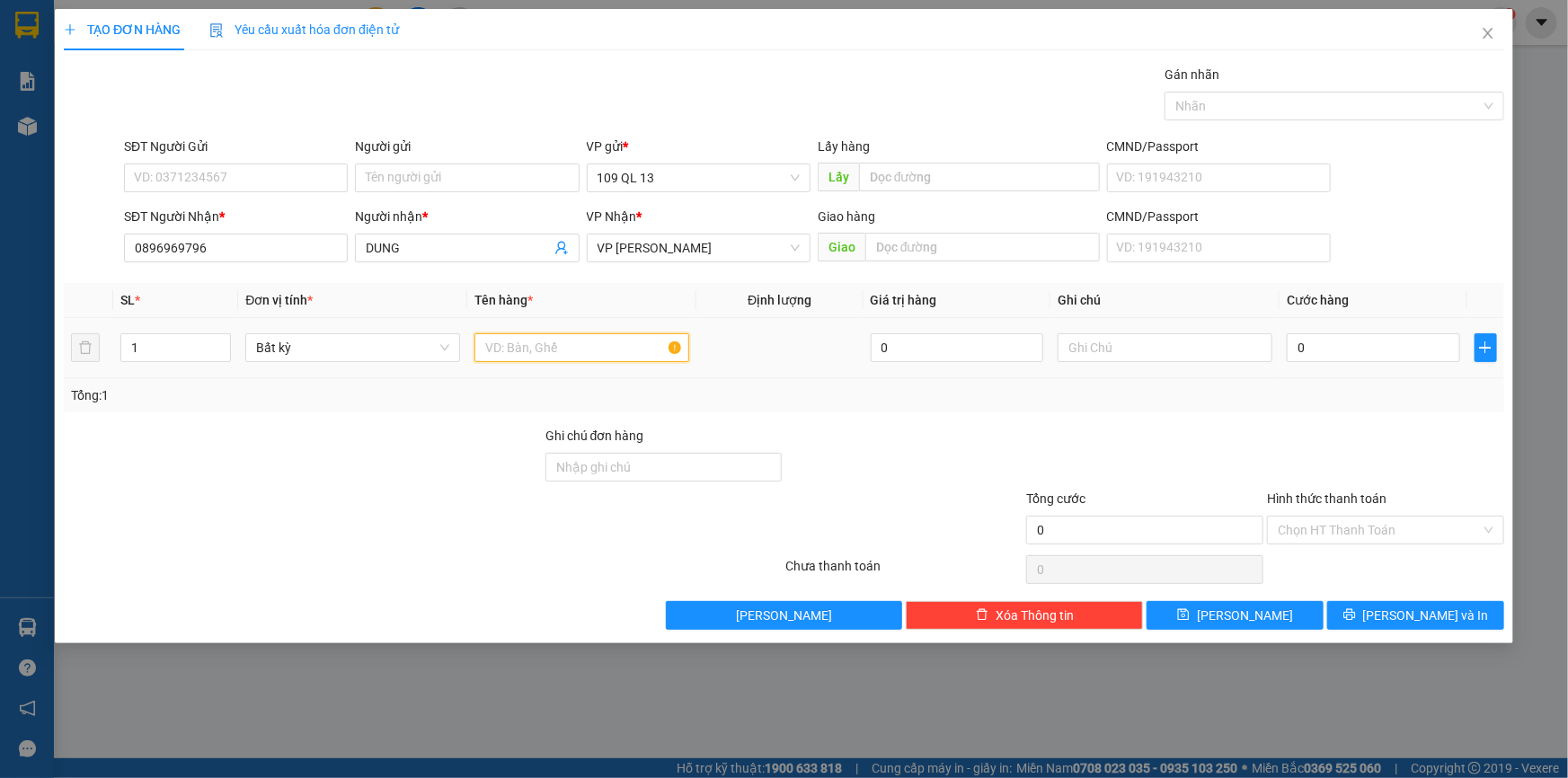
click at [594, 347] on input "text" at bounding box center [582, 347] width 215 height 29
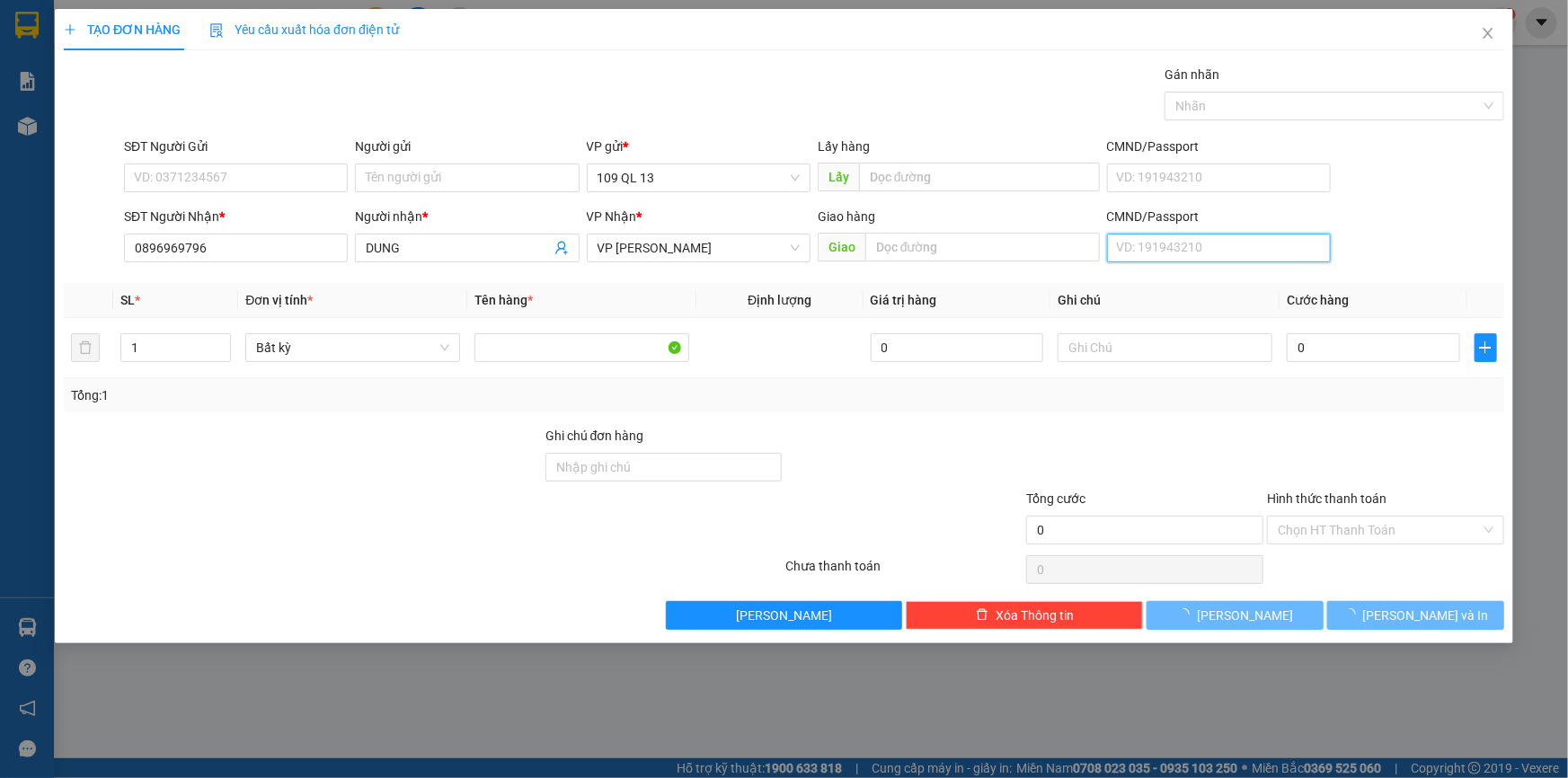
click at [1181, 250] on input "CMND/Passport" at bounding box center [1219, 248] width 224 height 29
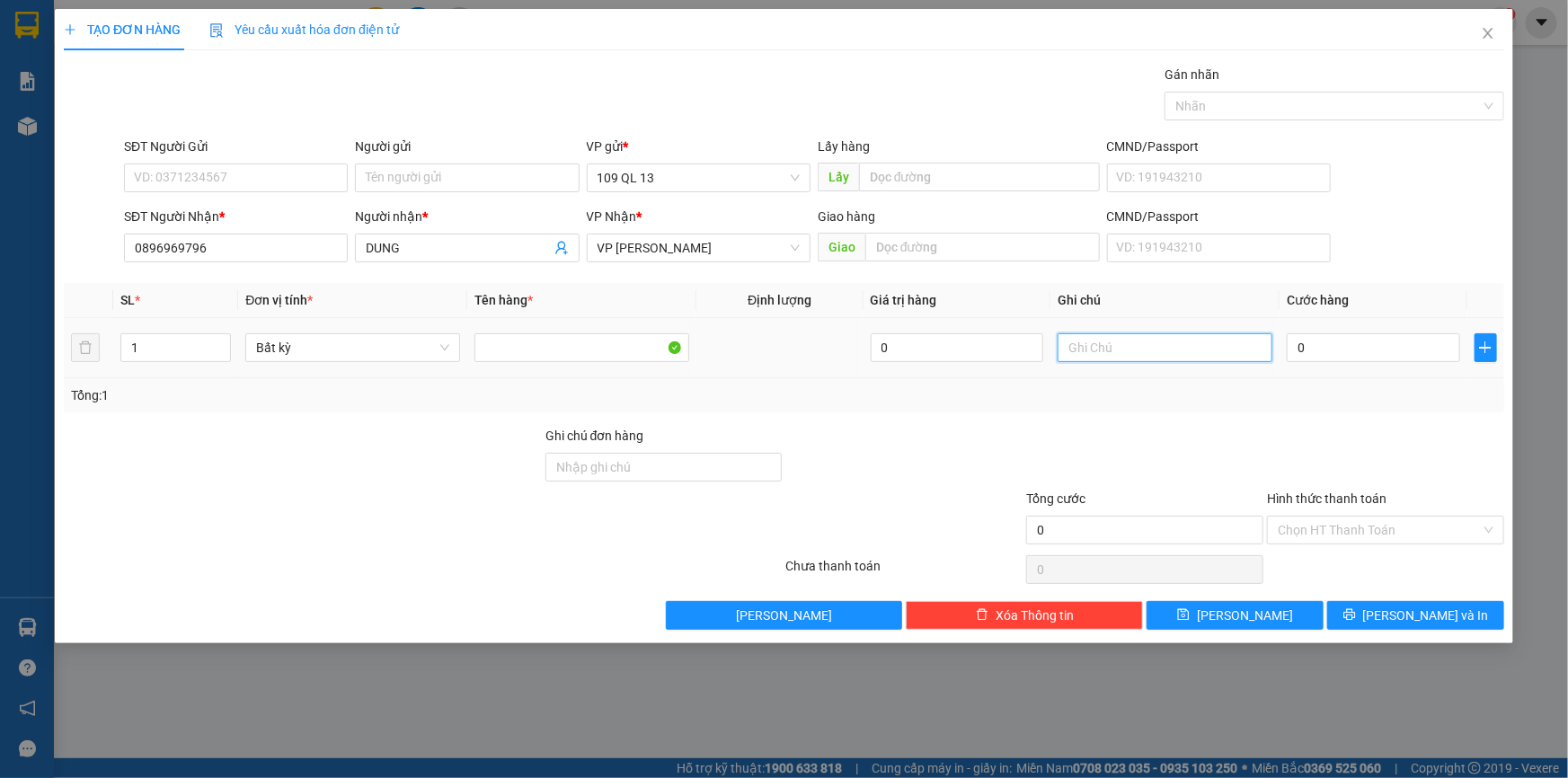
click at [1166, 350] on input "text" at bounding box center [1166, 347] width 215 height 29
type input "1 TX BÁNH"
click at [1374, 346] on input "0" at bounding box center [1374, 347] width 174 height 29
click at [1408, 611] on span "[PERSON_NAME] và In" at bounding box center [1427, 615] width 126 height 20
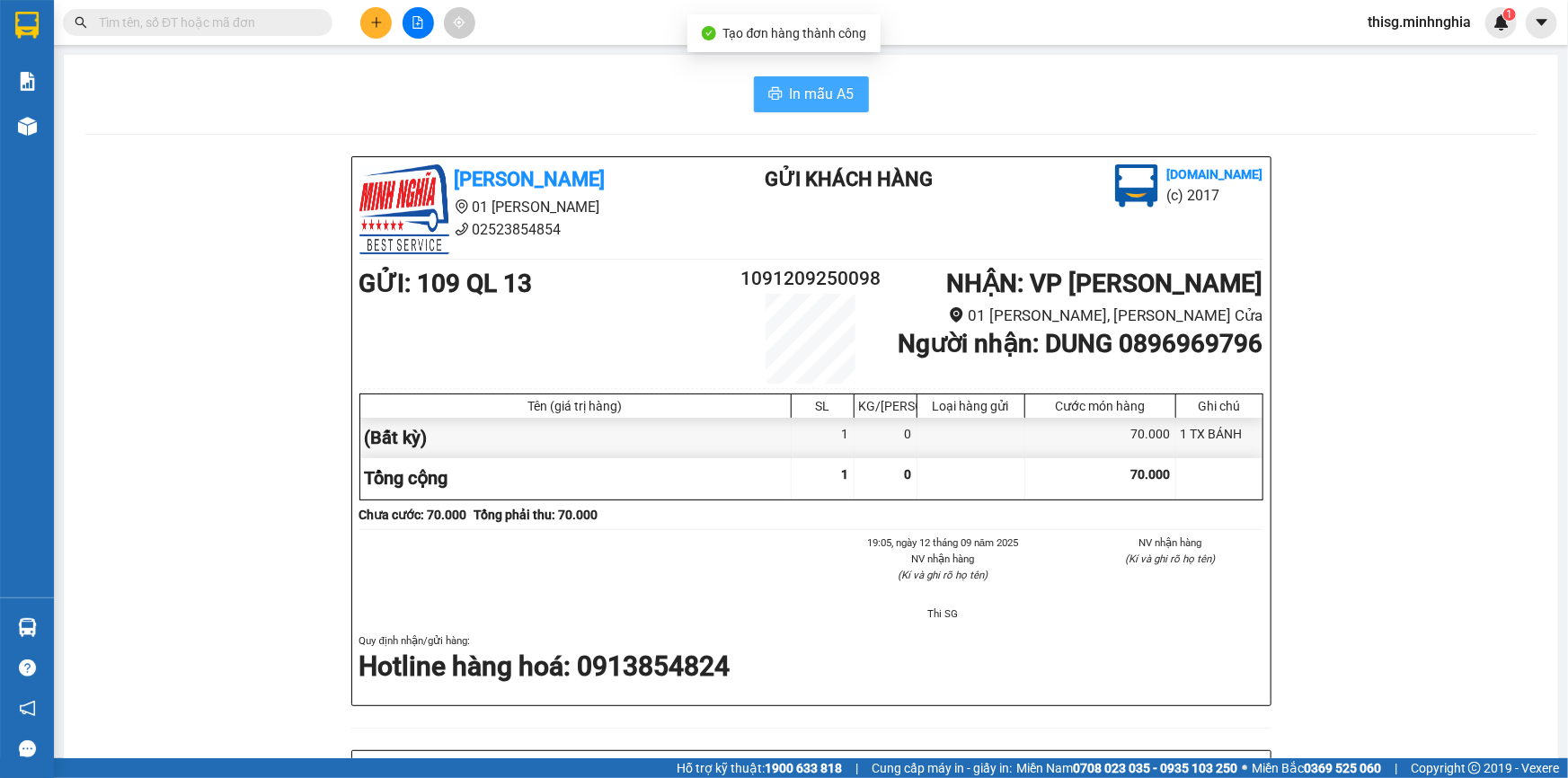
click at [822, 90] on span "In mẫu A5" at bounding box center [822, 94] width 65 height 23
click at [378, 25] on icon "plus" at bounding box center [377, 22] width 13 height 13
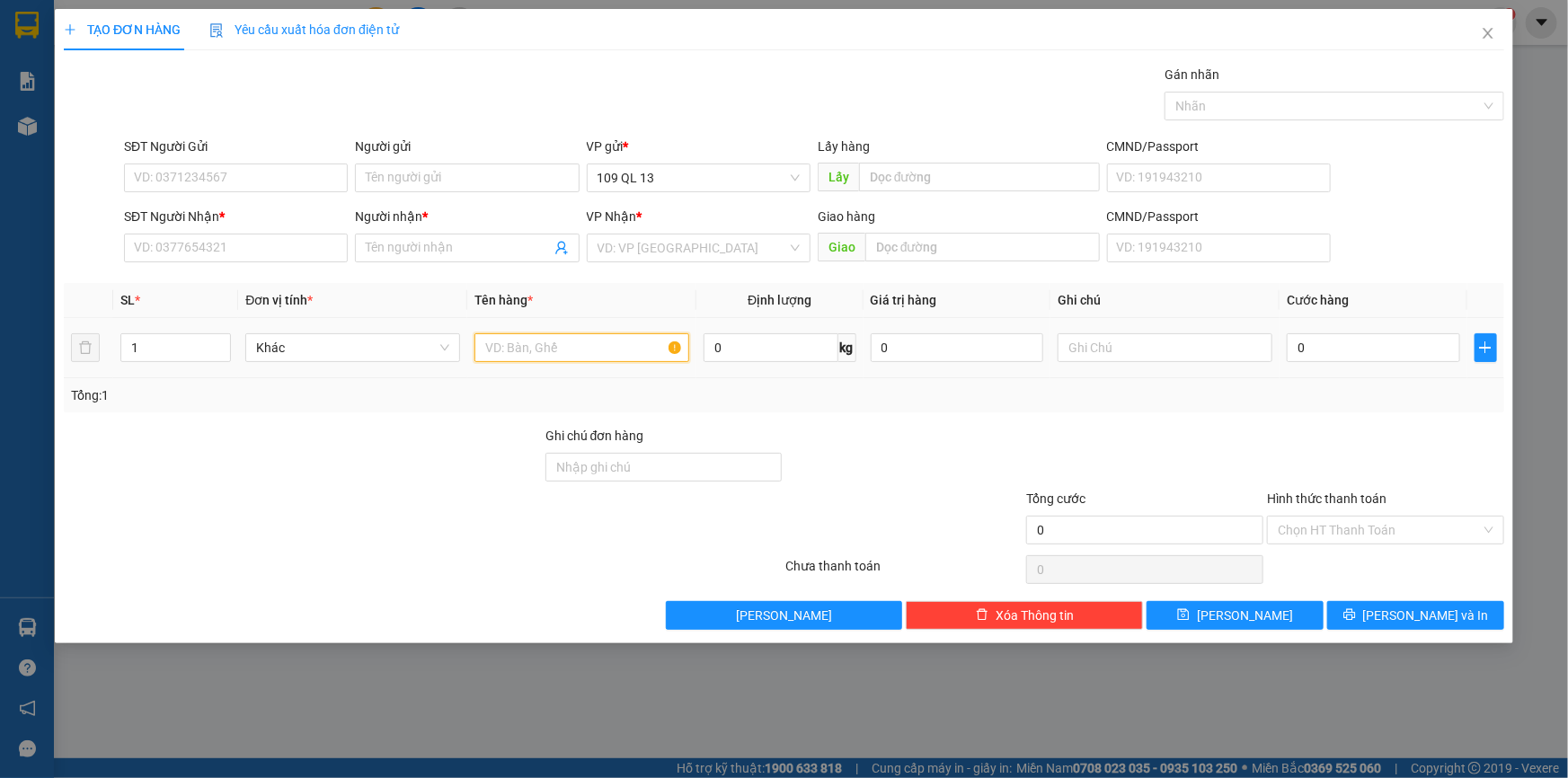
click at [594, 357] on input "text" at bounding box center [582, 347] width 215 height 29
click at [1116, 339] on input "text" at bounding box center [1166, 347] width 215 height 29
type input "1 TG LỒNG ĐÈN"
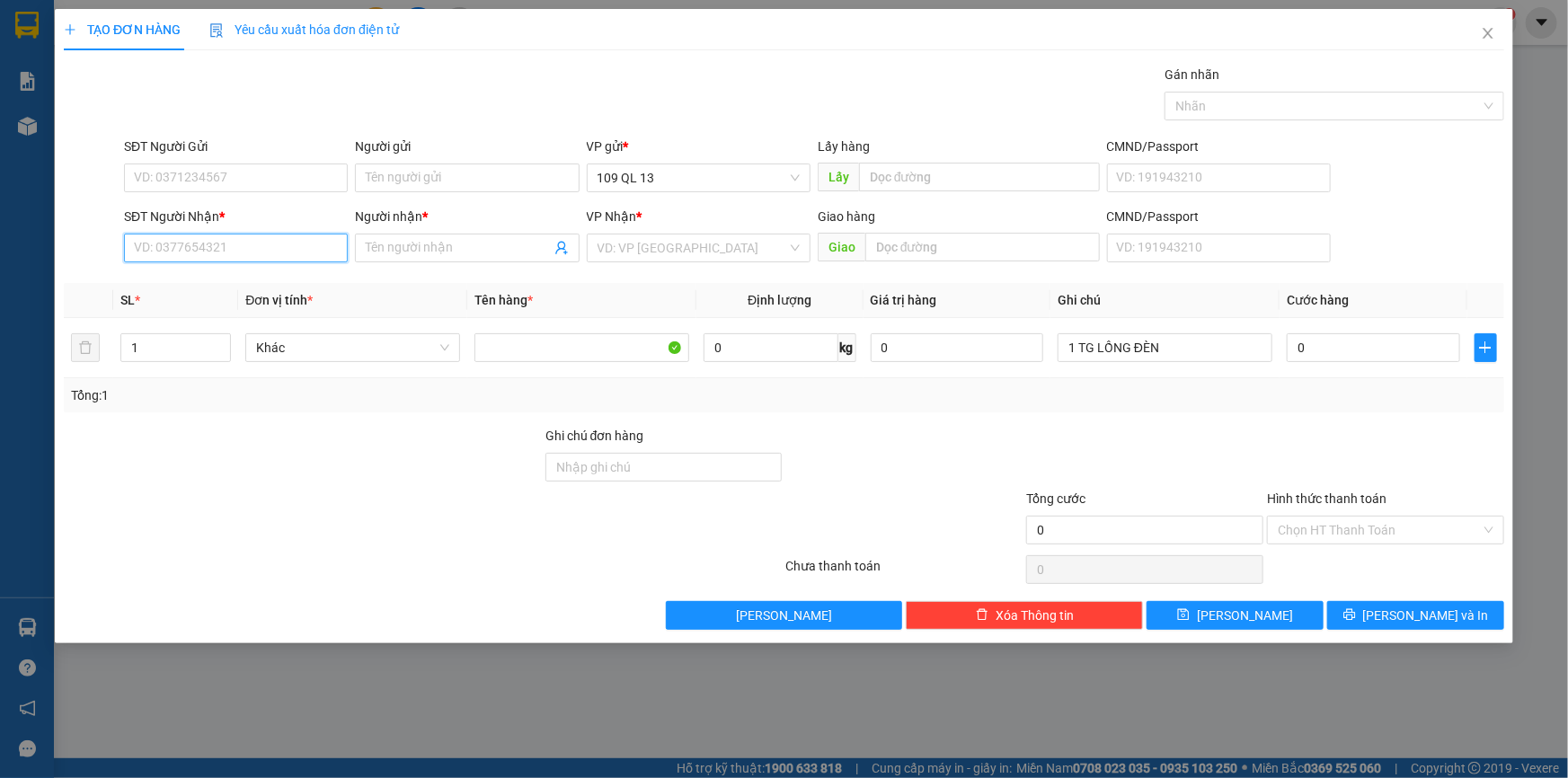
click at [277, 248] on input "SĐT Người Nhận *" at bounding box center [236, 248] width 224 height 29
click at [666, 246] on input "search" at bounding box center [692, 248] width 189 height 27
type input "0346366"
click at [303, 247] on input "SĐT Người Nhận *" at bounding box center [236, 248] width 224 height 29
type input "0346366502"
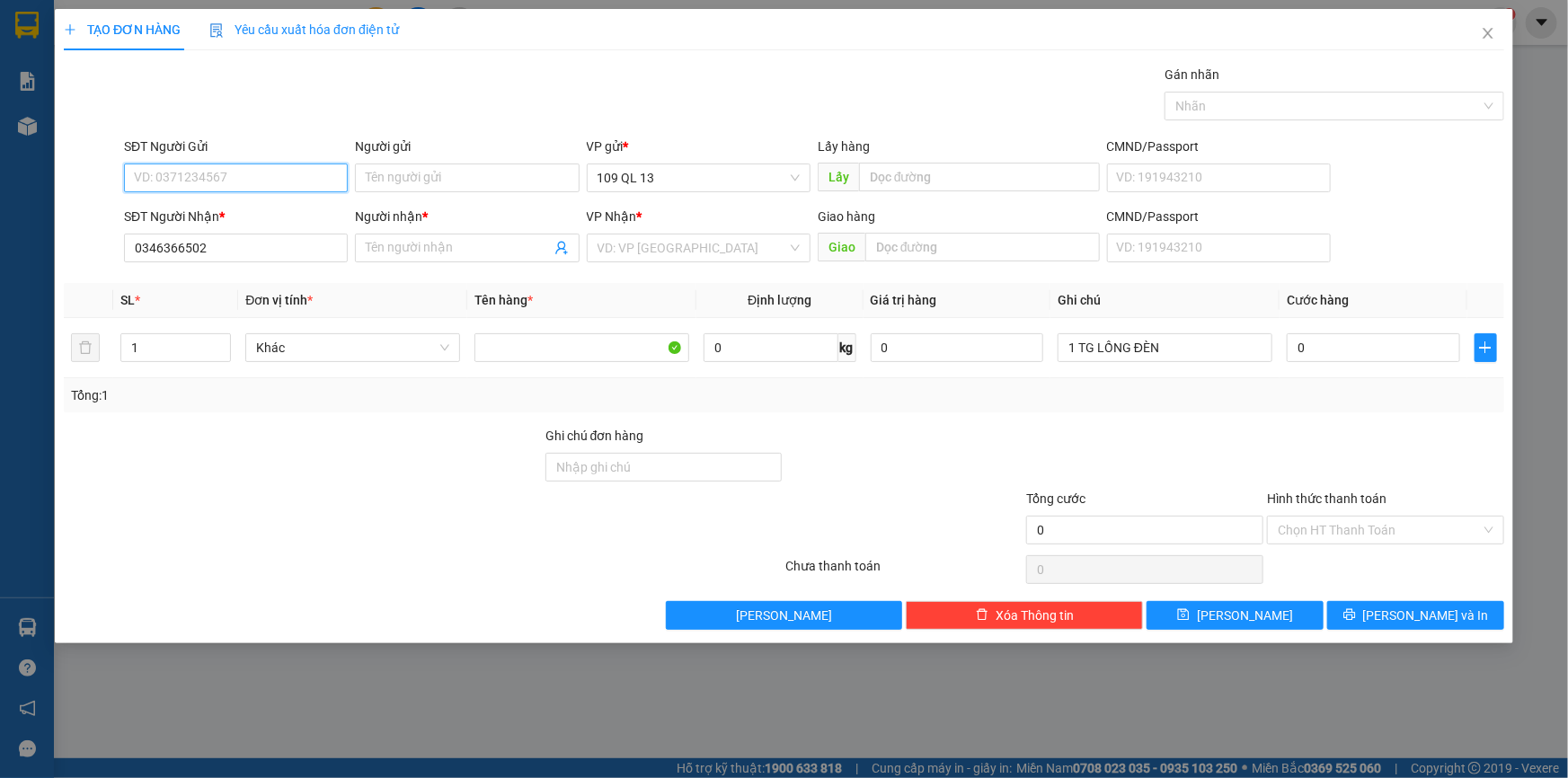
click at [310, 179] on input "SĐT Người Gửi" at bounding box center [236, 177] width 224 height 29
type input "0347125890"
click at [464, 246] on input "Người nhận *" at bounding box center [458, 248] width 184 height 20
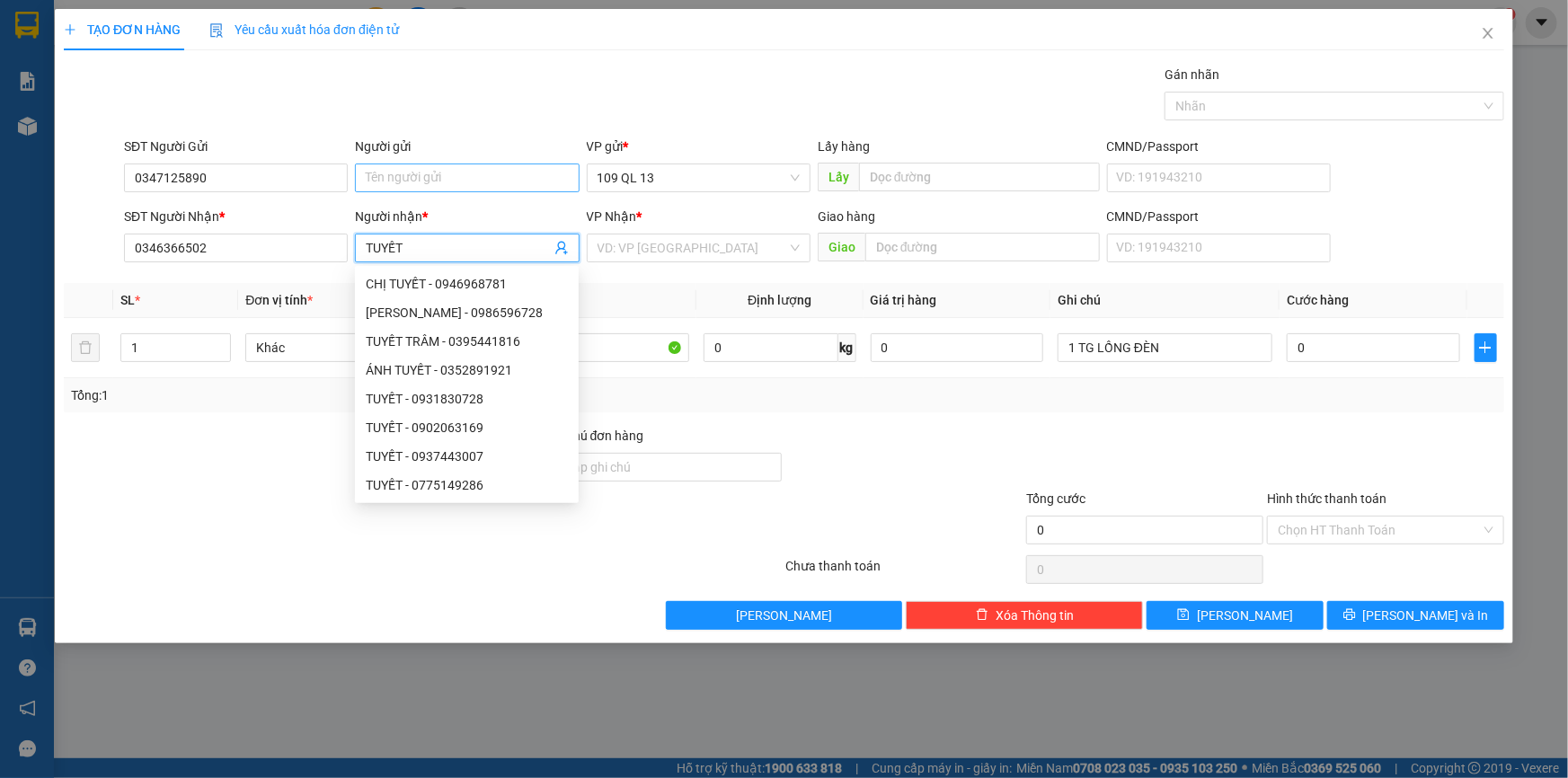
type input "TUYẾT"
click at [462, 176] on input "Người gửi" at bounding box center [466, 177] width 224 height 29
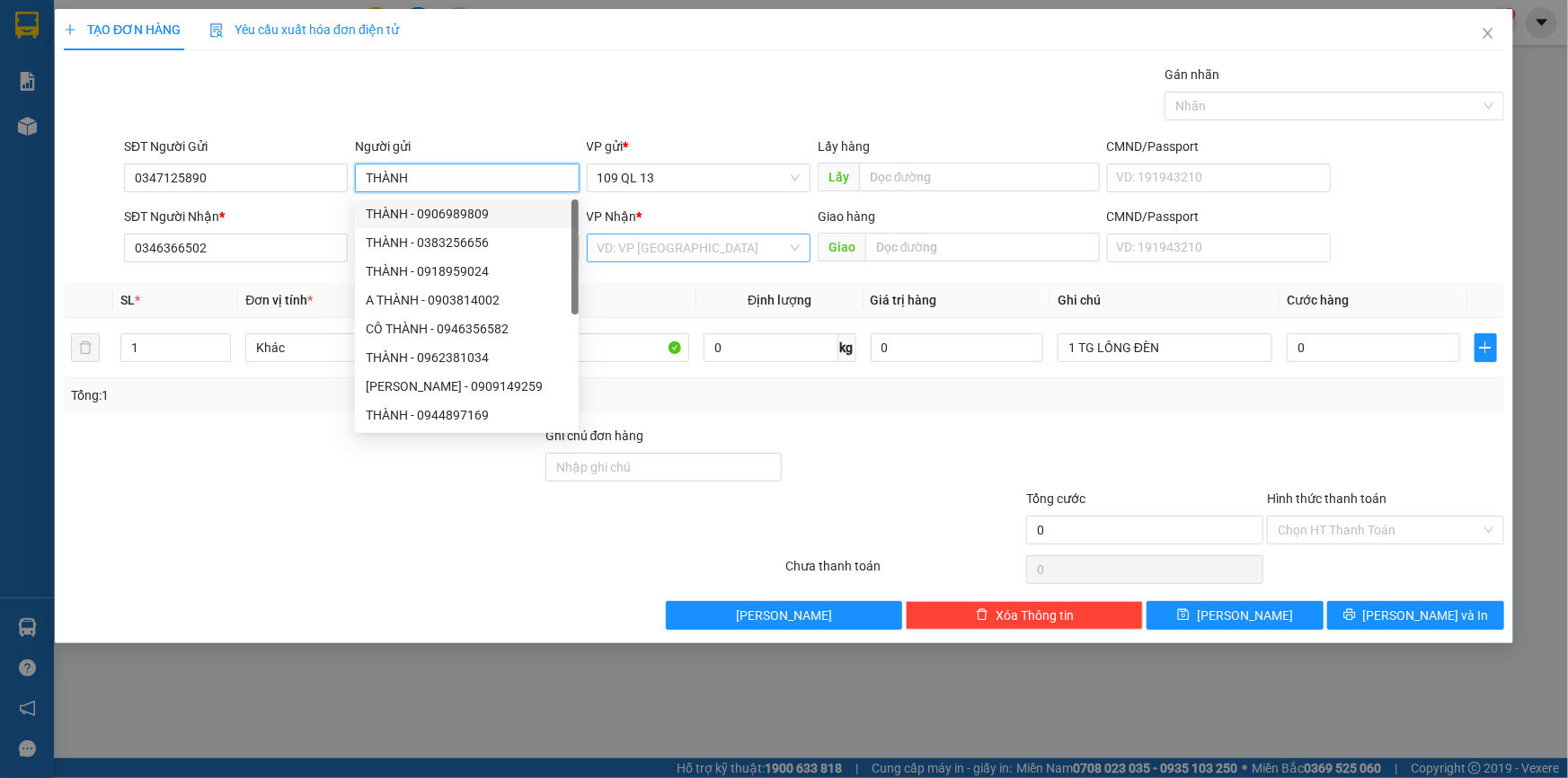
type input "THÀNH"
click at [669, 248] on input "search" at bounding box center [692, 248] width 189 height 27
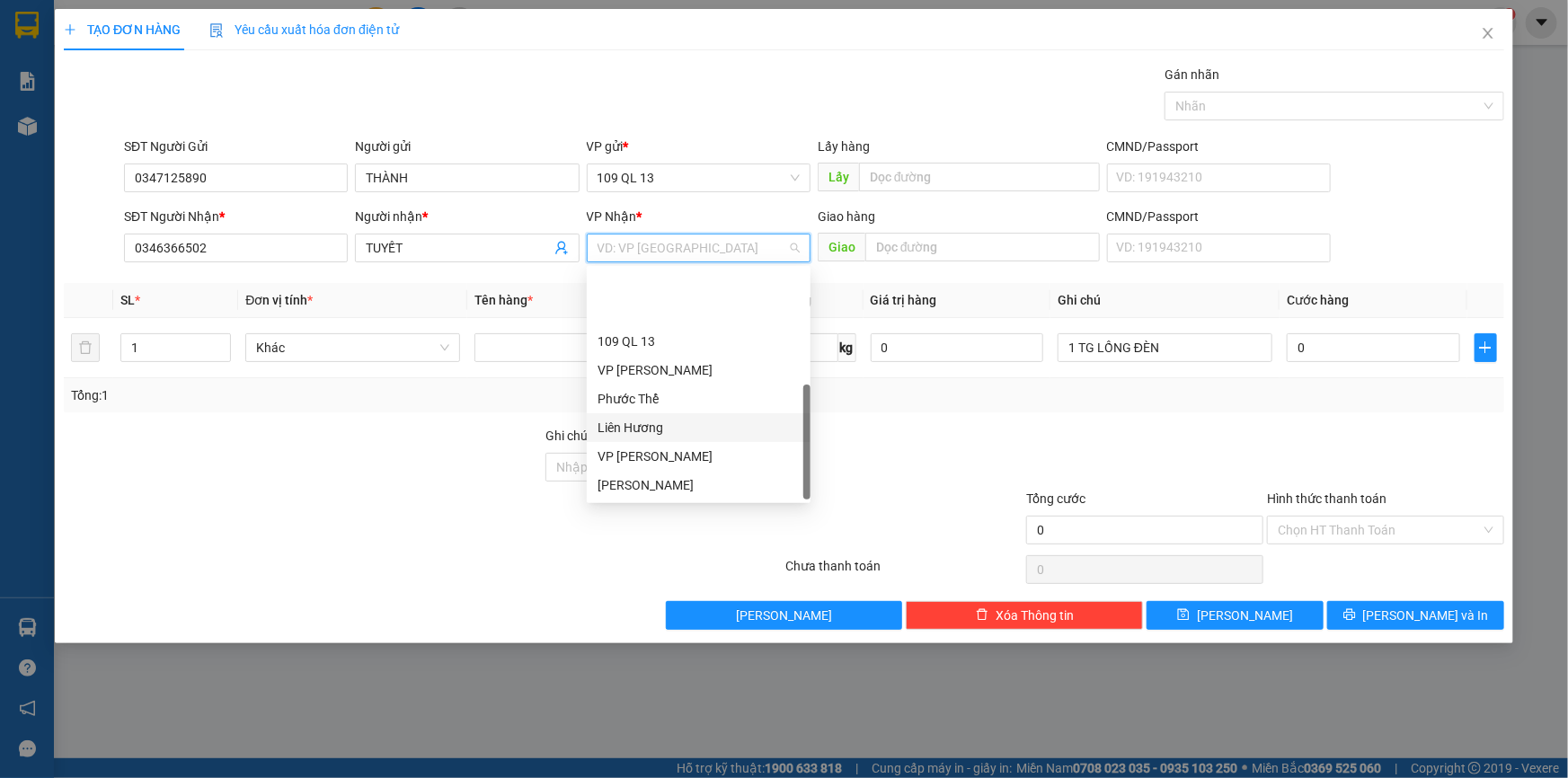
click at [662, 418] on div "Liên Hương" at bounding box center [698, 428] width 202 height 20
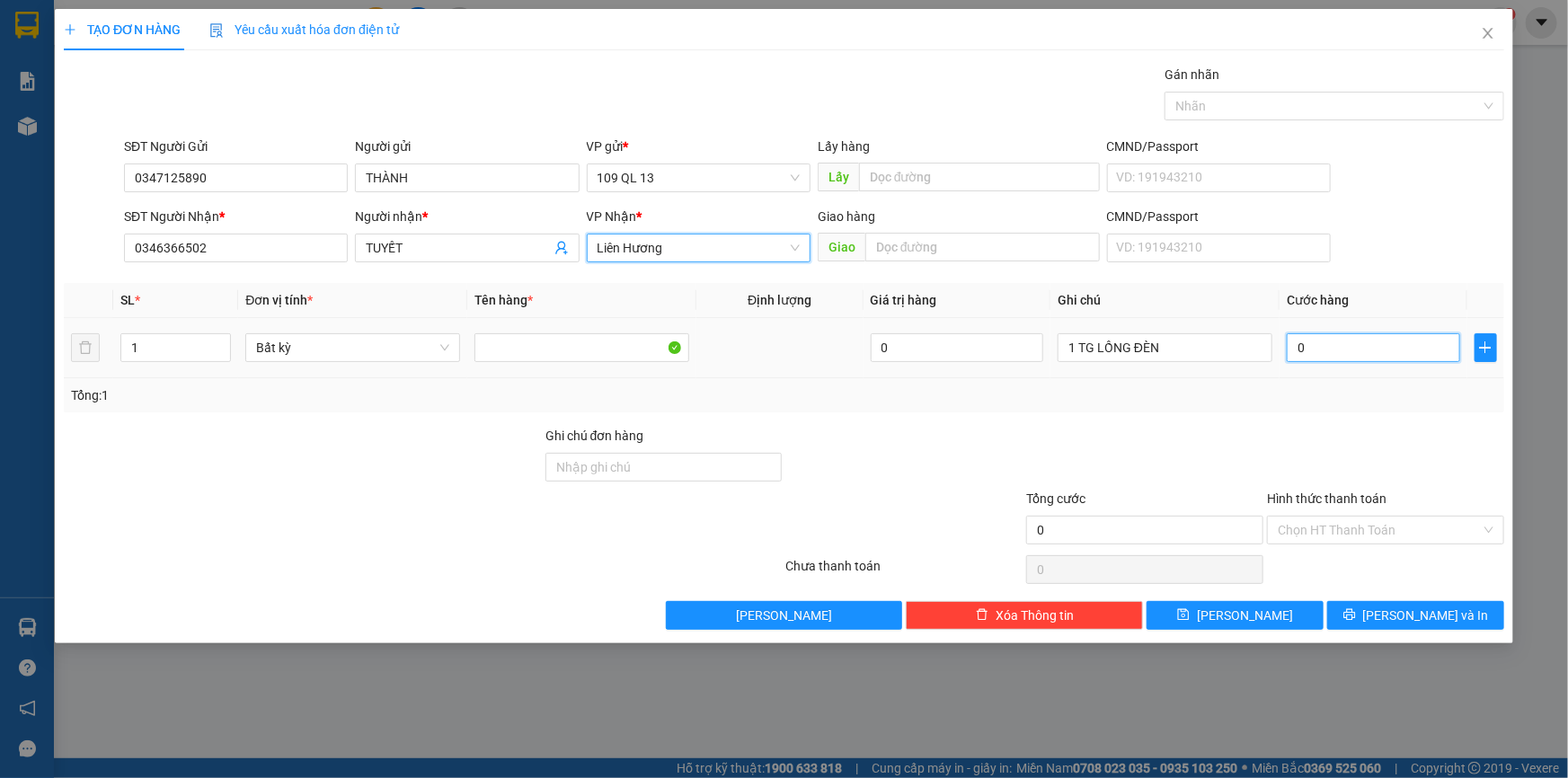
click at [1353, 340] on input "0" at bounding box center [1374, 347] width 174 height 29
type input "5"
type input "50"
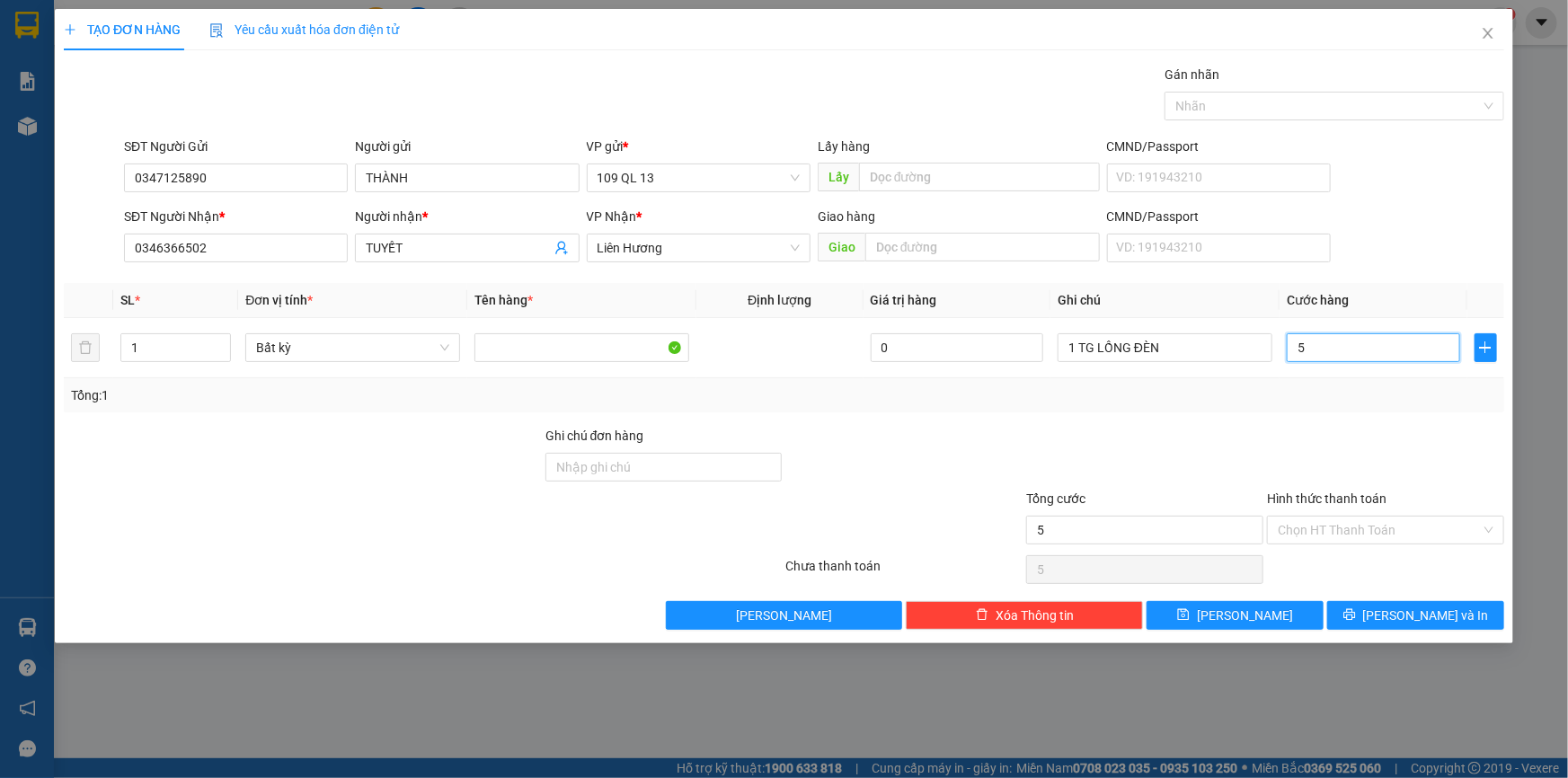
type input "50"
type input "50.000"
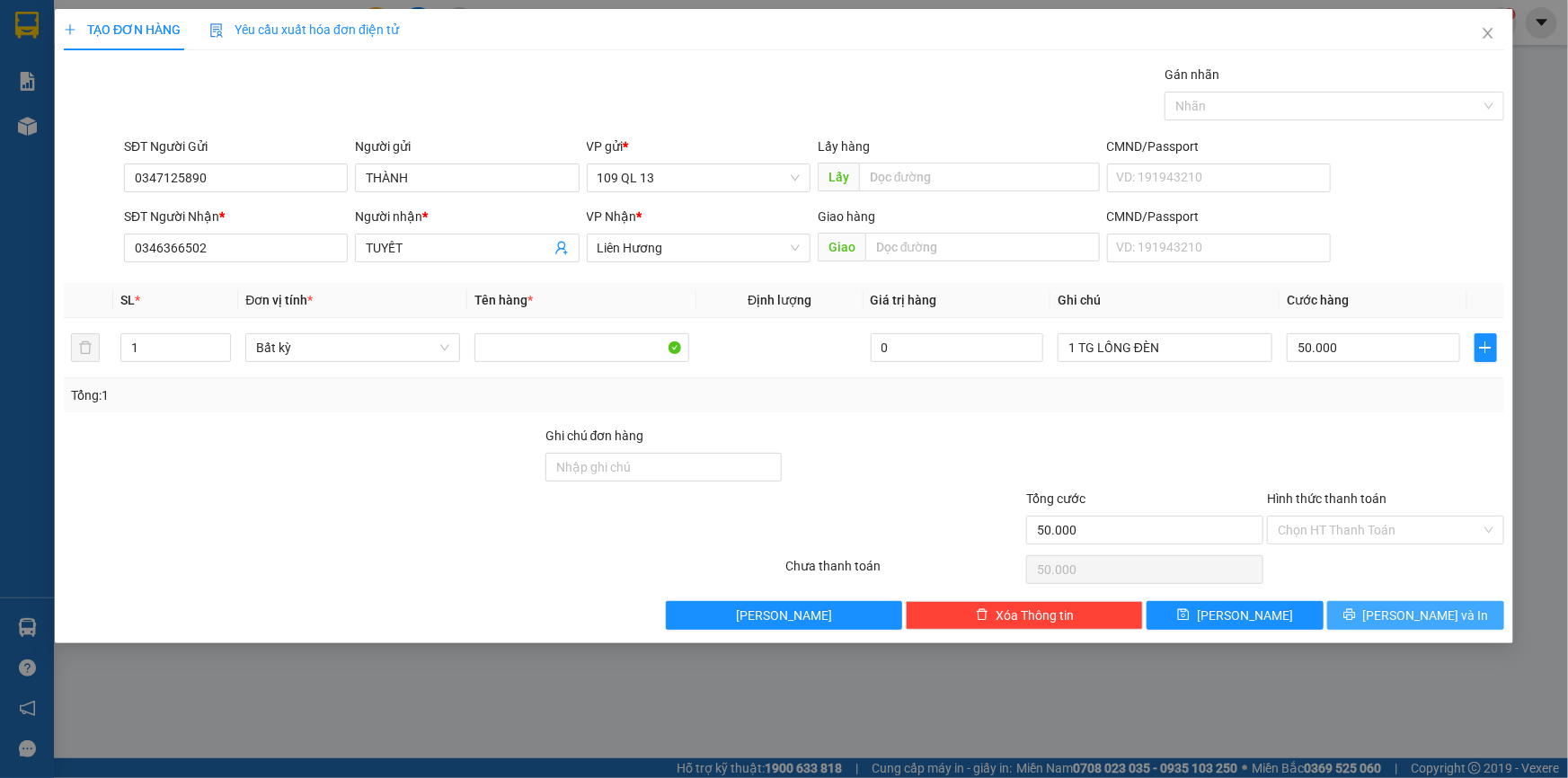
click at [1420, 611] on span "[PERSON_NAME] và In" at bounding box center [1427, 615] width 126 height 20
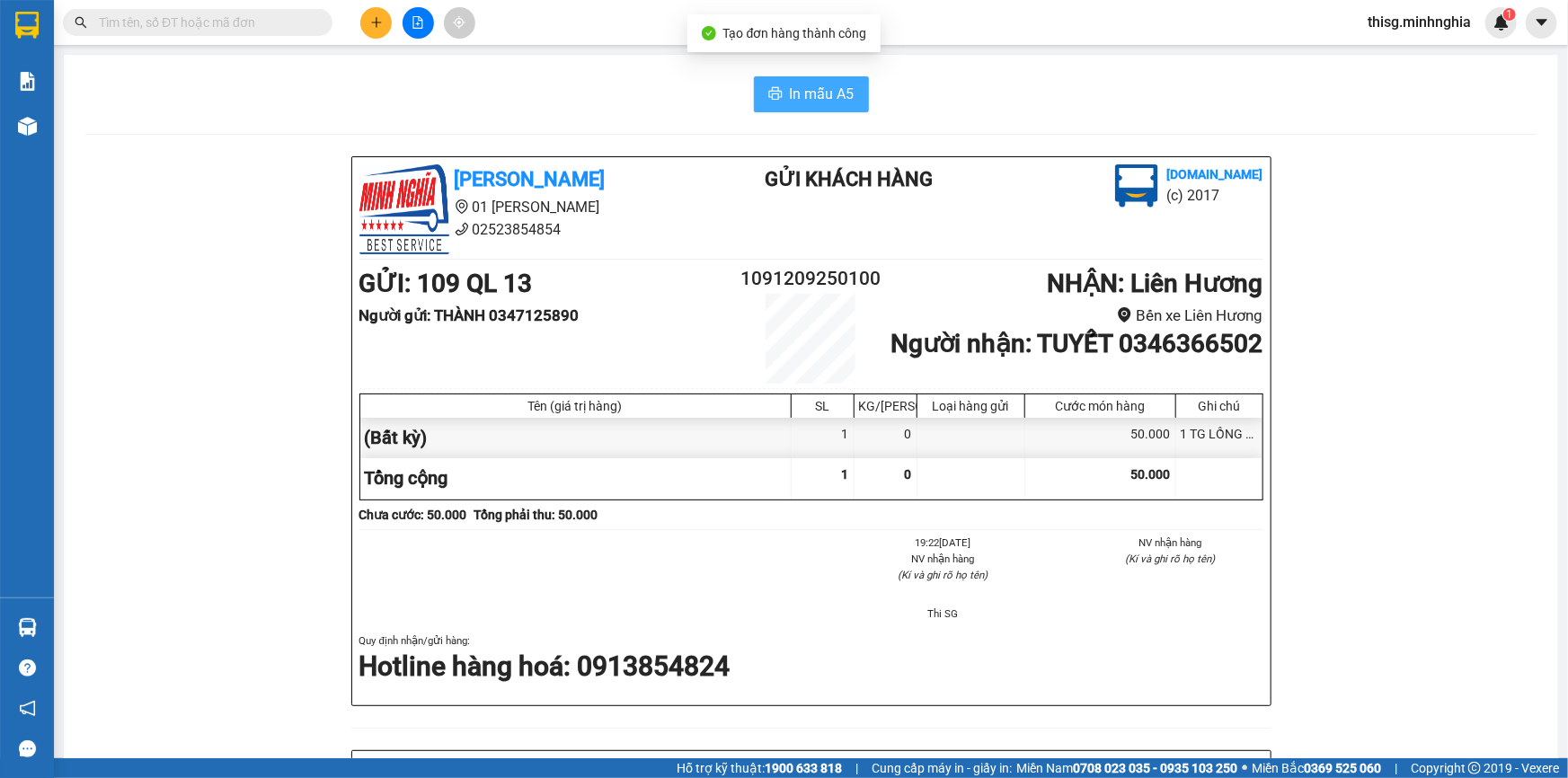
click at [807, 85] on span "In mẫu A5" at bounding box center [822, 94] width 65 height 23
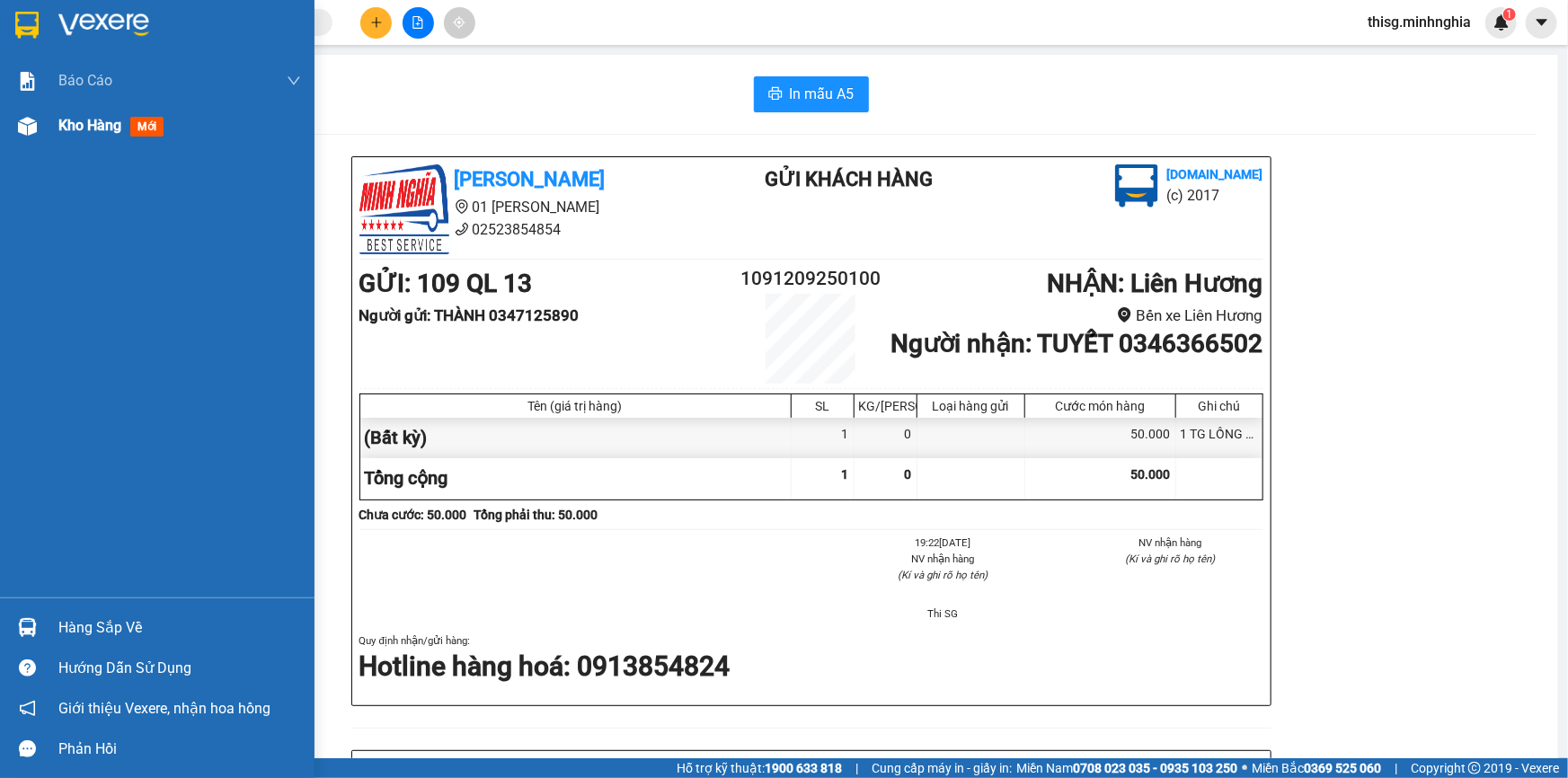
click at [84, 129] on span "Kho hàng" at bounding box center [90, 124] width 63 height 17
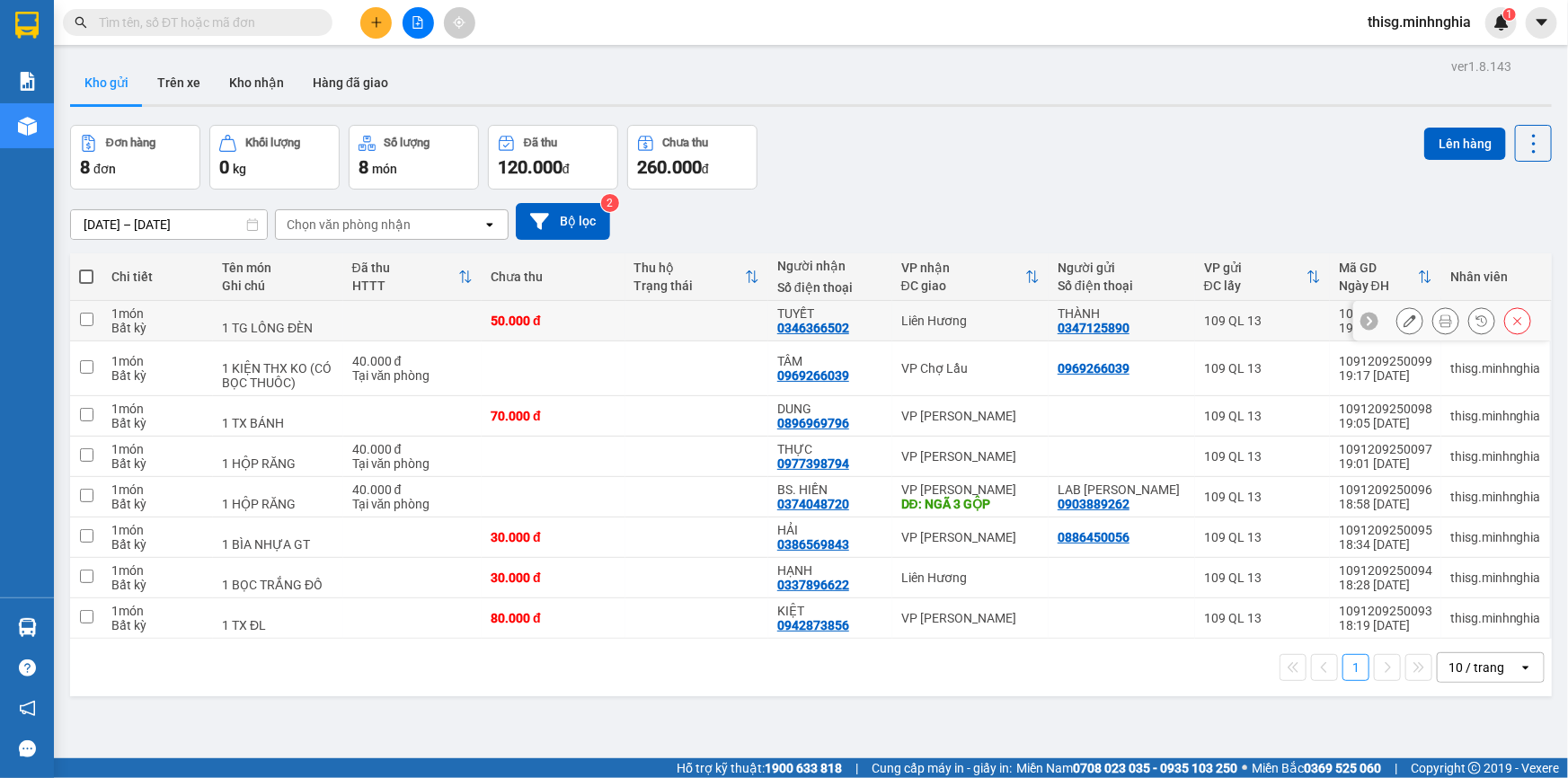
click at [1405, 323] on button at bounding box center [1410, 321] width 26 height 32
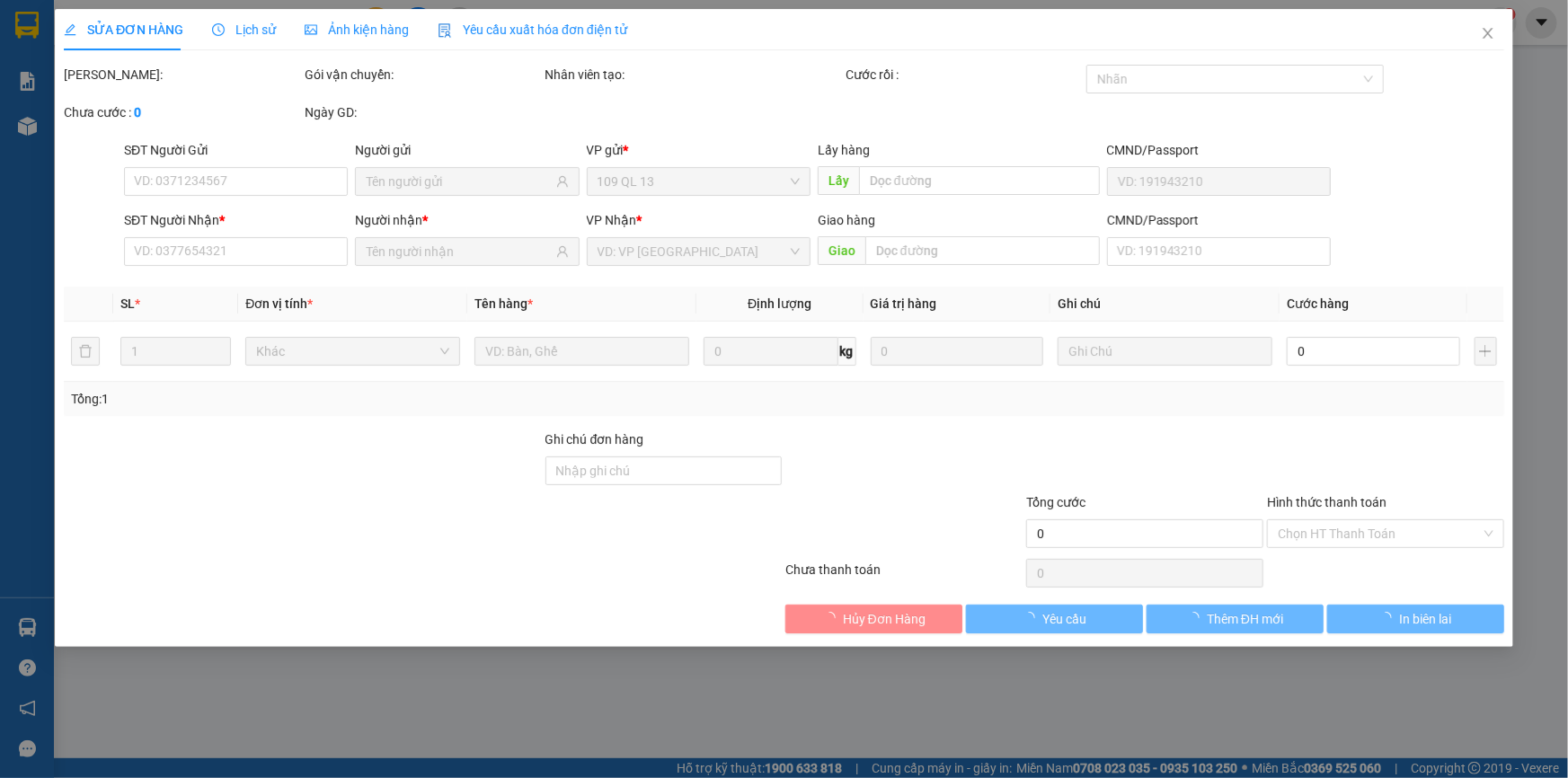
type input "0347125890"
type input "0346366502"
type input "50.000"
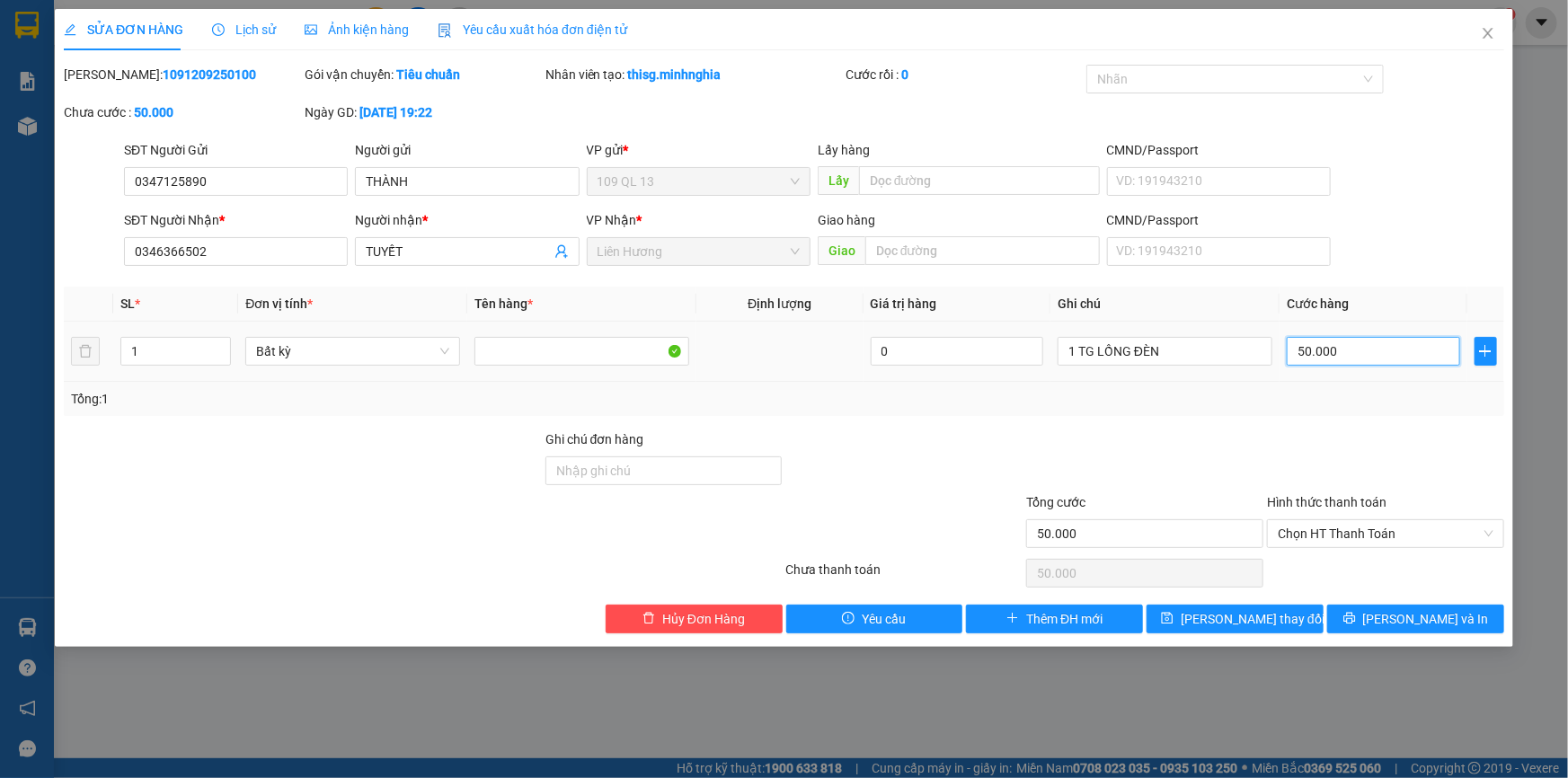
click at [1379, 354] on input "50.000" at bounding box center [1374, 351] width 174 height 29
click at [1419, 532] on span "Chọn HT Thanh Toán" at bounding box center [1386, 533] width 216 height 27
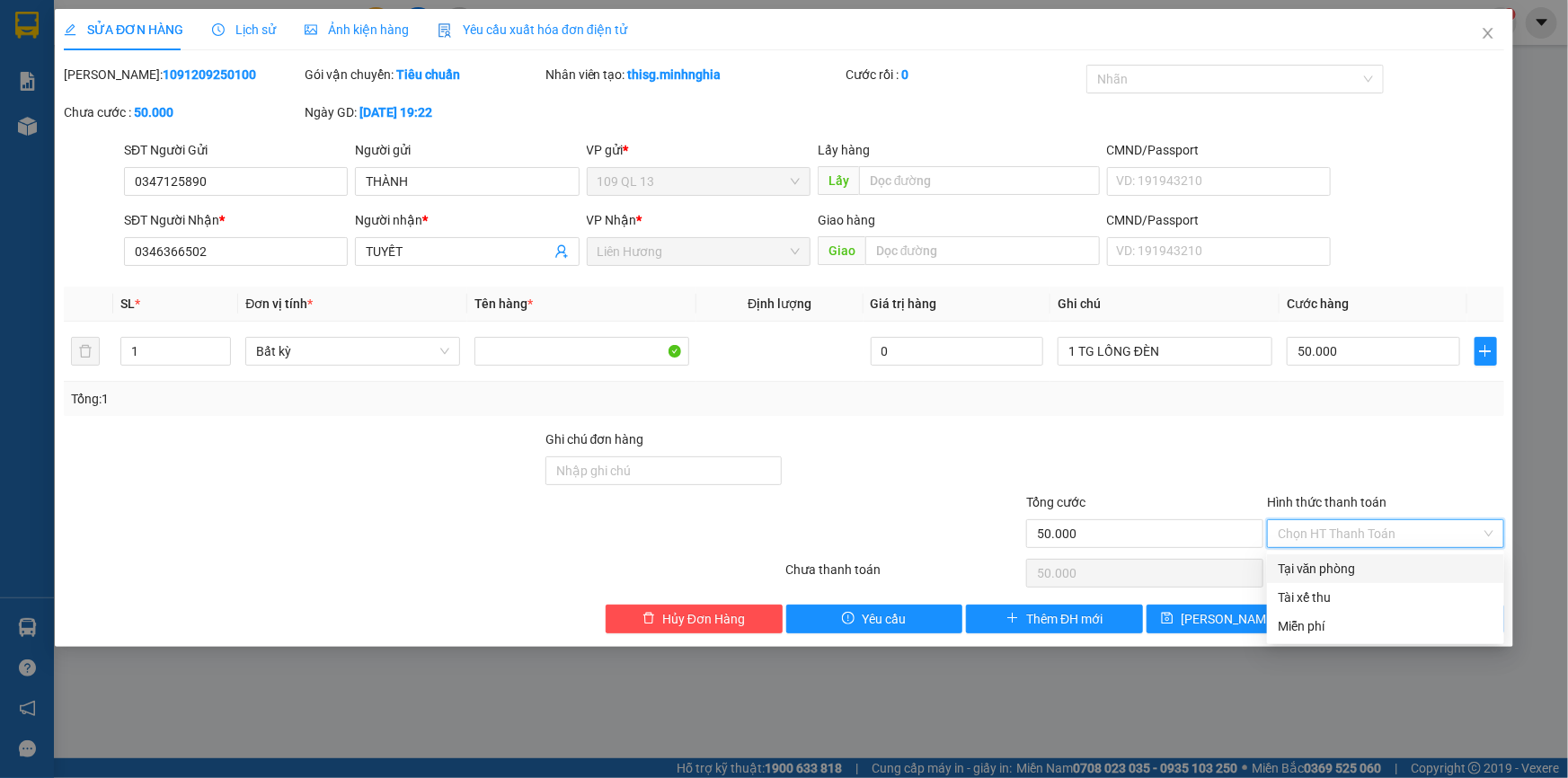
click at [1412, 566] on div "Tại văn phòng" at bounding box center [1386, 569] width 216 height 20
type input "0"
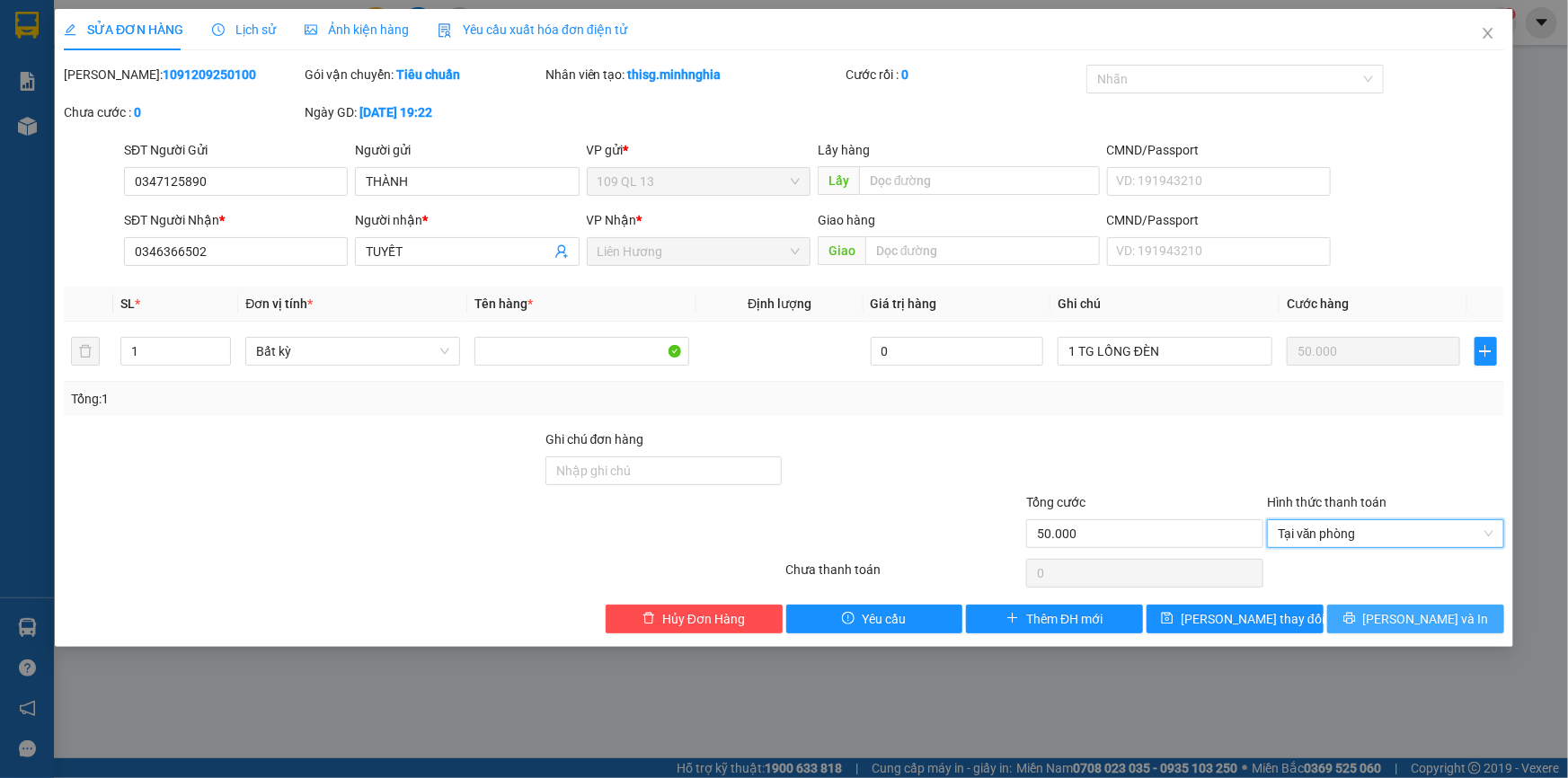
click at [1424, 621] on span "[PERSON_NAME] và In" at bounding box center [1427, 619] width 126 height 20
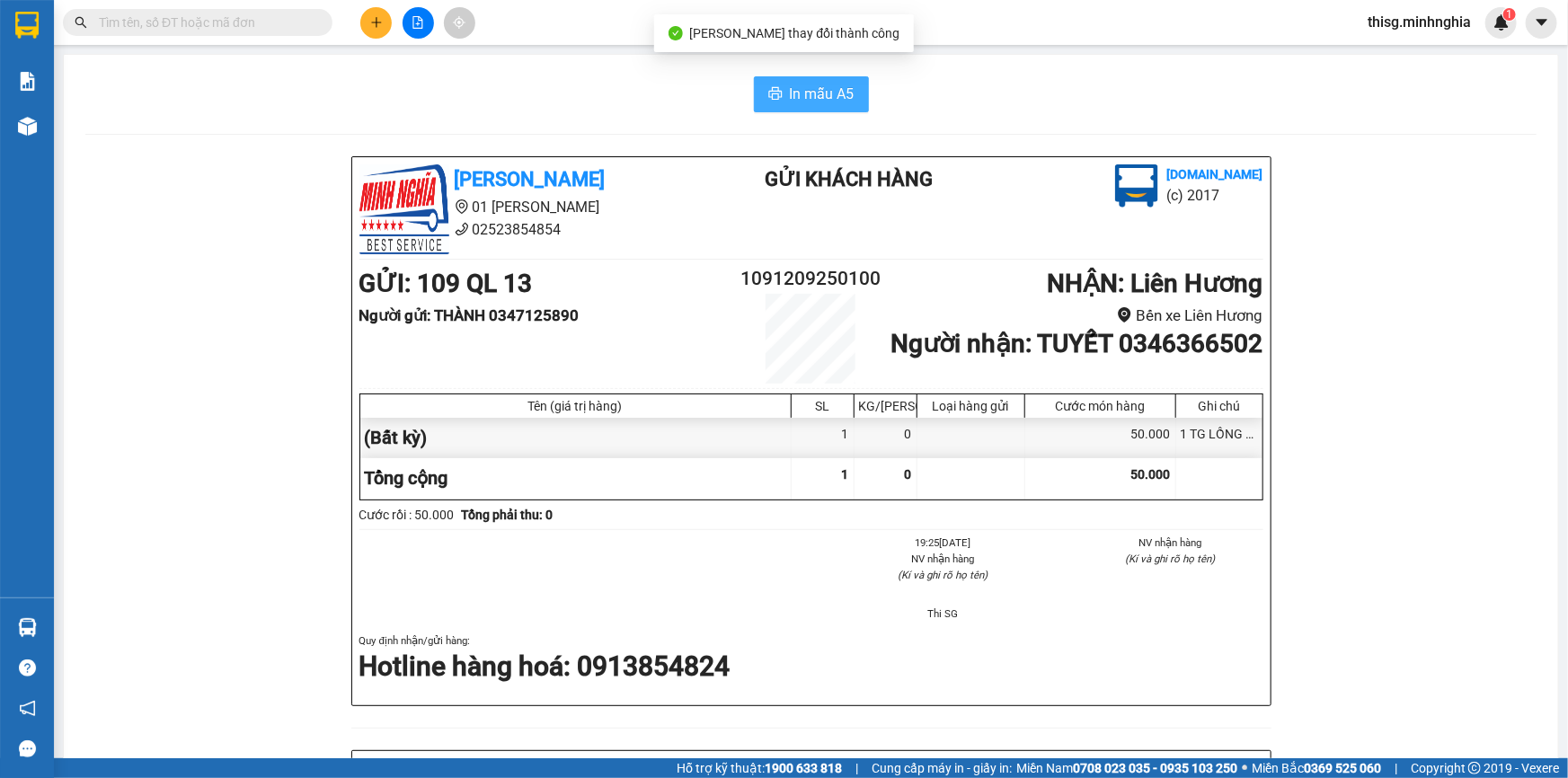
click at [798, 100] on span "In mẫu A5" at bounding box center [822, 94] width 65 height 23
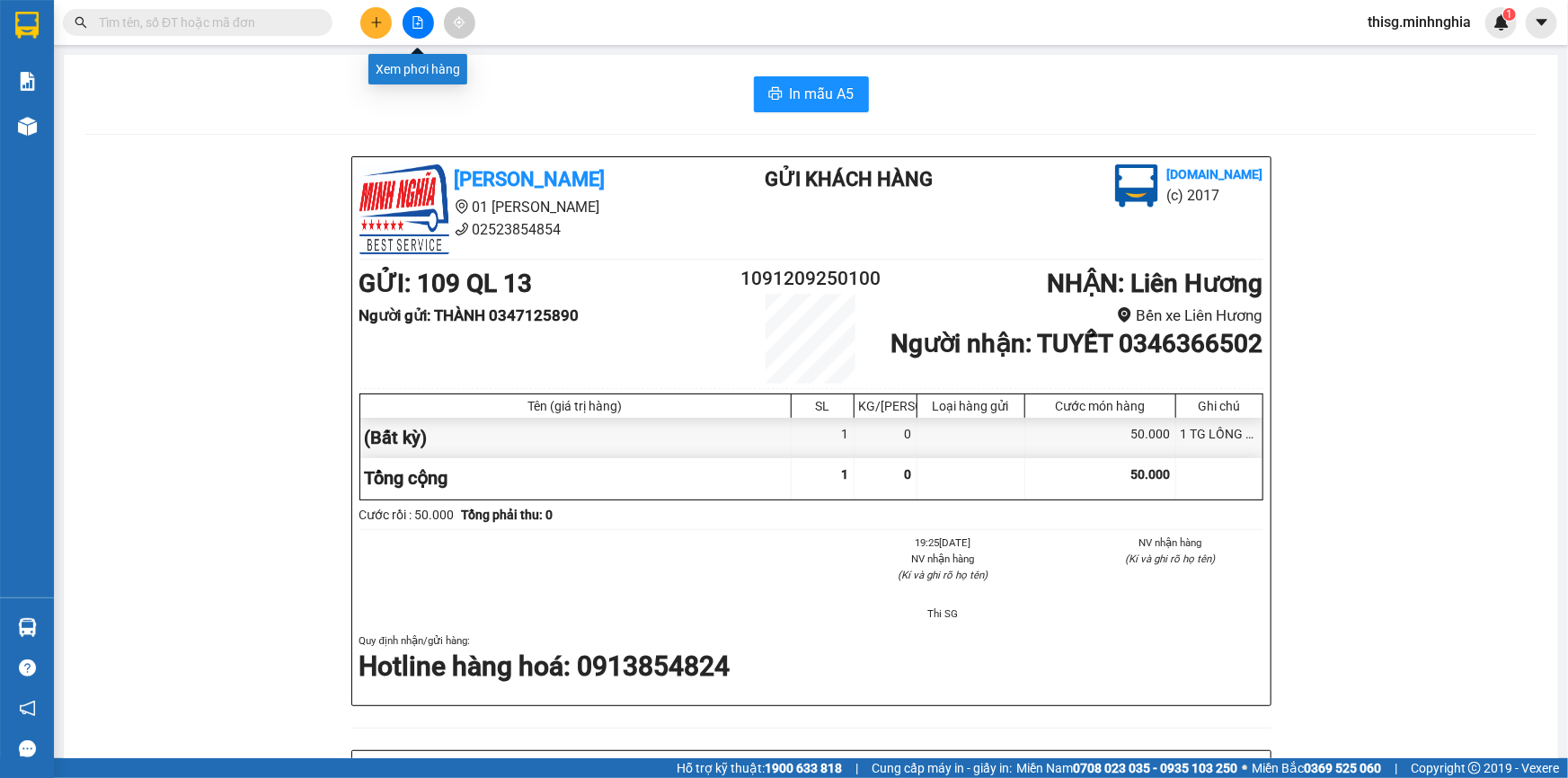
click at [393, 17] on div at bounding box center [417, 23] width 135 height 32
click at [382, 19] on icon "plus" at bounding box center [377, 22] width 13 height 13
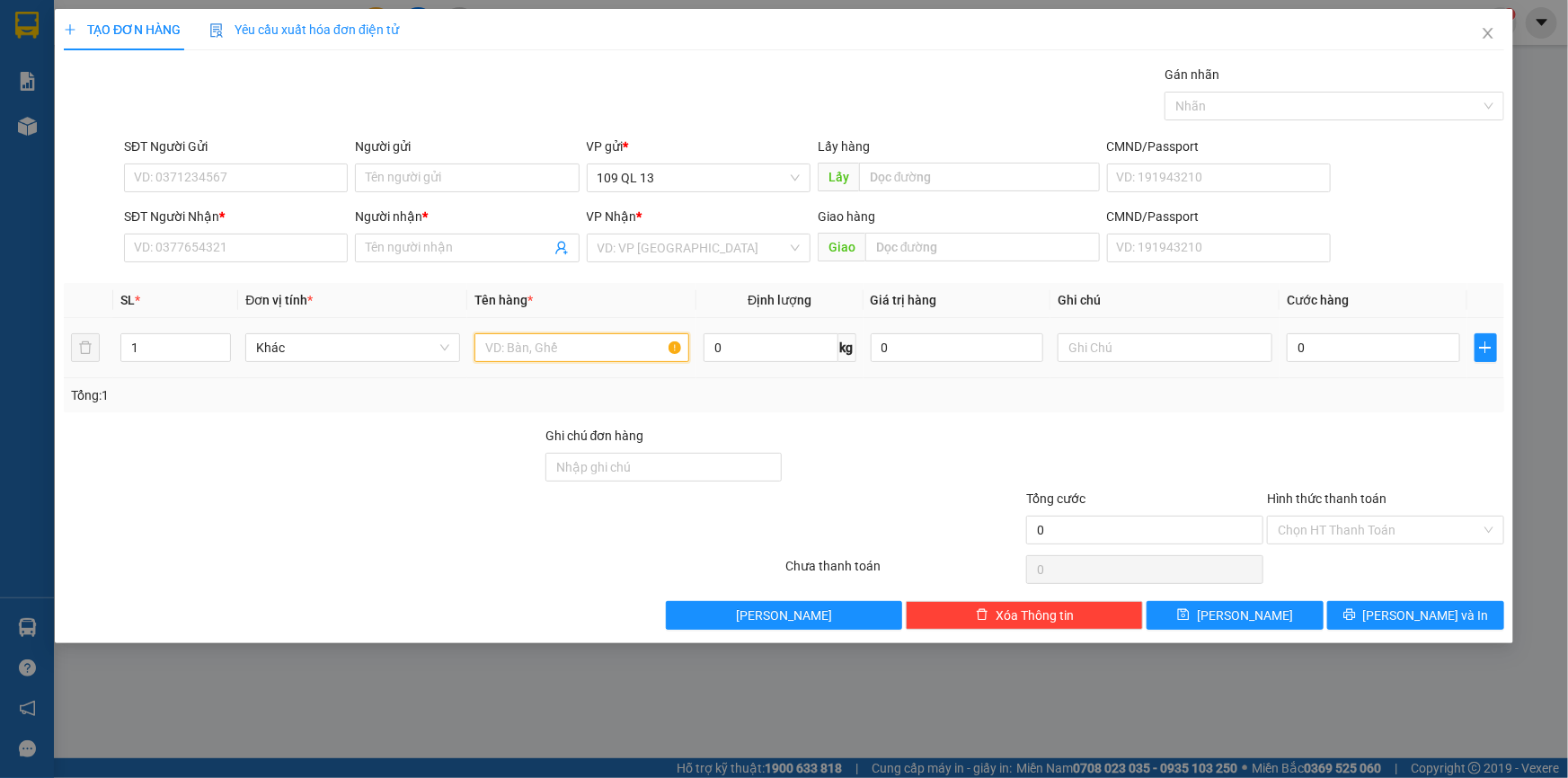
click at [539, 341] on input "text" at bounding box center [582, 347] width 215 height 29
click at [1152, 333] on input "text" at bounding box center [1166, 347] width 215 height 29
type input "1 CỤC VÀNG LK ĐT"
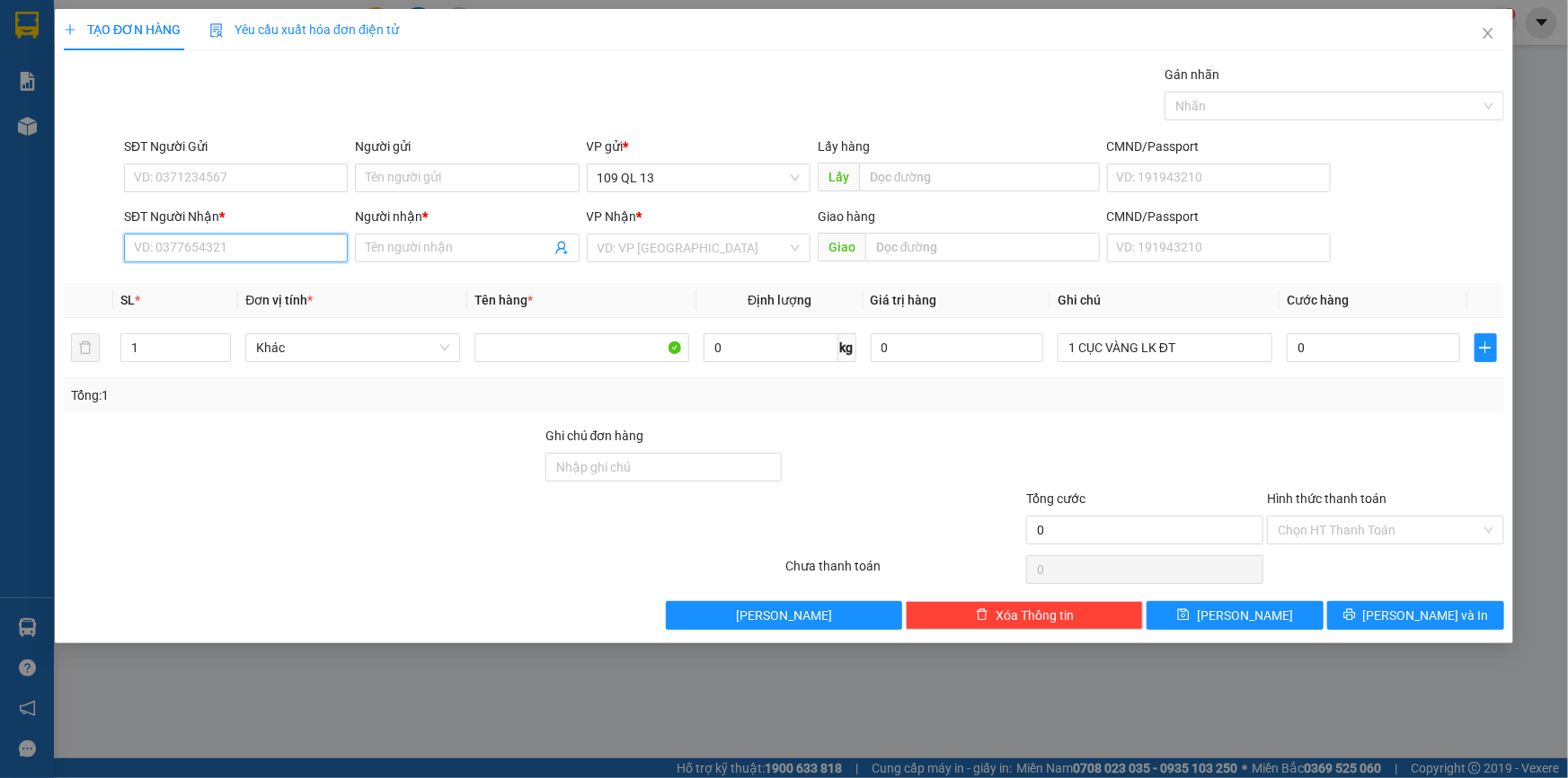
click at [238, 251] on input "SĐT Người Nhận *" at bounding box center [236, 248] width 224 height 29
click at [243, 280] on div "0961630630 - KHOA" at bounding box center [236, 284] width 202 height 20
type input "0961630630"
type input "KHOA"
type input "0961630630"
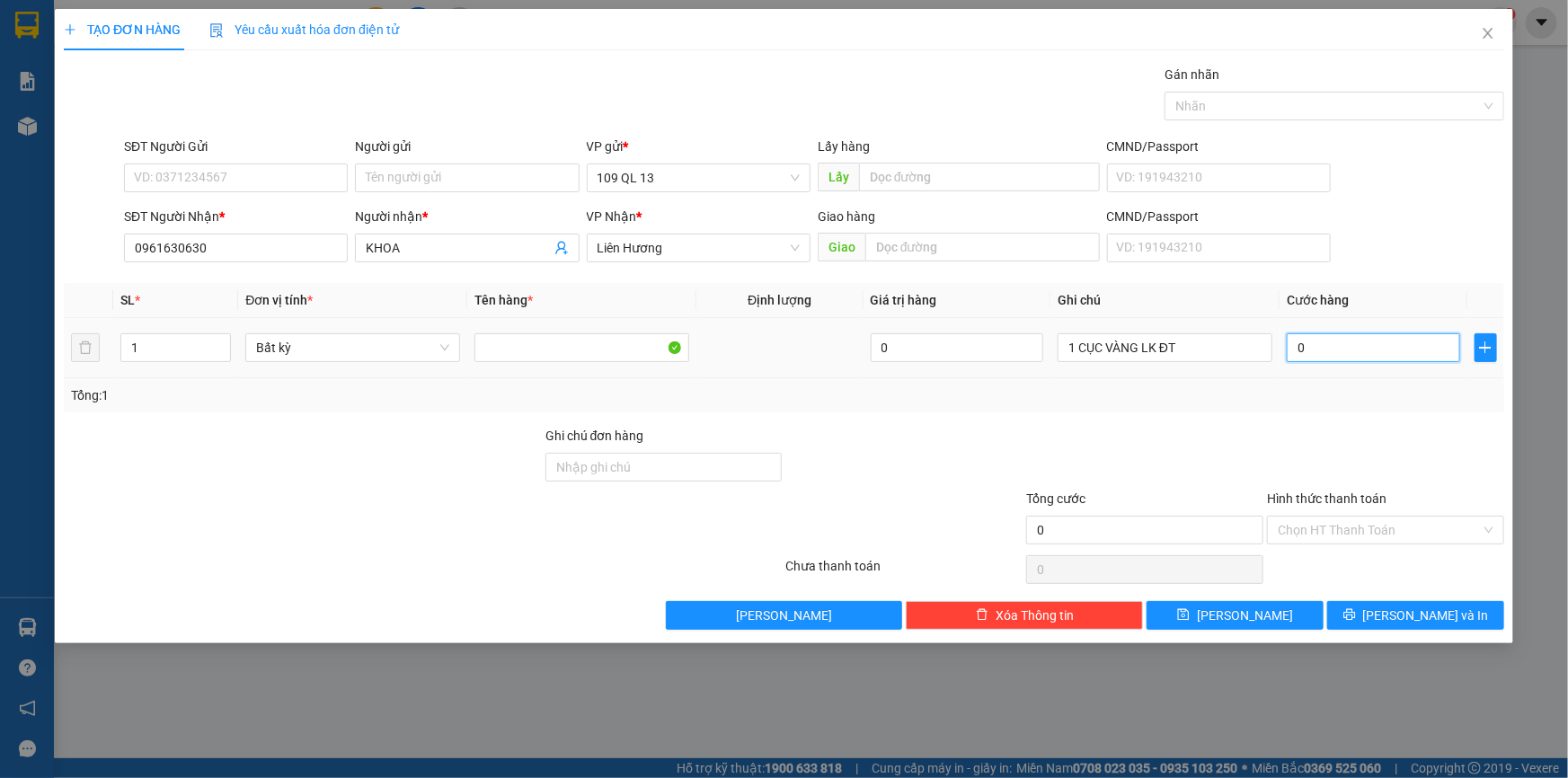
click at [1402, 335] on input "0" at bounding box center [1374, 347] width 174 height 29
click at [1426, 611] on span "[PERSON_NAME] và In" at bounding box center [1427, 615] width 126 height 20
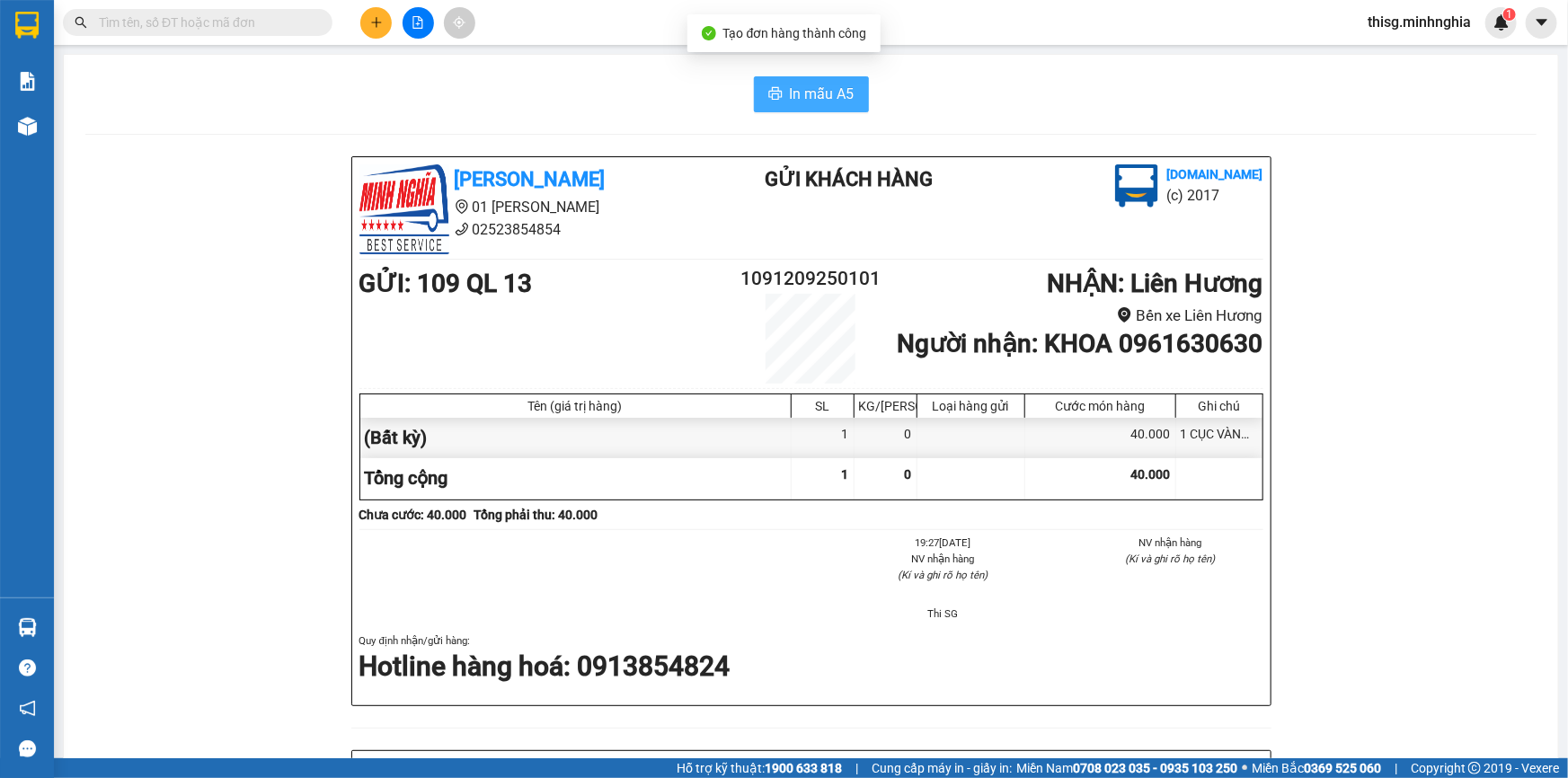
click at [786, 106] on button "In mẫu A5" at bounding box center [812, 94] width 115 height 35
